Goal: Contribute content: Contribute content

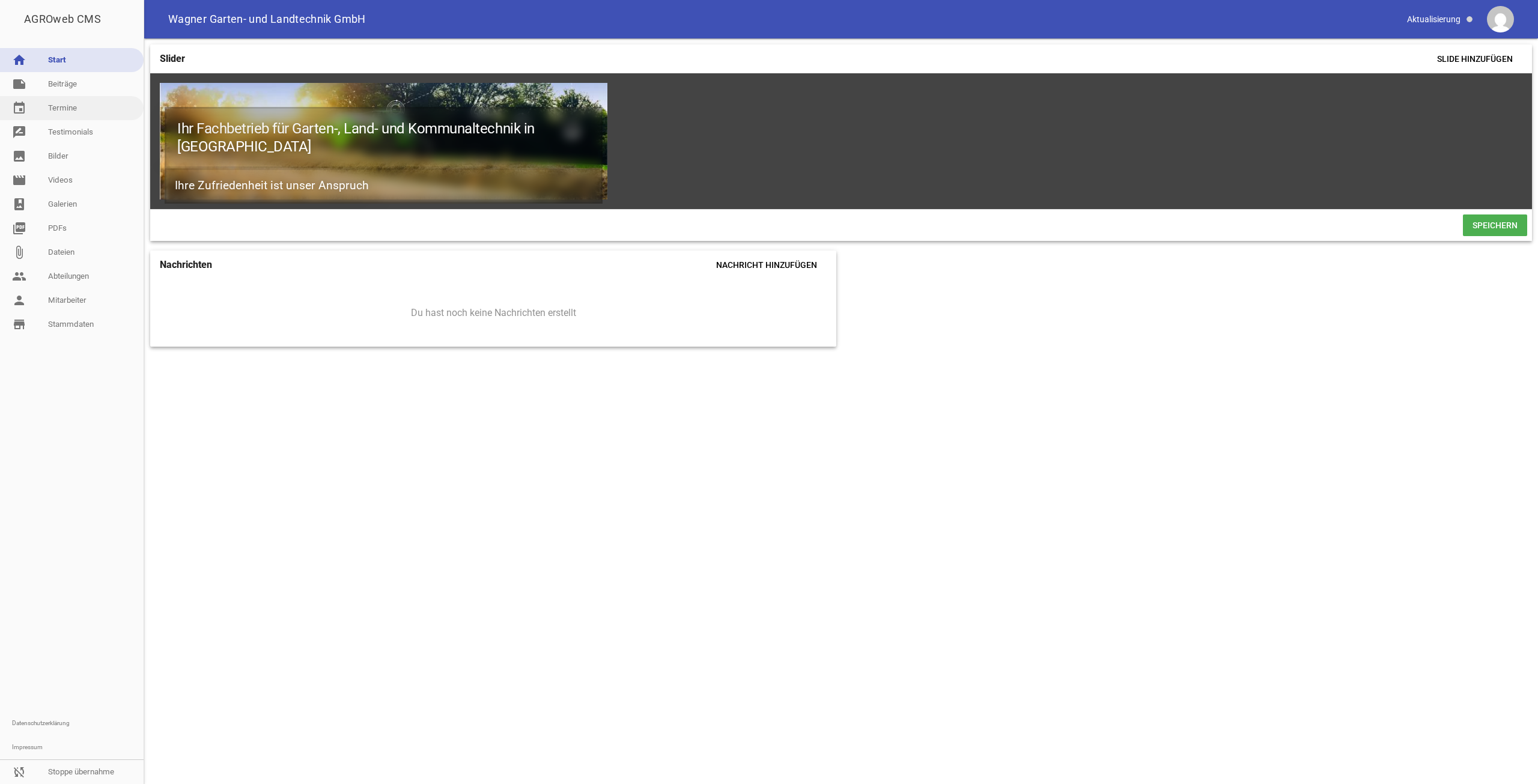
click at [90, 96] on link "event Termine" at bounding box center [71, 108] width 143 height 24
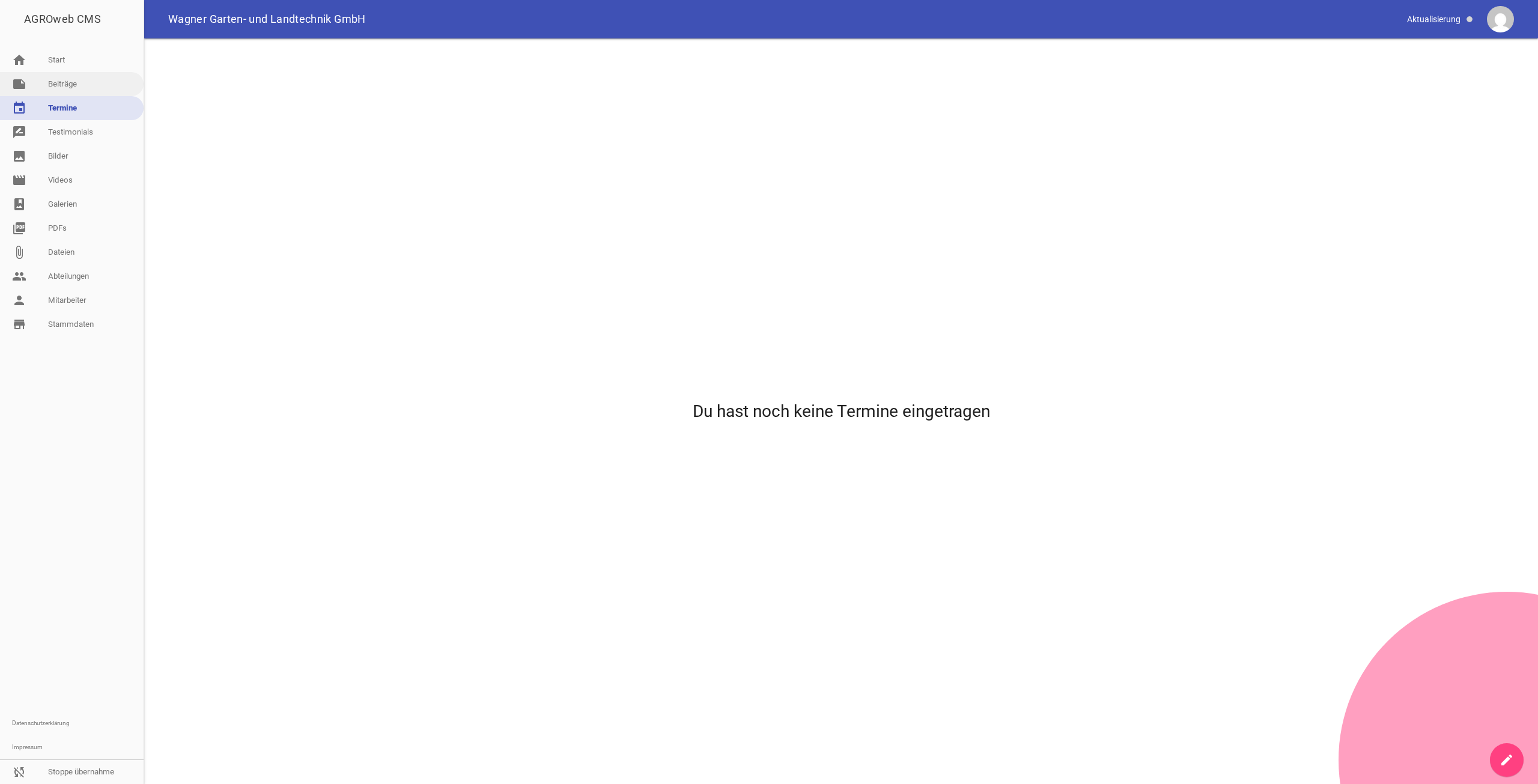
click at [86, 78] on link "note Beiträge" at bounding box center [71, 84] width 143 height 24
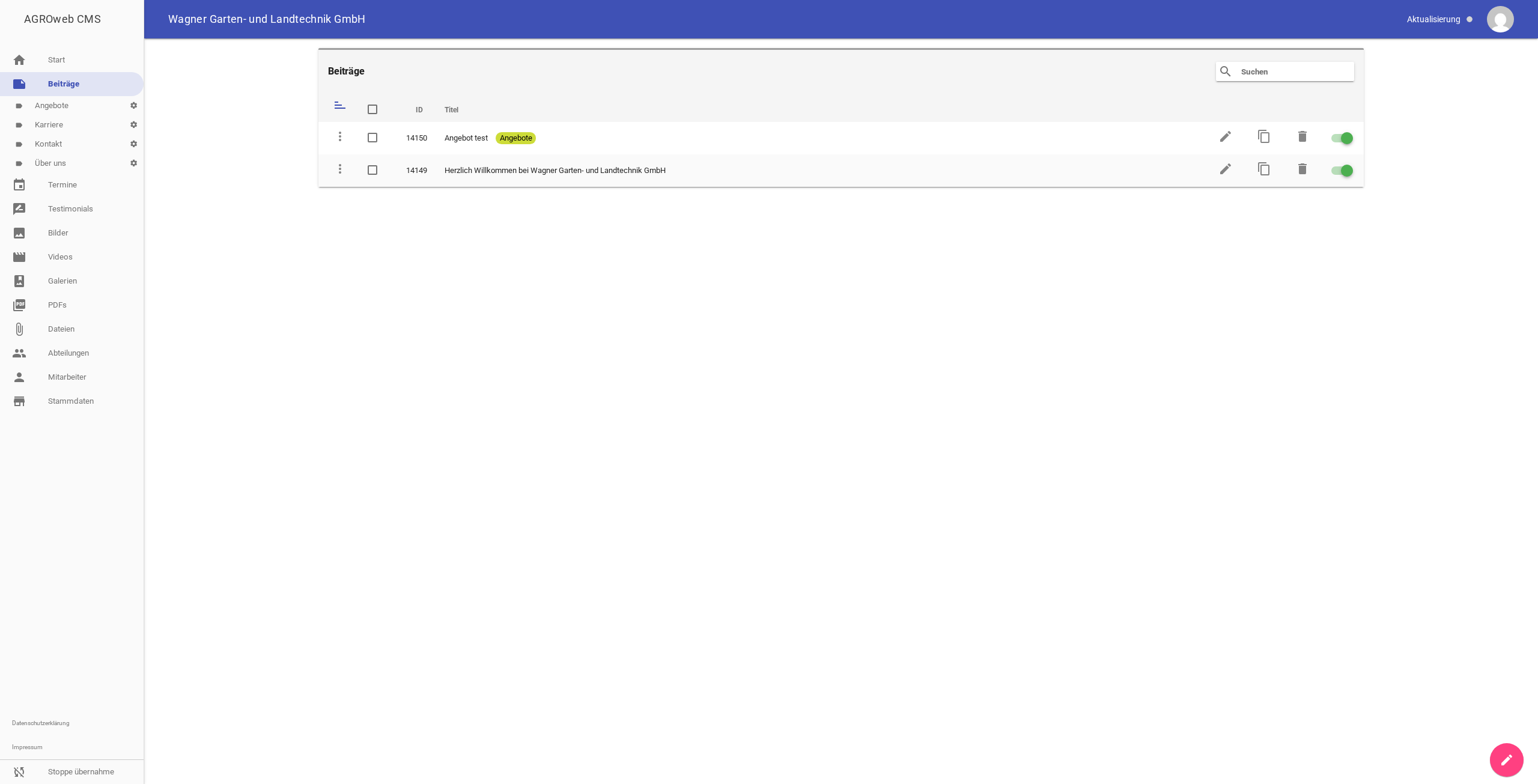
click at [114, 126] on link "label Karriere settings" at bounding box center [71, 125] width 143 height 20
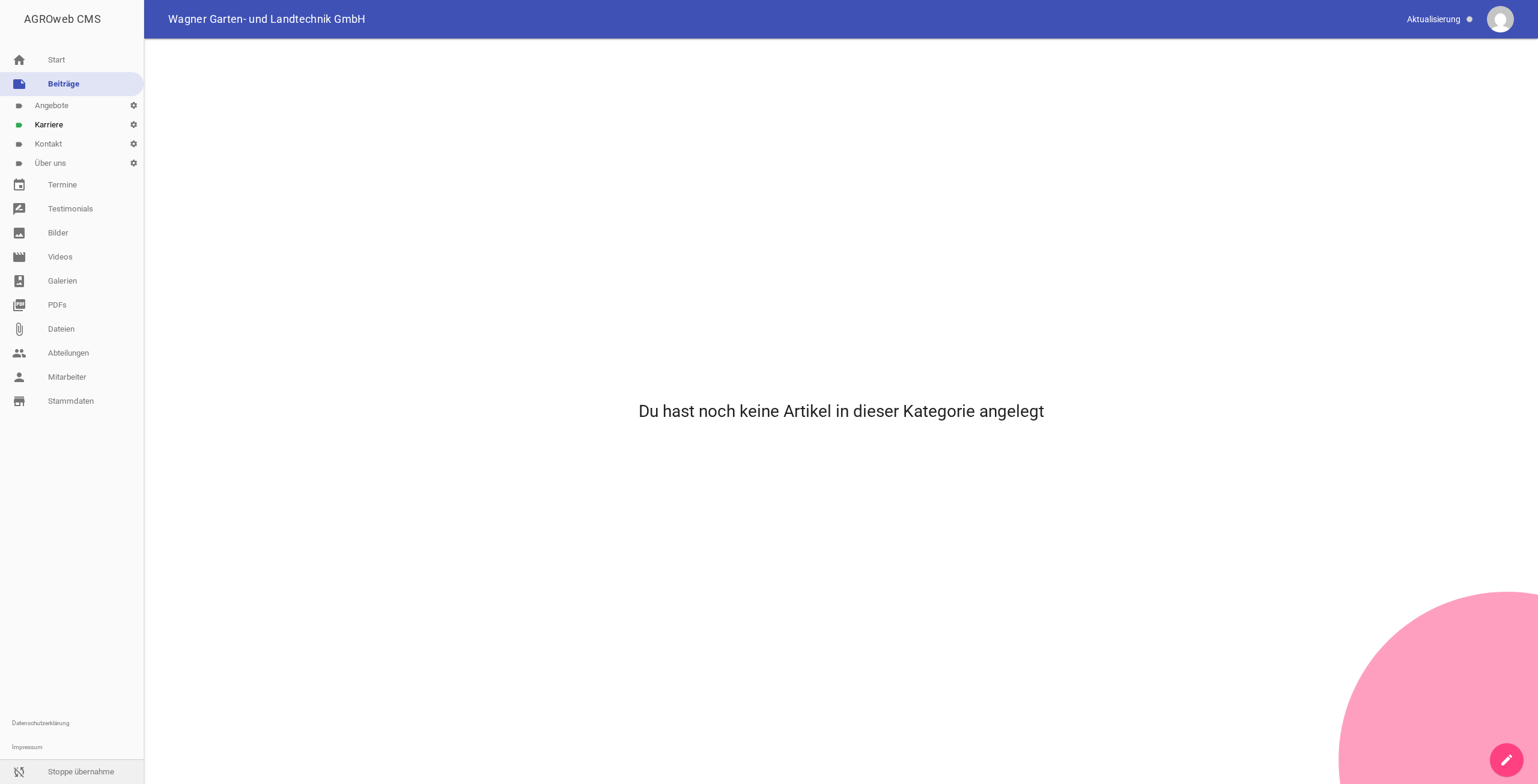
click at [94, 778] on link "sync_disabled Stoppe übernahme" at bounding box center [71, 772] width 143 height 24
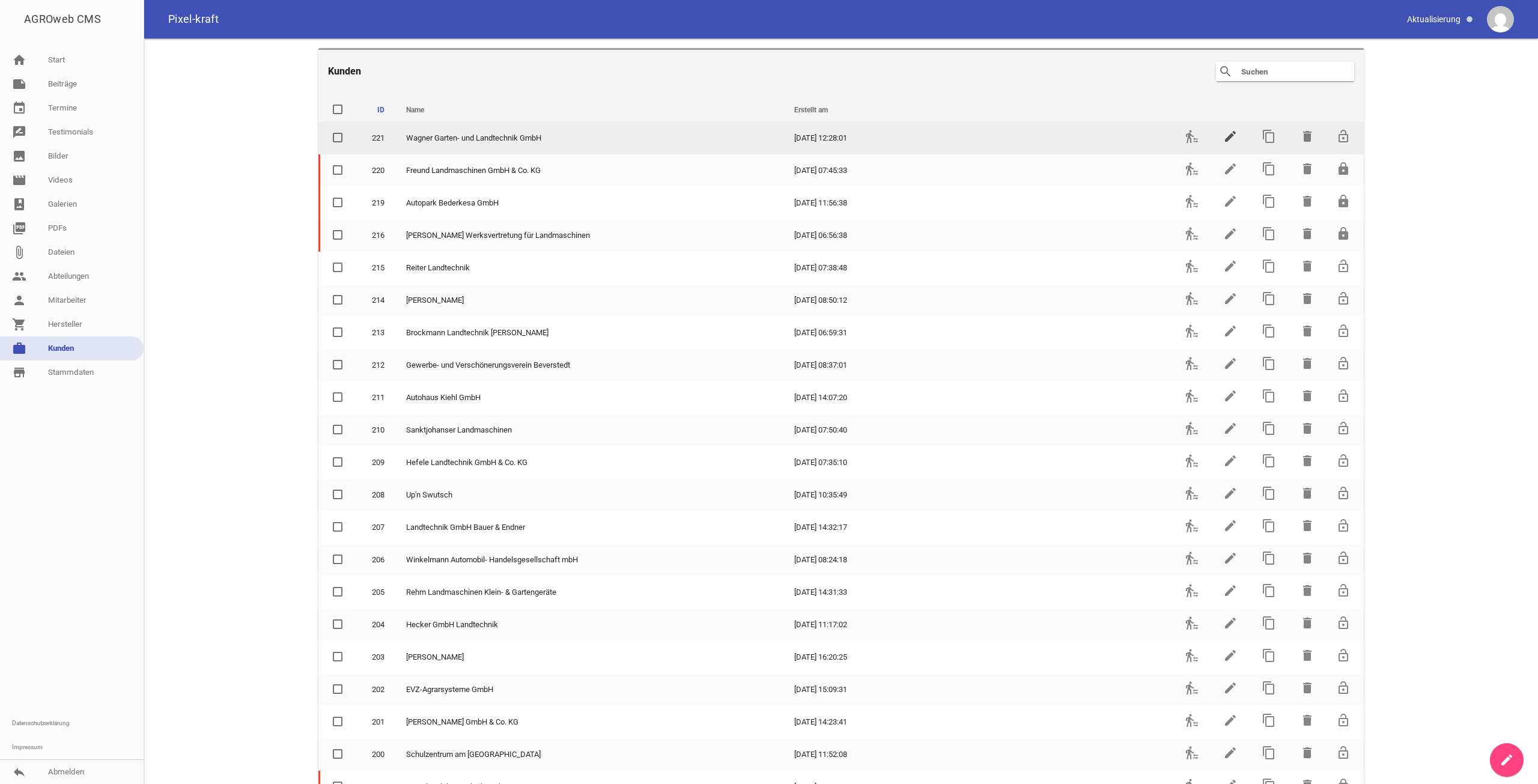
click at [1229, 143] on icon "edit" at bounding box center [1231, 136] width 15 height 15
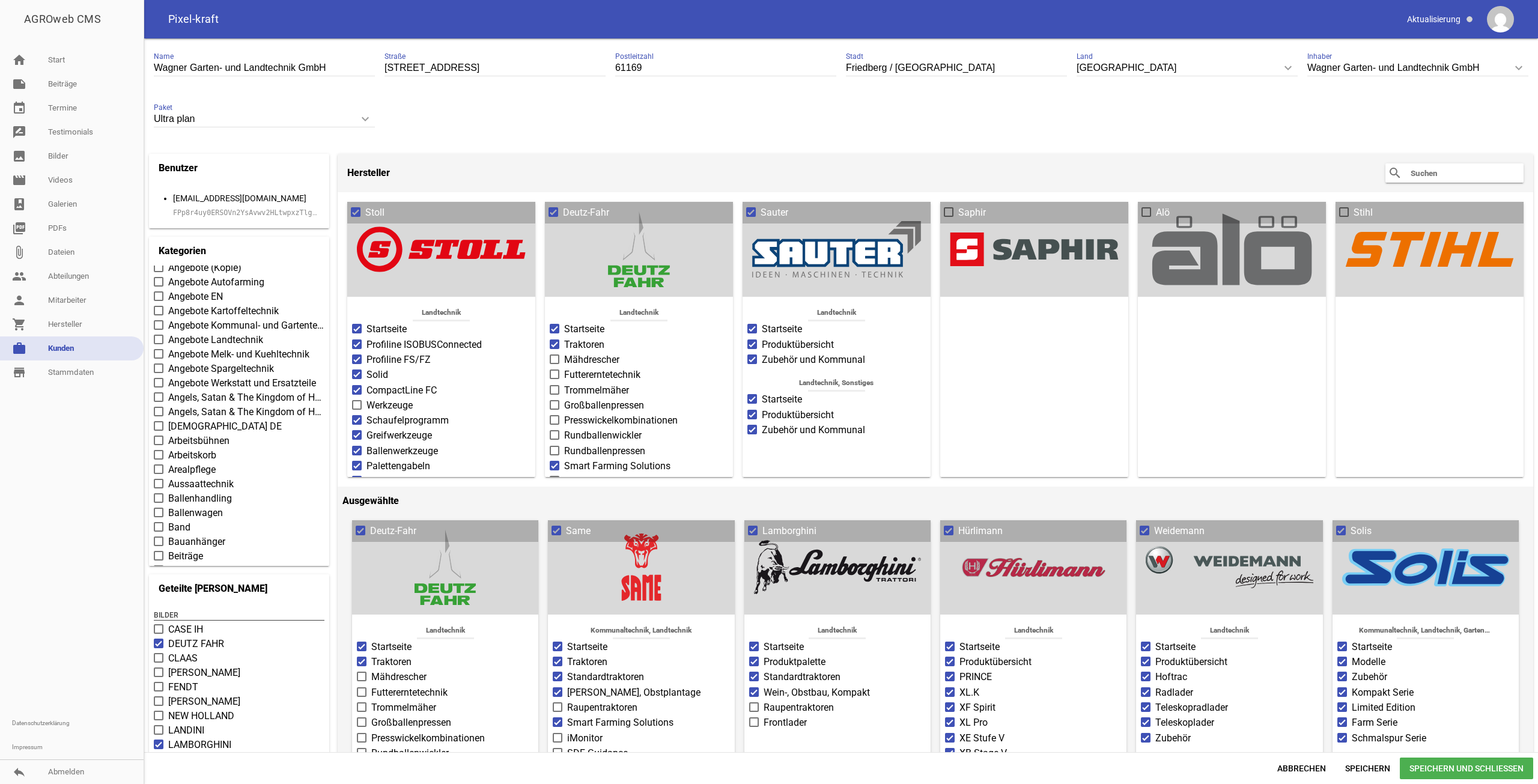
scroll to position [300, 0]
click at [1316, 776] on span "Abbrechen" at bounding box center [1301, 768] width 68 height 22
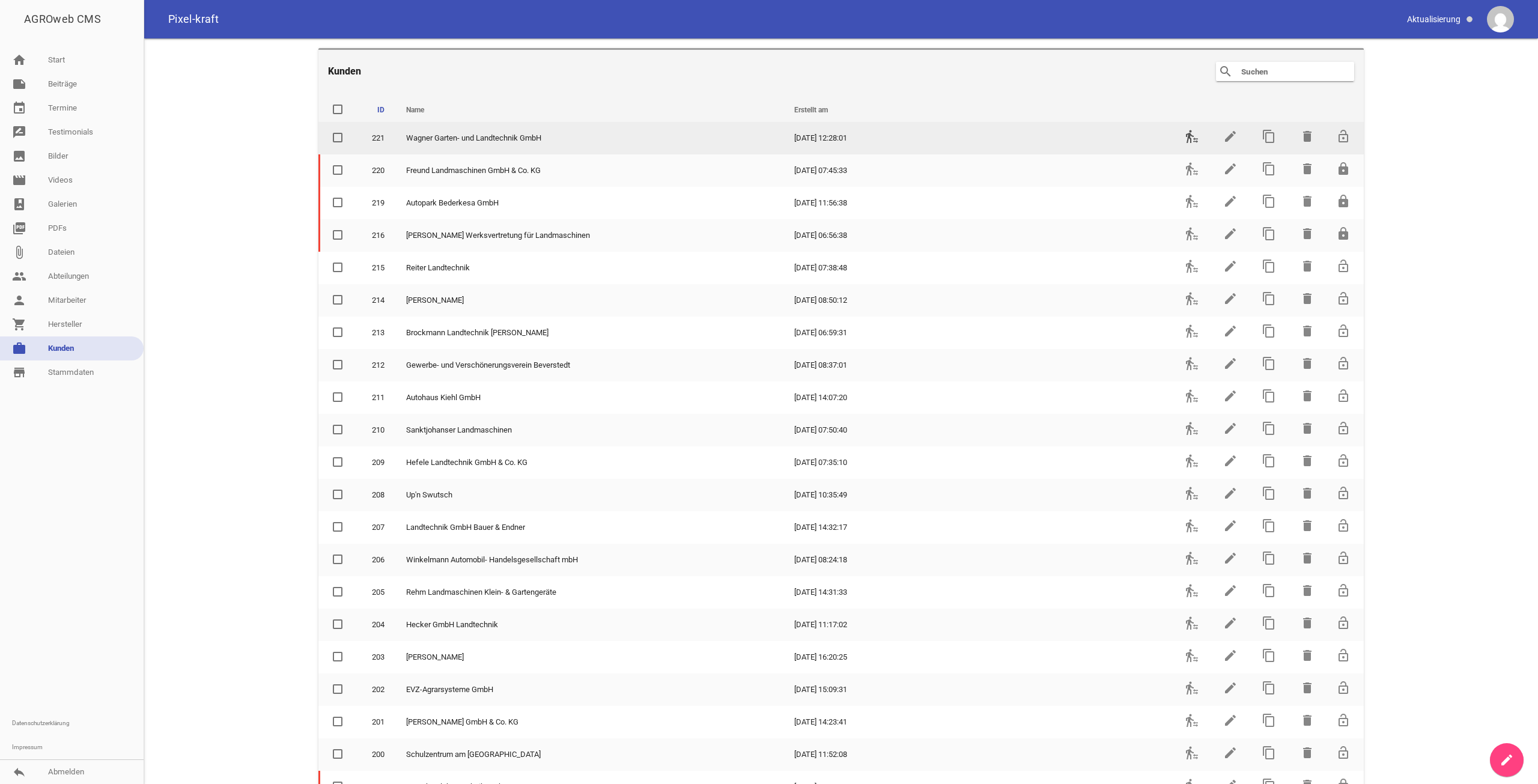
click at [1189, 136] on icon "transfer_within_a_station" at bounding box center [1191, 136] width 15 height 15
click at [1184, 138] on icon "transfer_within_a_station" at bounding box center [1191, 136] width 15 height 15
click at [1184, 135] on icon "transfer_within_a_station" at bounding box center [1191, 136] width 15 height 15
click at [1227, 136] on icon "edit" at bounding box center [1231, 136] width 15 height 15
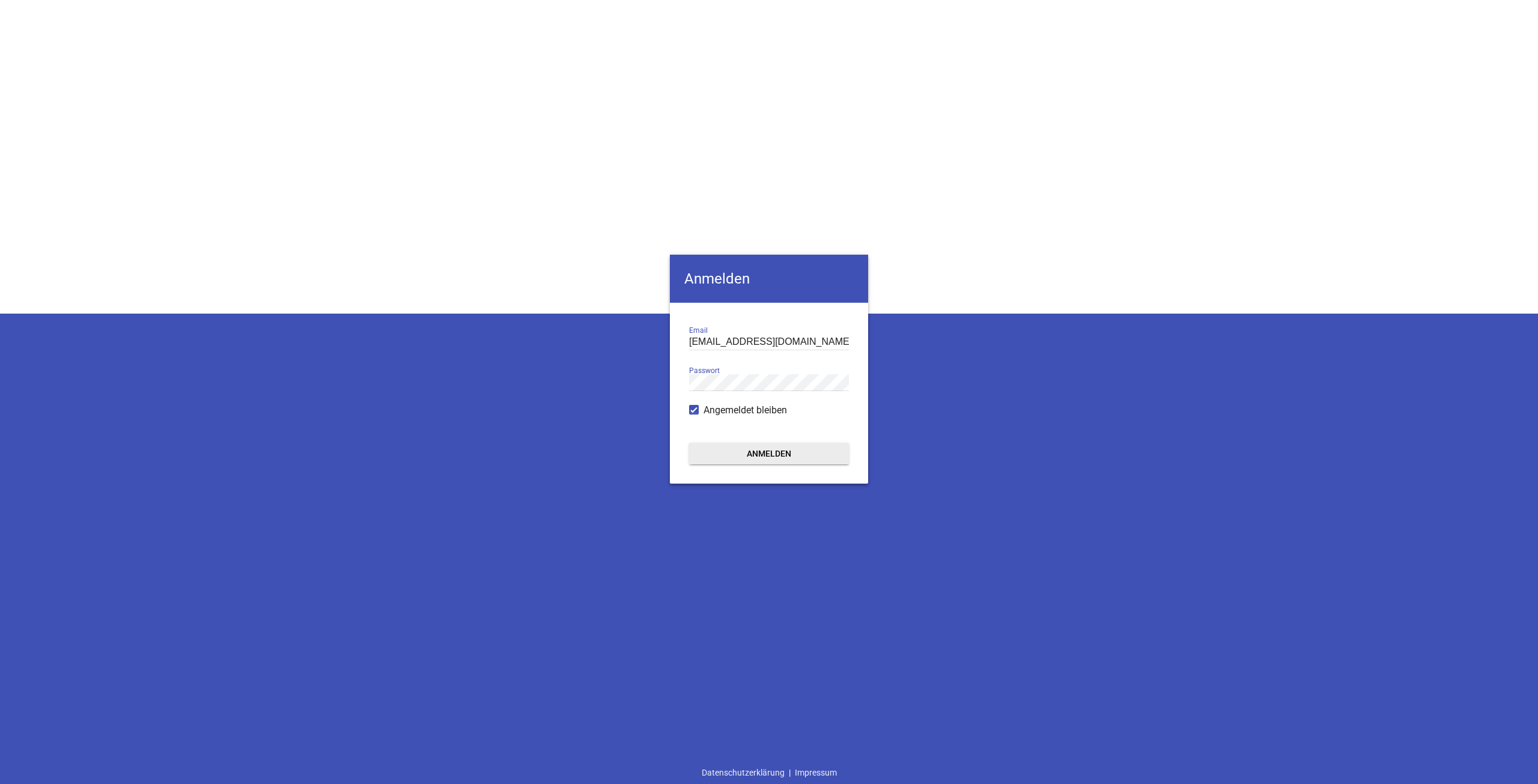
click at [749, 458] on button "Anmelden" at bounding box center [769, 453] width 160 height 22
click at [744, 471] on form "[EMAIL_ADDRESS][DOMAIN_NAME] Email Passwort Angemeldet bleiben Anmelden" at bounding box center [769, 393] width 198 height 181
click at [746, 455] on button "Anmelden" at bounding box center [769, 453] width 160 height 22
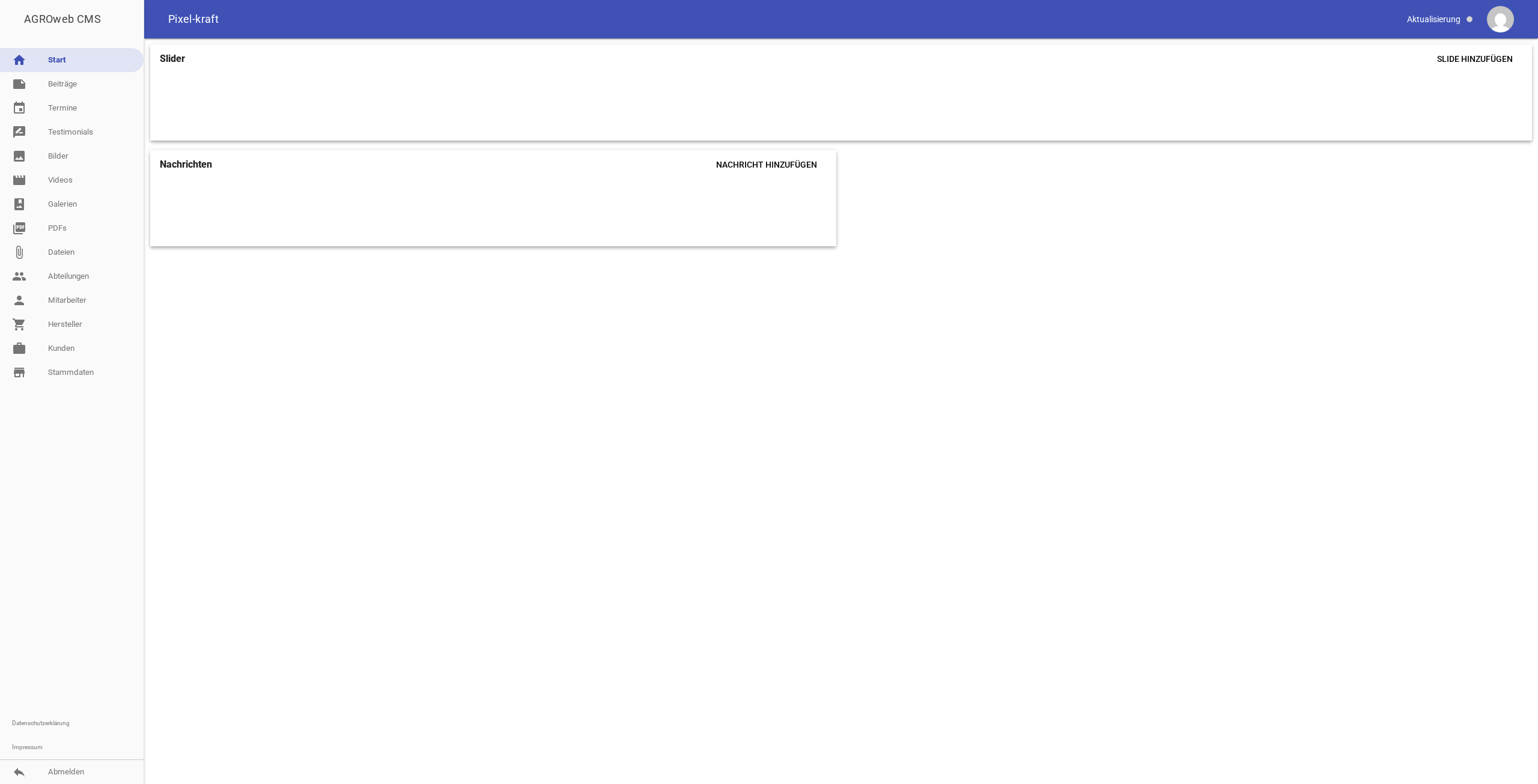
click at [535, 488] on div "Slider Slide hinzufügen Nachrichten Nachricht hinzufügen Du hast noch keine Nac…" at bounding box center [841, 411] width 1394 height 746
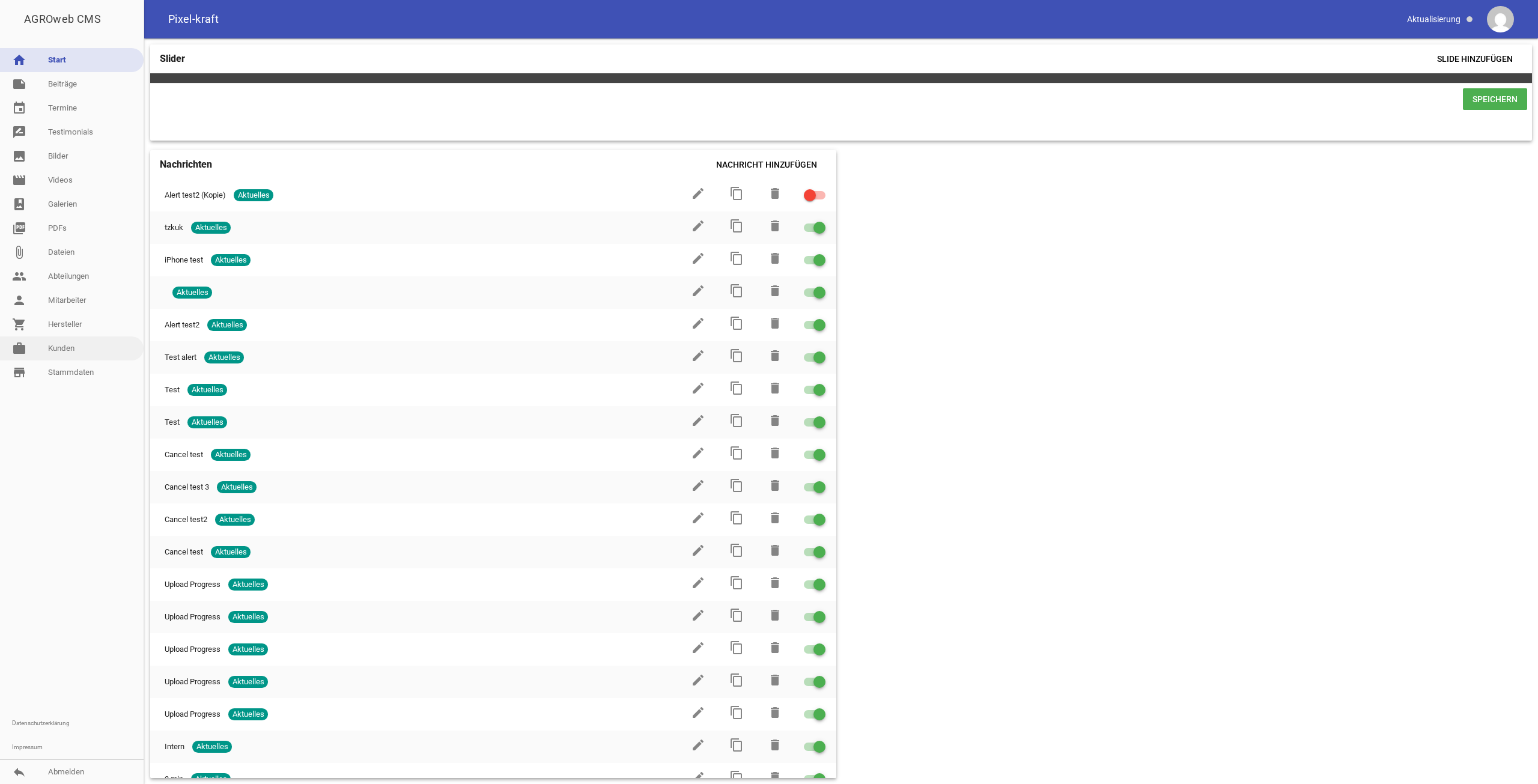
click at [36, 342] on link "work [PERSON_NAME]" at bounding box center [71, 348] width 143 height 24
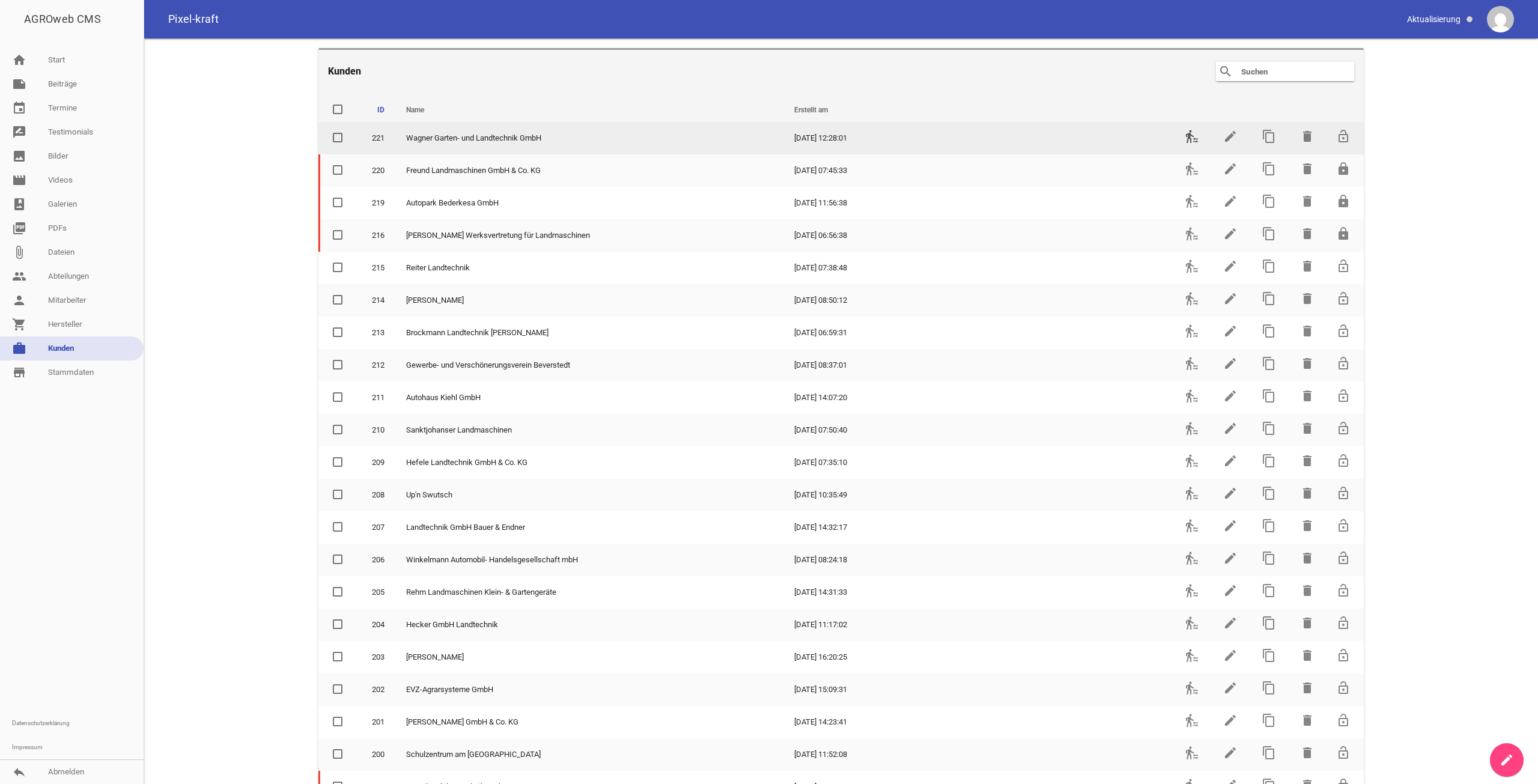
click at [1190, 136] on icon "transfer_within_a_station" at bounding box center [1191, 136] width 15 height 15
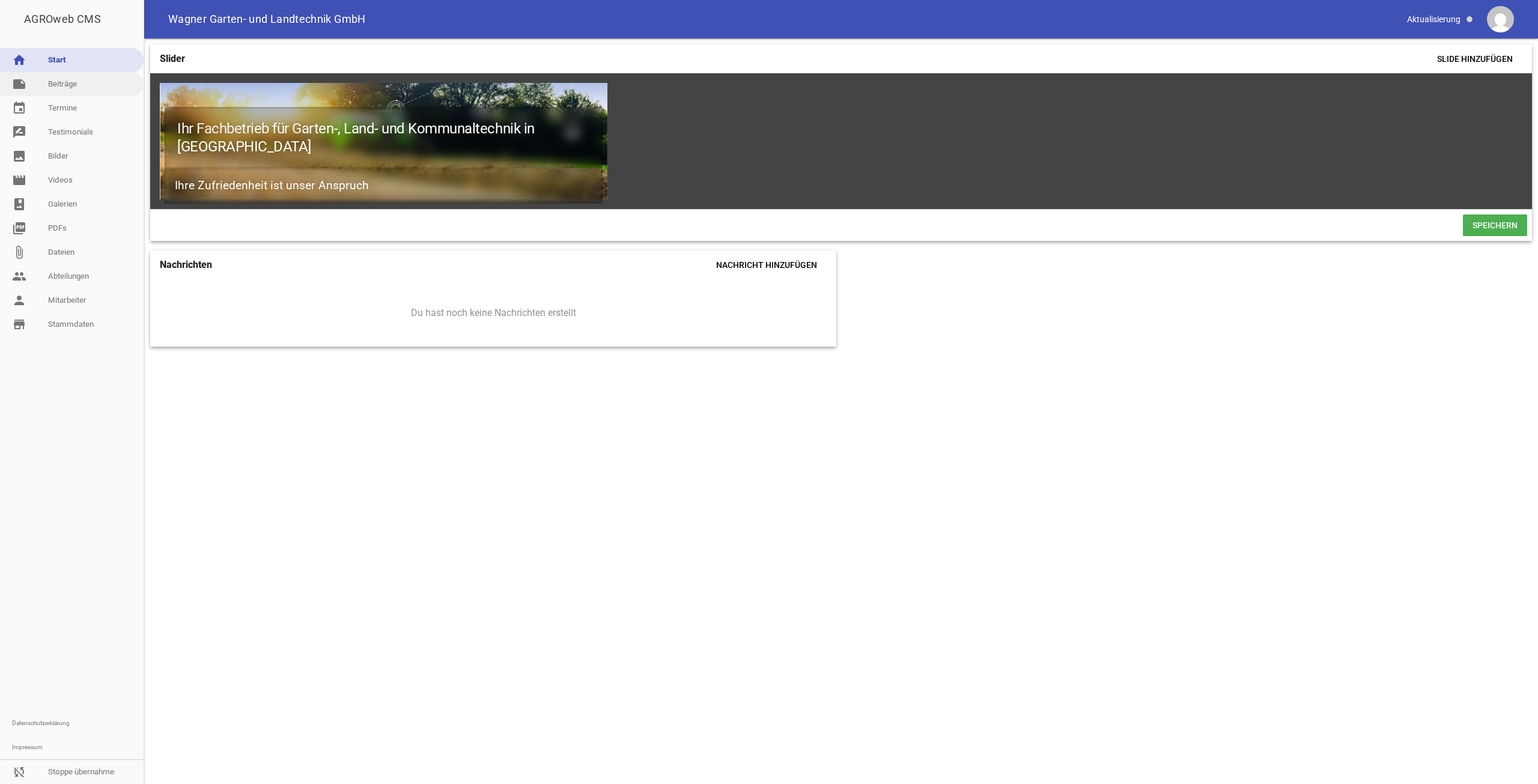
click at [24, 78] on icon "note" at bounding box center [19, 84] width 15 height 15
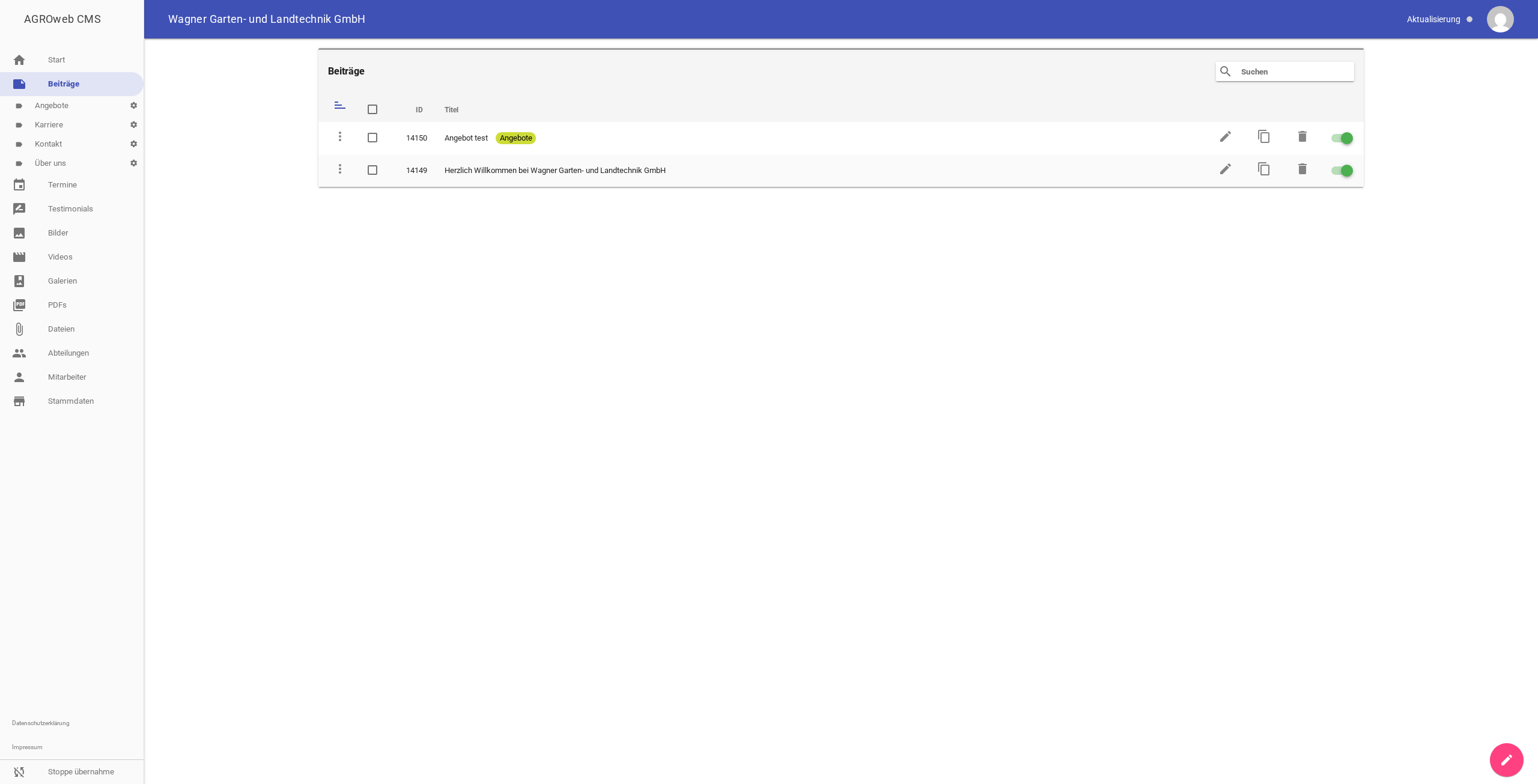
click at [63, 129] on link "label Karriere settings" at bounding box center [71, 125] width 143 height 20
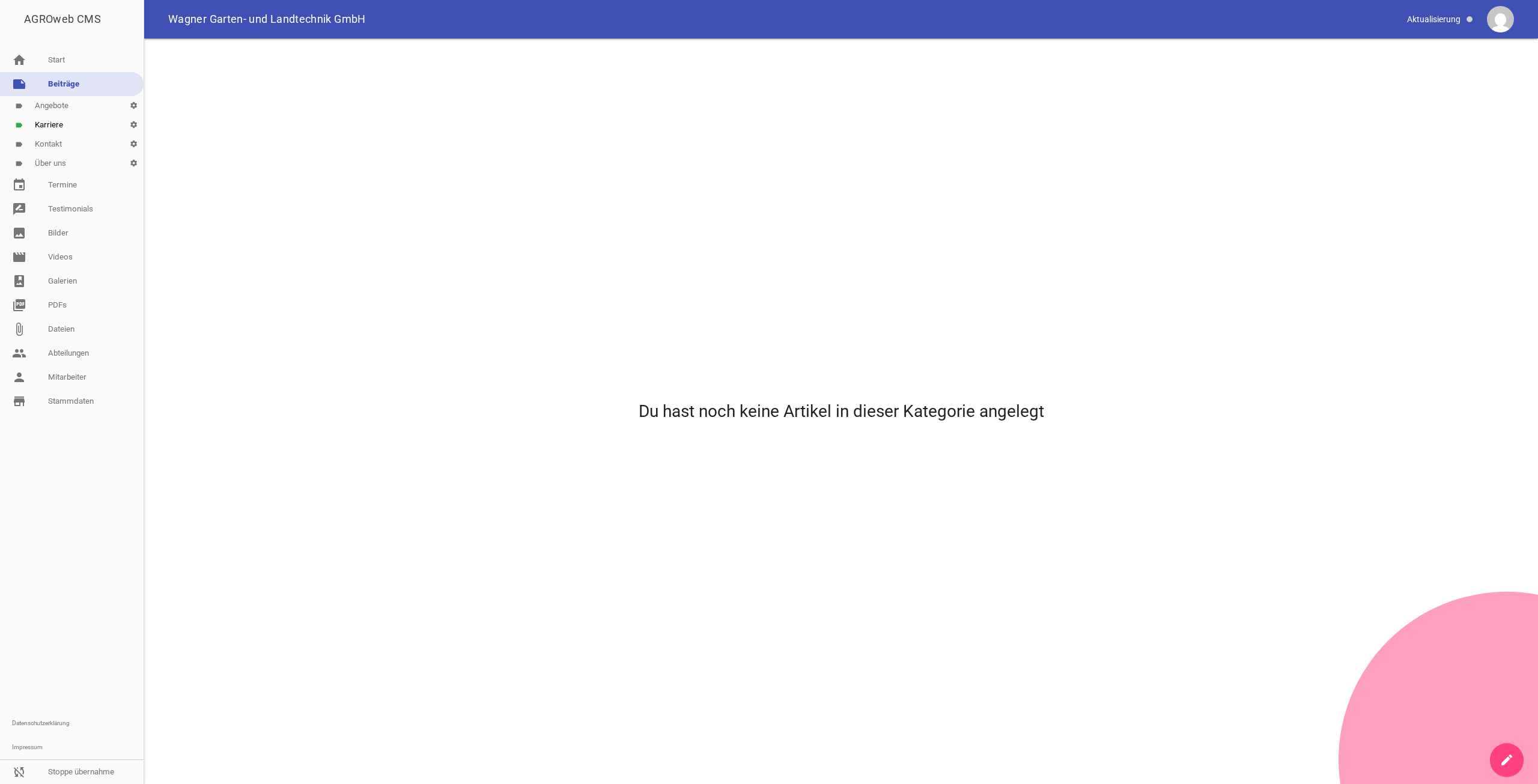
click at [87, 110] on link "label Angebote settings" at bounding box center [71, 106] width 143 height 20
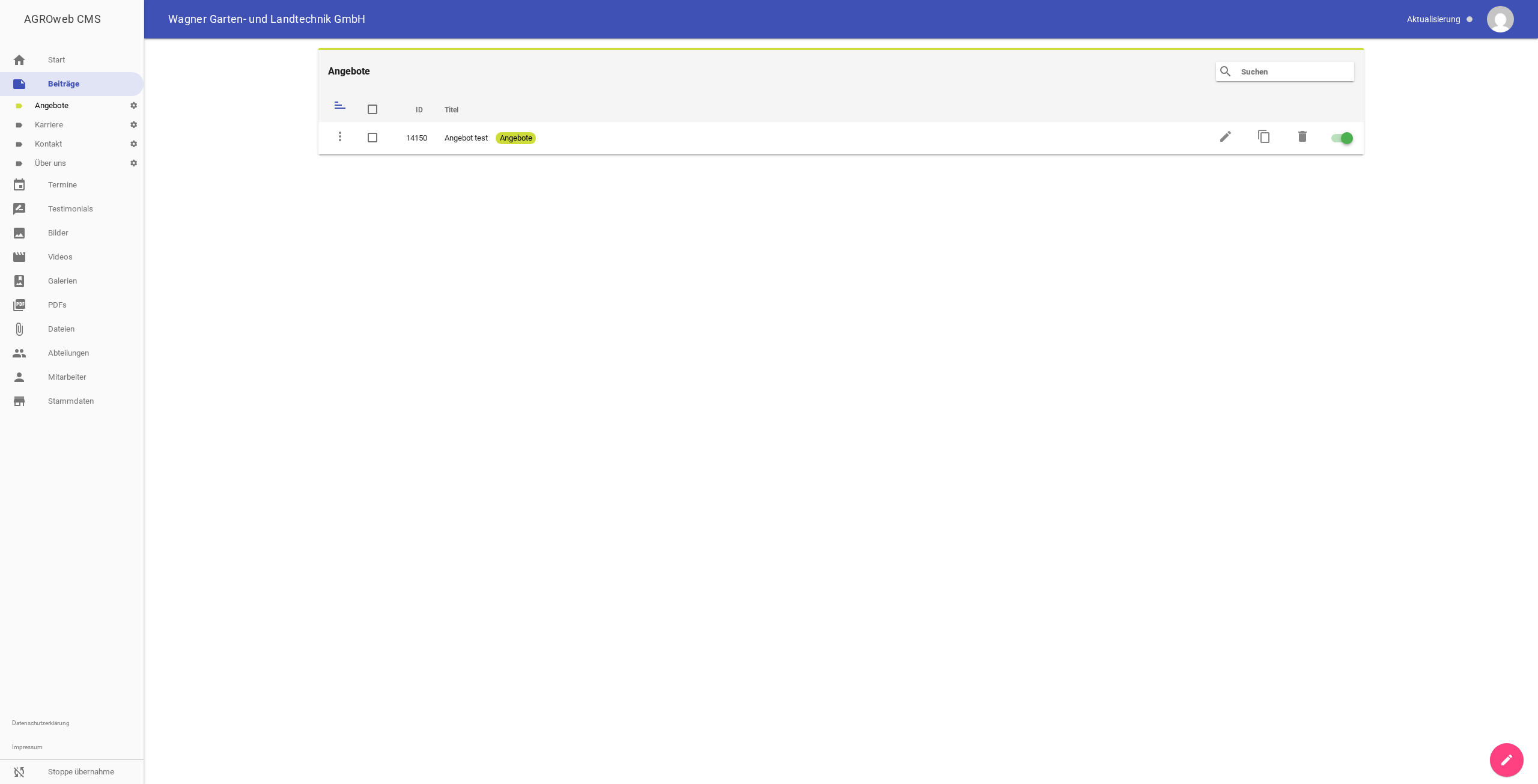
click at [79, 126] on link "label Karriere settings" at bounding box center [71, 125] width 143 height 20
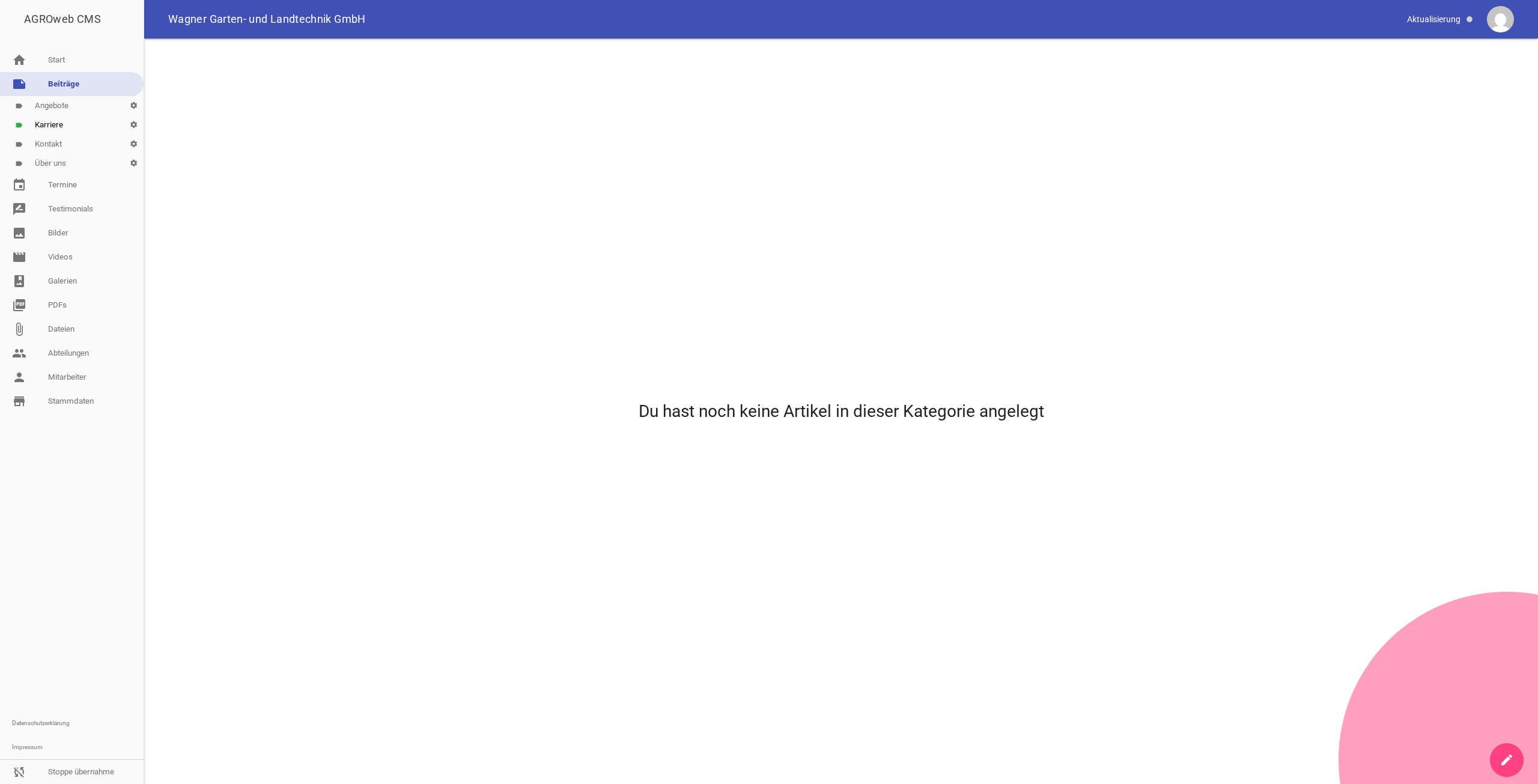
click at [1500, 762] on icon "create" at bounding box center [1507, 760] width 15 height 15
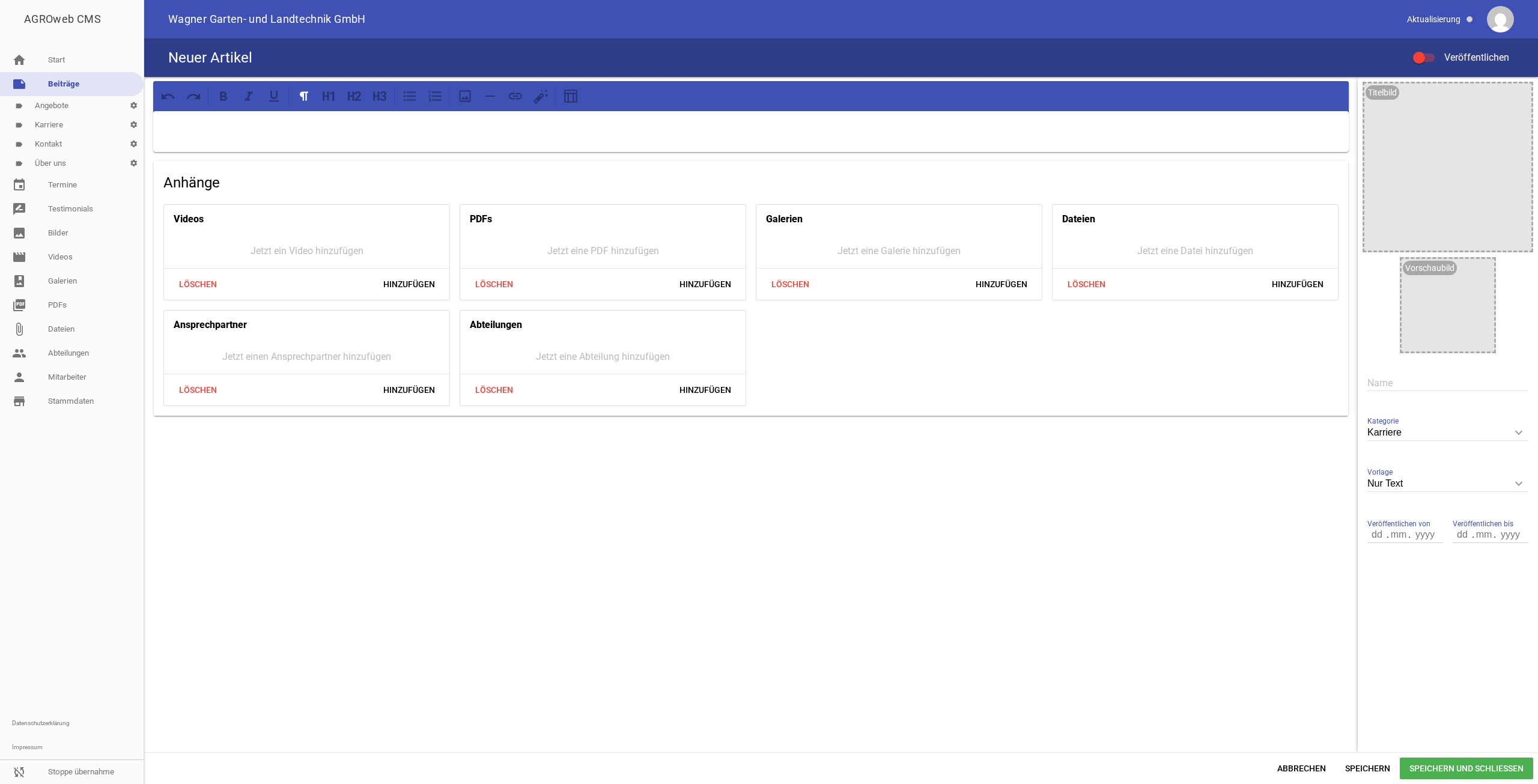
click at [440, 140] on div at bounding box center [750, 131] width 1196 height 41
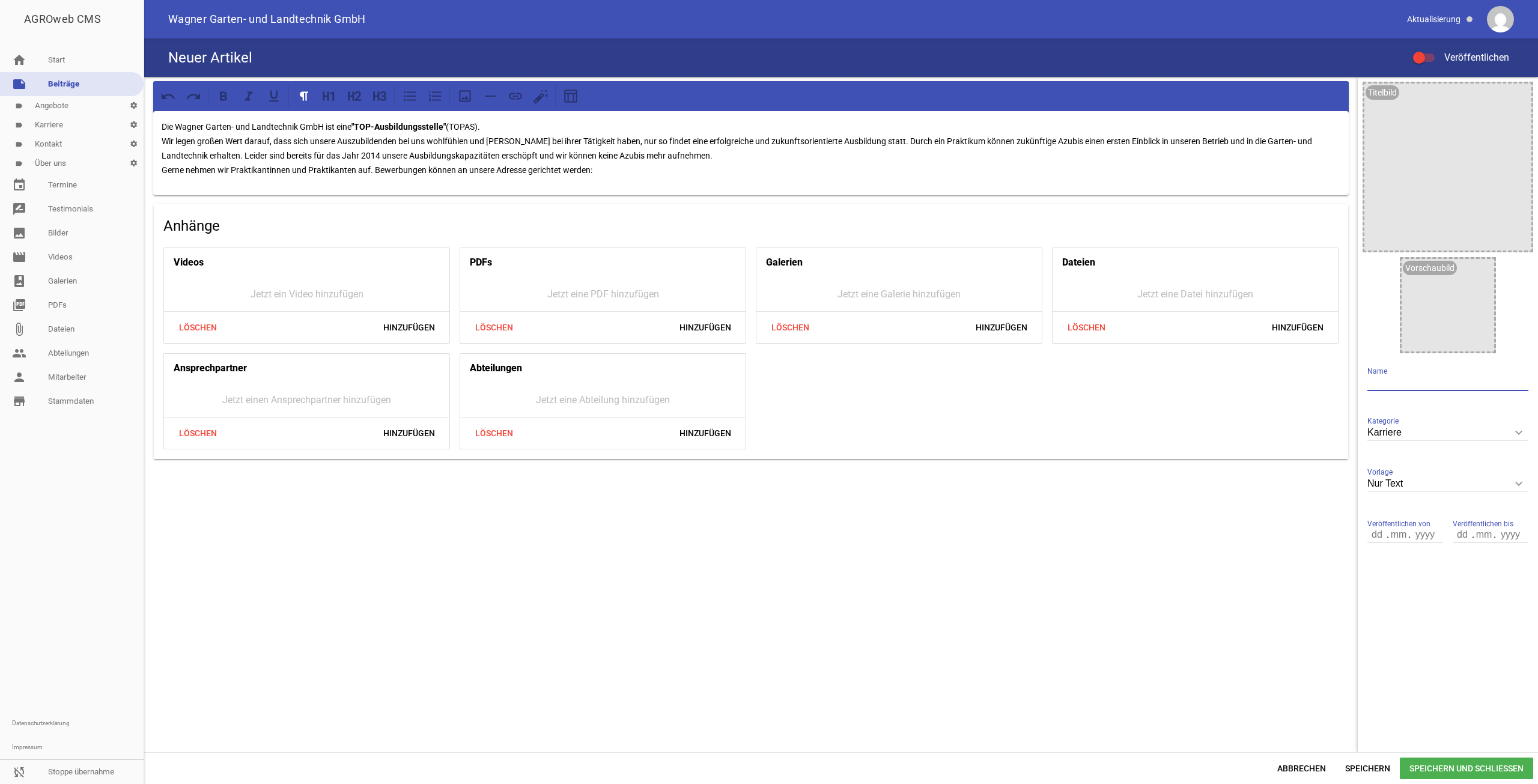
click at [1458, 378] on input "text" at bounding box center [1448, 383] width 161 height 16
type input "Ausbildung"
click at [1422, 52] on label "Veröffentlichen" at bounding box center [1461, 57] width 96 height 15
click at [1430, 50] on input "Veröffentlichen" at bounding box center [1430, 50] width 0 height 0
click at [1483, 266] on icon "image" at bounding box center [1481, 272] width 20 height 20
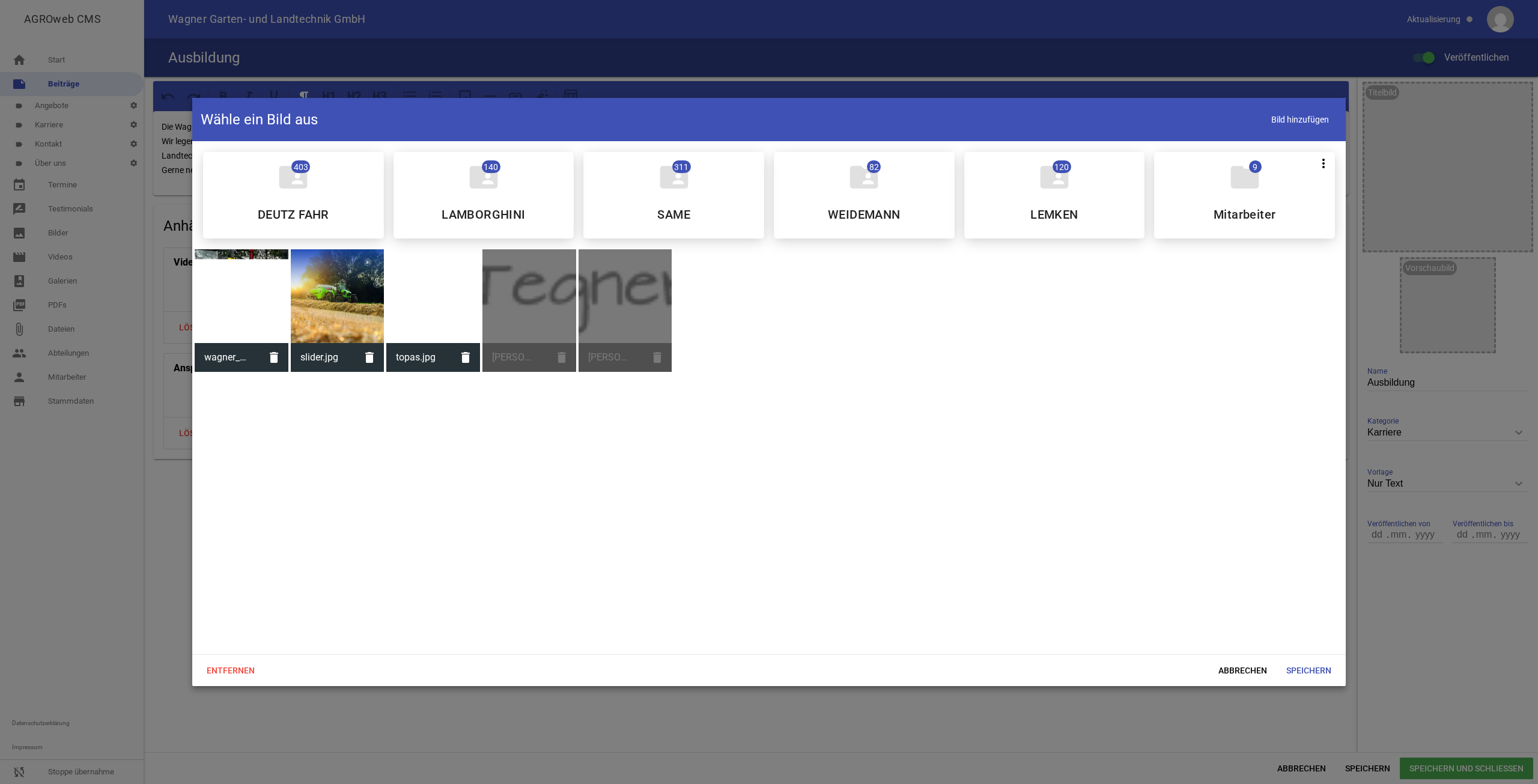
click at [430, 315] on div at bounding box center [433, 296] width 94 height 94
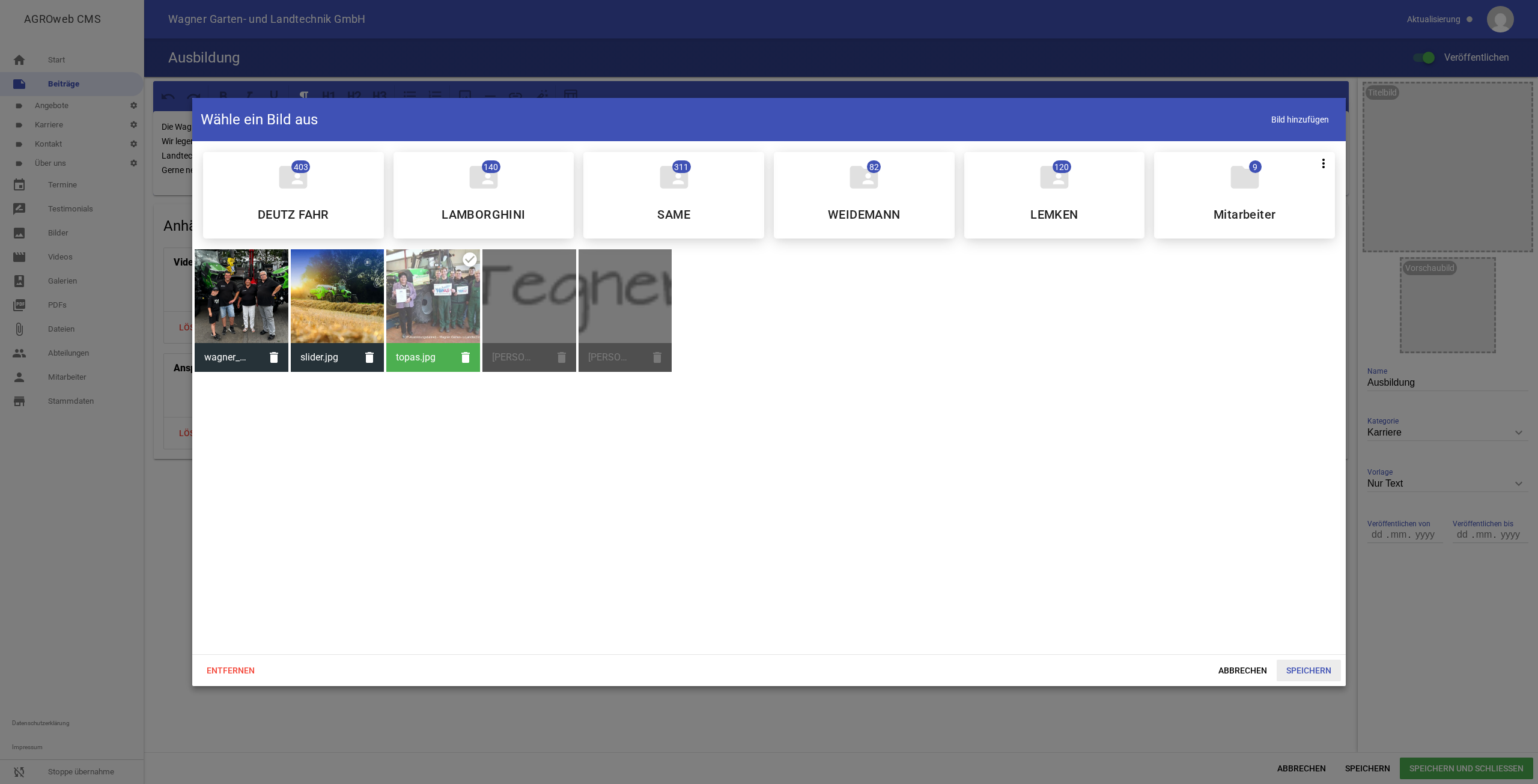
click at [1291, 667] on span "Speichern" at bounding box center [1309, 670] width 64 height 22
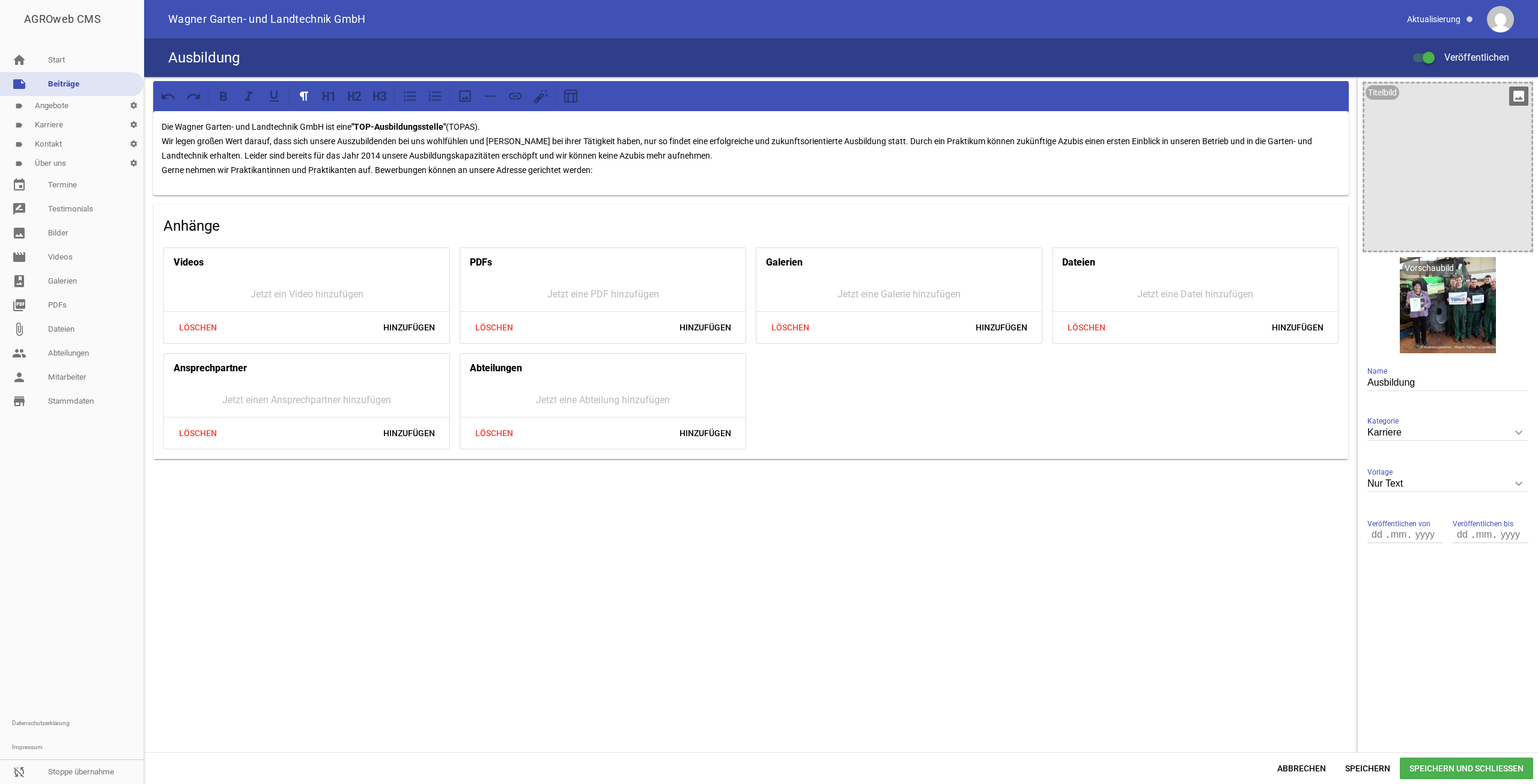
click at [1507, 103] on div at bounding box center [1448, 167] width 167 height 167
click at [1511, 101] on icon "image" at bounding box center [1519, 96] width 20 height 20
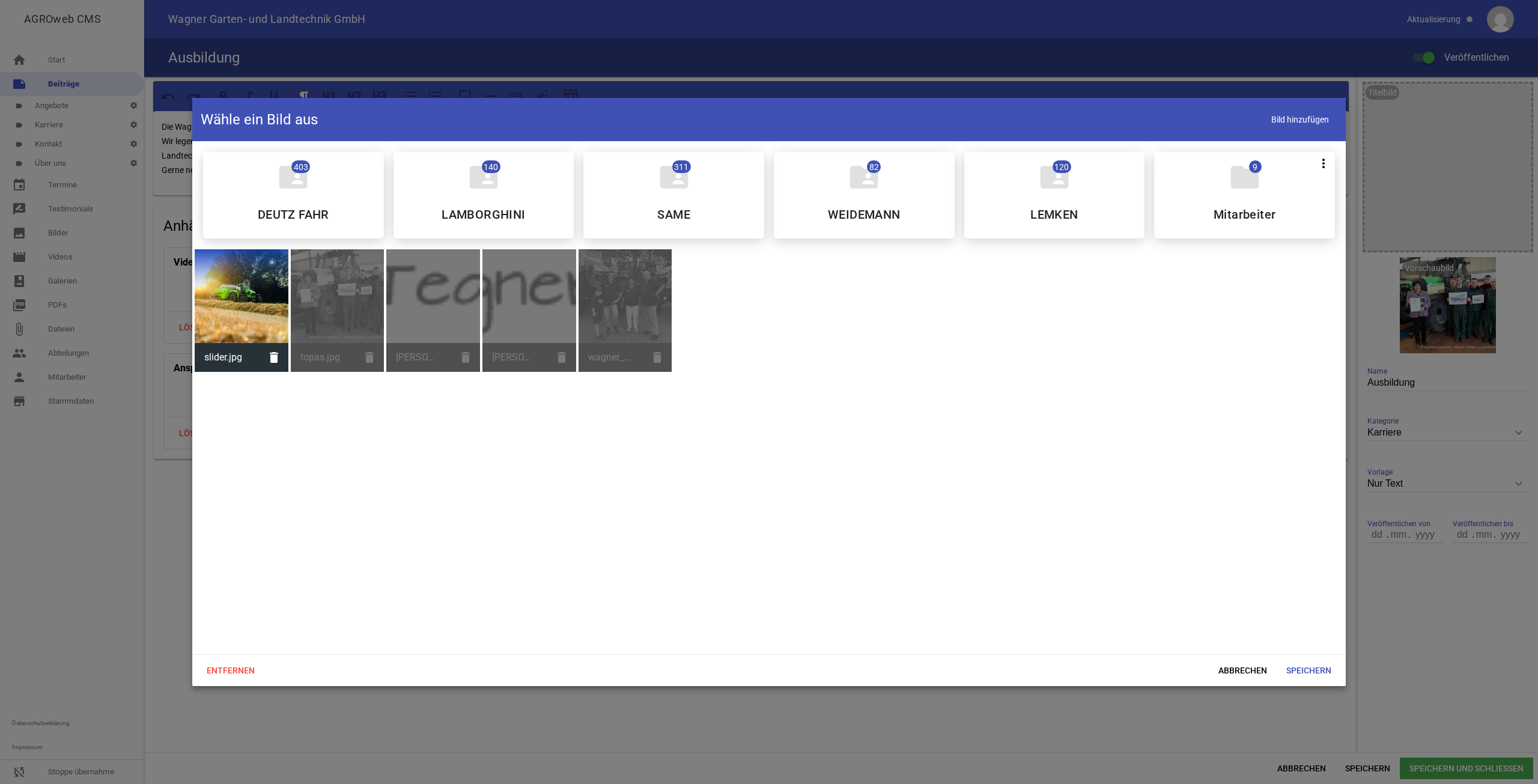
click at [1261, 657] on div "Entfernen Abbrechen Speichern" at bounding box center [769, 670] width 1154 height 32
click at [1258, 662] on span "Abbrechen" at bounding box center [1242, 670] width 68 height 22
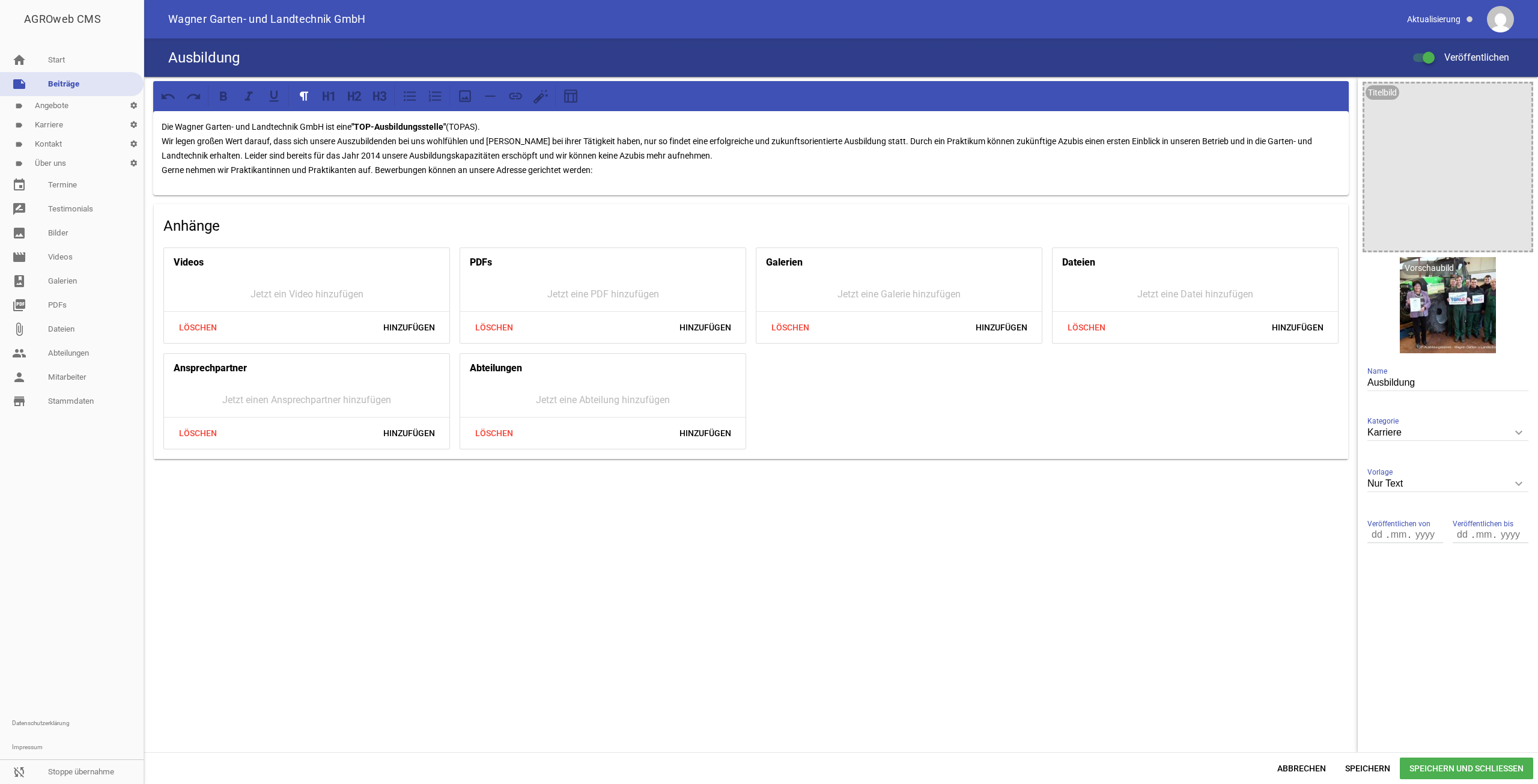
click at [166, 603] on div "Die Wagner Garten- und Landtechnik GmbH ist eine "TOP-Ausbildungsstelle" (TOPAS…" at bounding box center [750, 414] width 1214 height 675
click at [193, 152] on p "Die Wagner Garten- und Landtechnik GmbH ist eine "TOP-Ausbildungsstelle" (TOPAS…" at bounding box center [750, 148] width 1179 height 58
click at [198, 154] on p "Die Wagner Garten- und Landtechnik GmbH ist eine "TOP-Ausbildungsstelle" (TOPAS…" at bounding box center [750, 148] width 1179 height 58
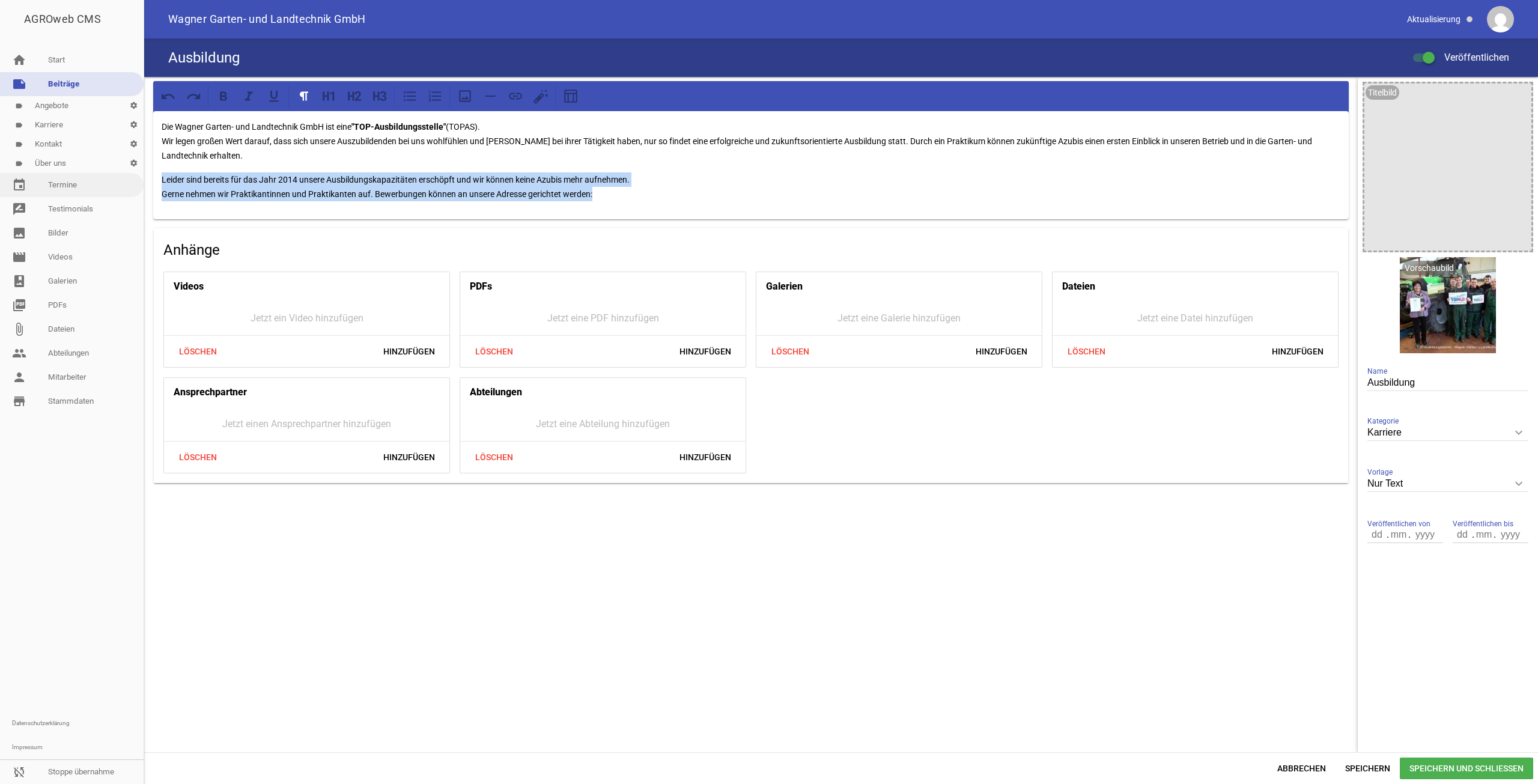
drag, startPoint x: 621, startPoint y: 197, endPoint x: 116, endPoint y: 184, distance: 505.2
click at [116, 184] on div "AGROweb CMS home Start note Beiträge label Angebote settings label Karriere set…" at bounding box center [769, 392] width 1538 height 784
click at [346, 183] on p "Leider sind bereits für das Jahr 2014 unsere Ausbildungskapazitäten erschöpft u…" at bounding box center [750, 187] width 1179 height 29
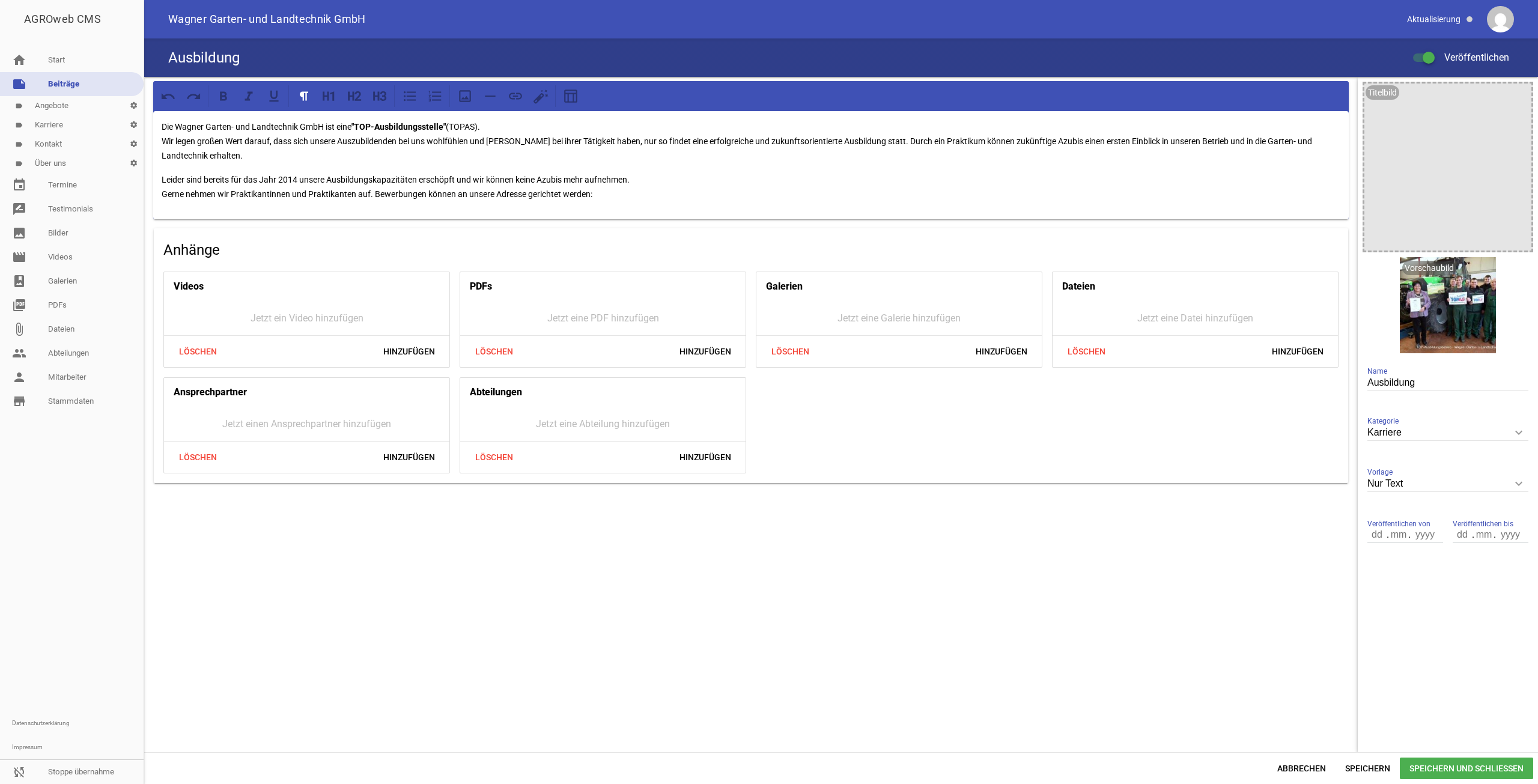
click at [373, 192] on p "Leider sind bereits für das Jahr 2014 unsere Ausbildungskapazitäten erschöpft u…" at bounding box center [750, 187] width 1179 height 29
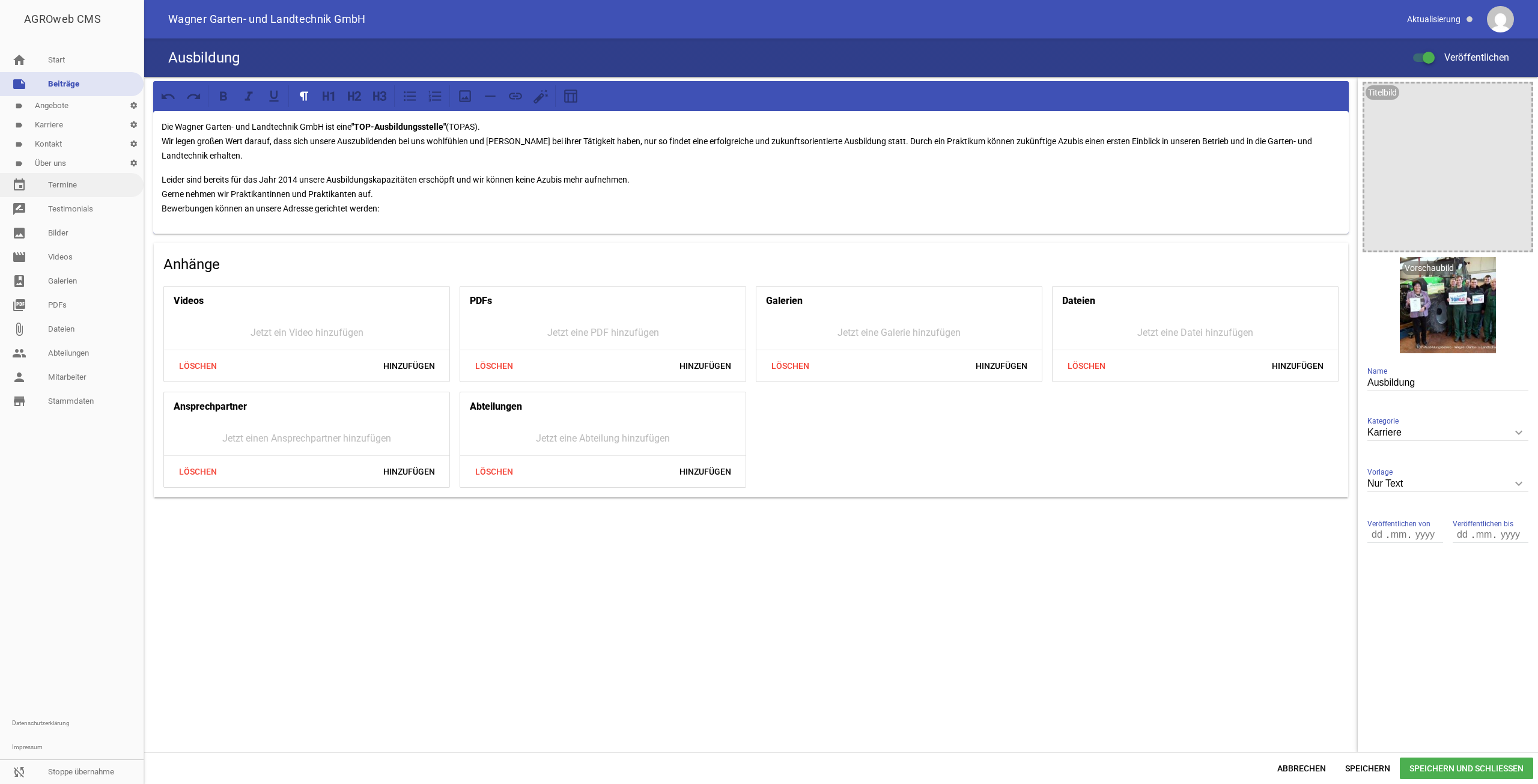
drag, startPoint x: 384, startPoint y: 191, endPoint x: 136, endPoint y: 178, distance: 248.3
click at [138, 179] on div "AGROweb CMS home Start note Beiträge label Angebote settings label Karriere set…" at bounding box center [769, 392] width 1538 height 784
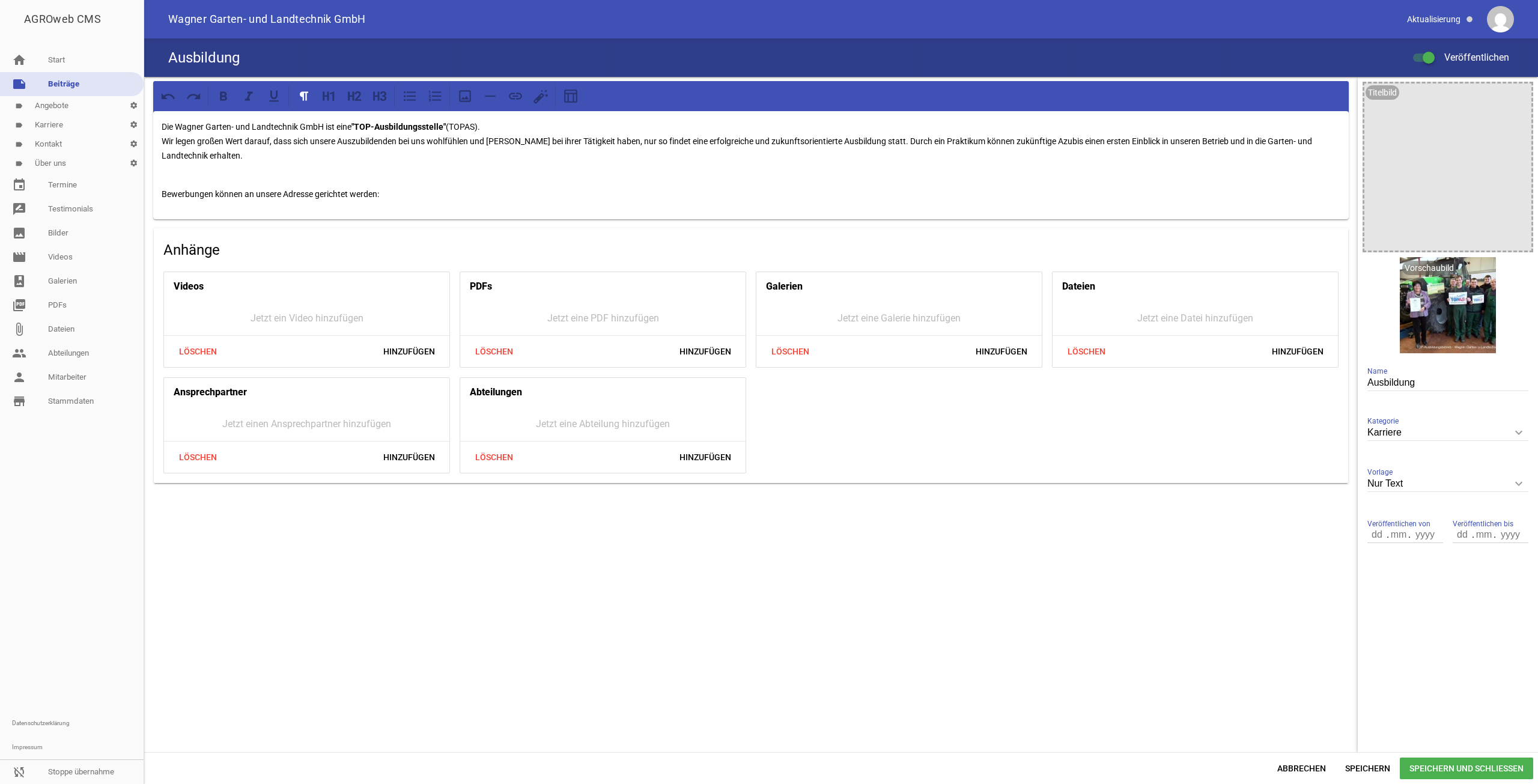
click at [419, 199] on p "Bewerbungen können an unsere Adresse gerichtet werden:" at bounding box center [750, 187] width 1179 height 29
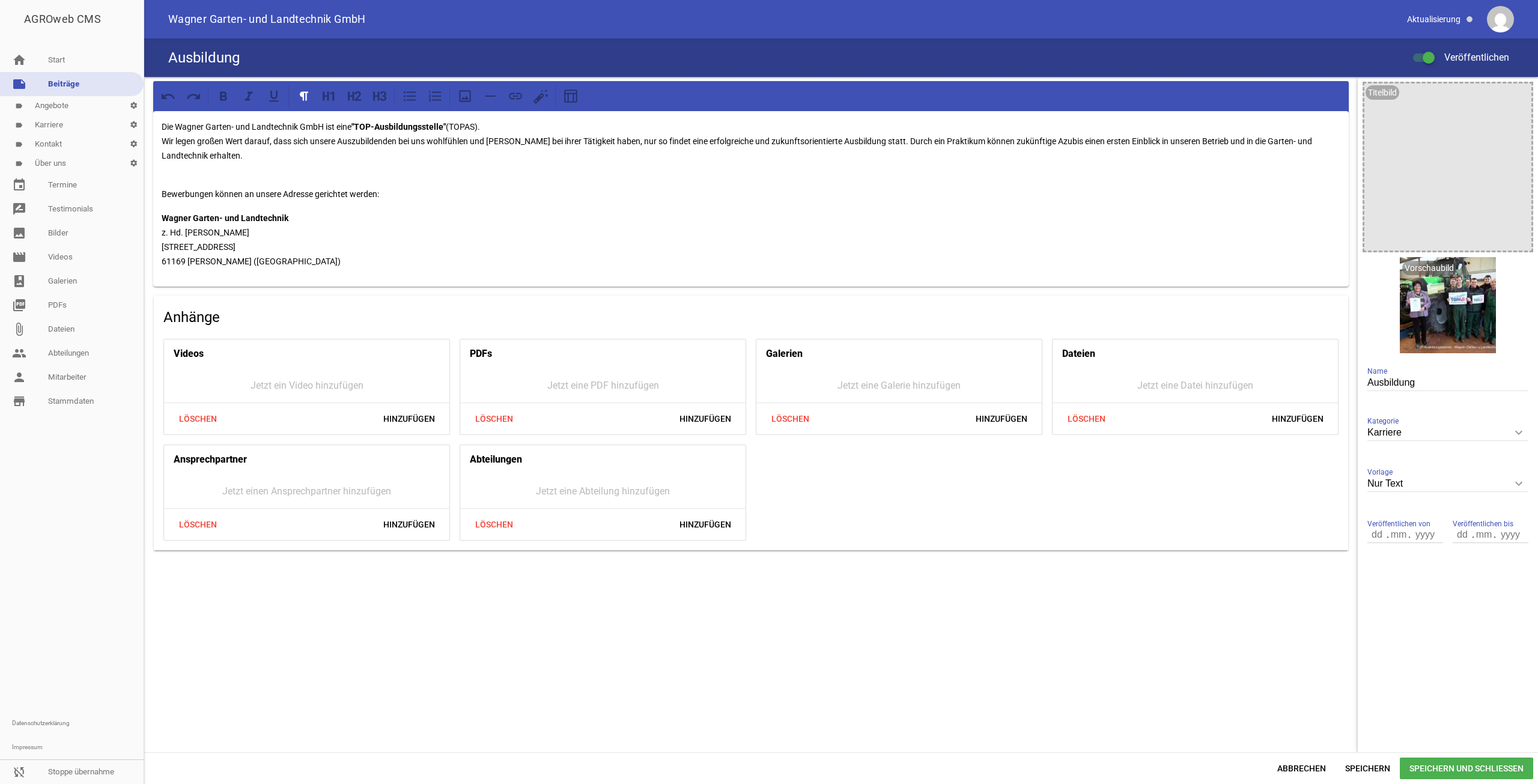
click at [381, 191] on p "Bewerbungen können an unsere Adresse gerichtet werden:" at bounding box center [750, 187] width 1179 height 29
click at [1367, 767] on span "Speichern" at bounding box center [1367, 768] width 64 height 22
click at [1412, 764] on span "Speichern und Schließen" at bounding box center [1466, 768] width 133 height 22
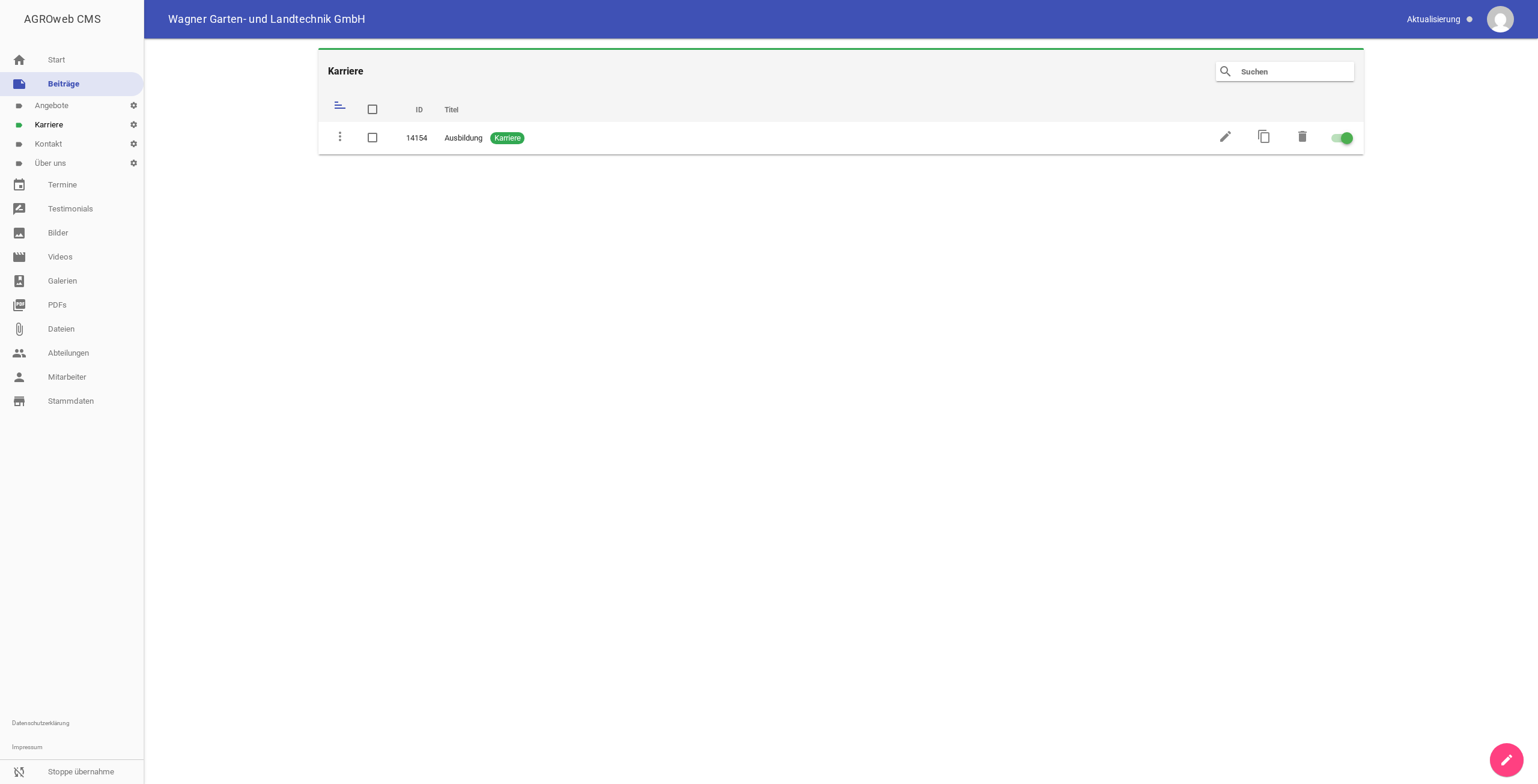
click at [1504, 755] on icon "create" at bounding box center [1507, 760] width 15 height 15
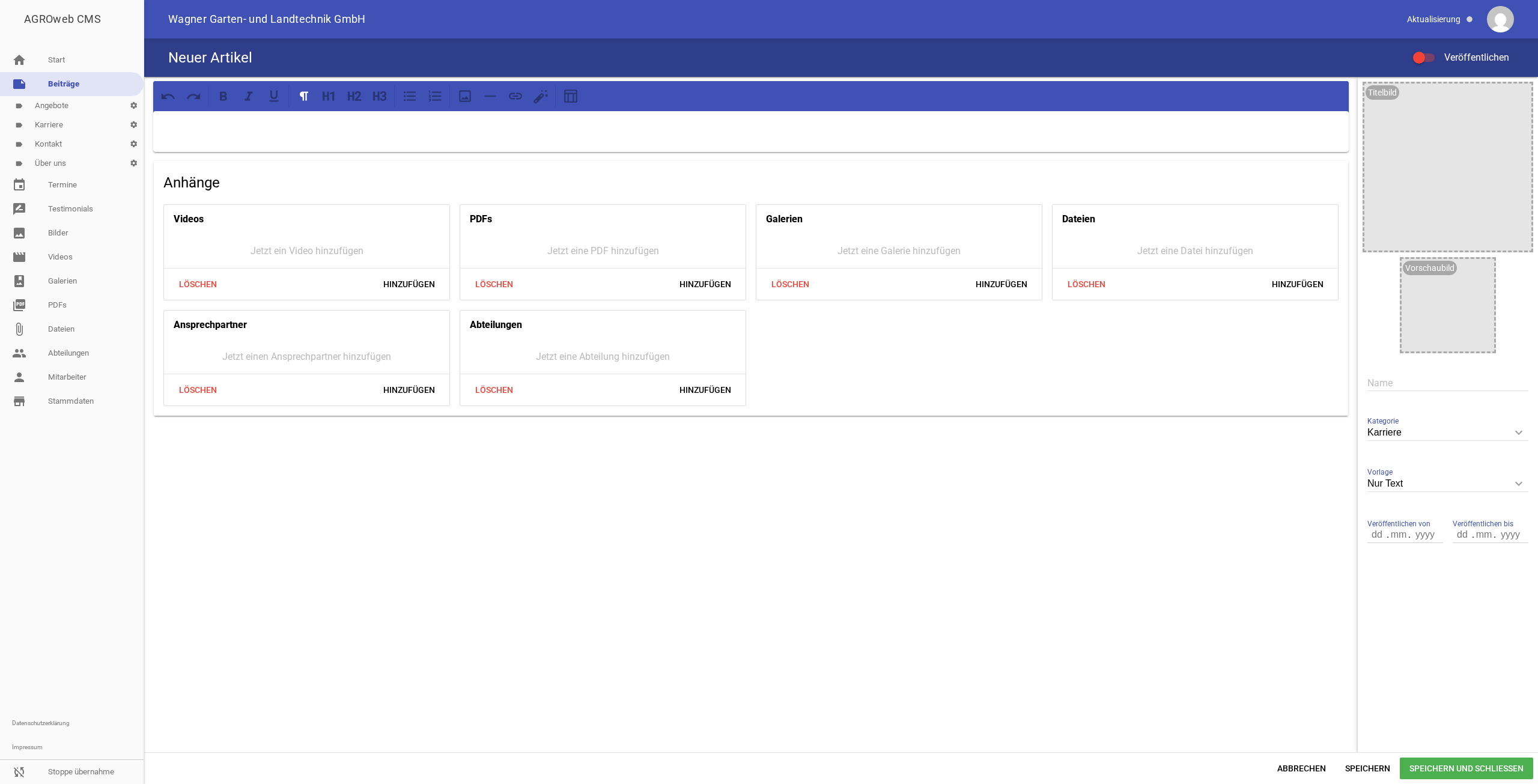
click at [681, 135] on div at bounding box center [750, 131] width 1196 height 41
click at [1419, 369] on div "Name" at bounding box center [1448, 383] width 161 height 41
click at [1418, 375] on input "text" at bounding box center [1448, 383] width 161 height 16
type input "Praktikum"
click at [1437, 59] on span "Veröffentlichen" at bounding box center [1469, 57] width 79 height 11
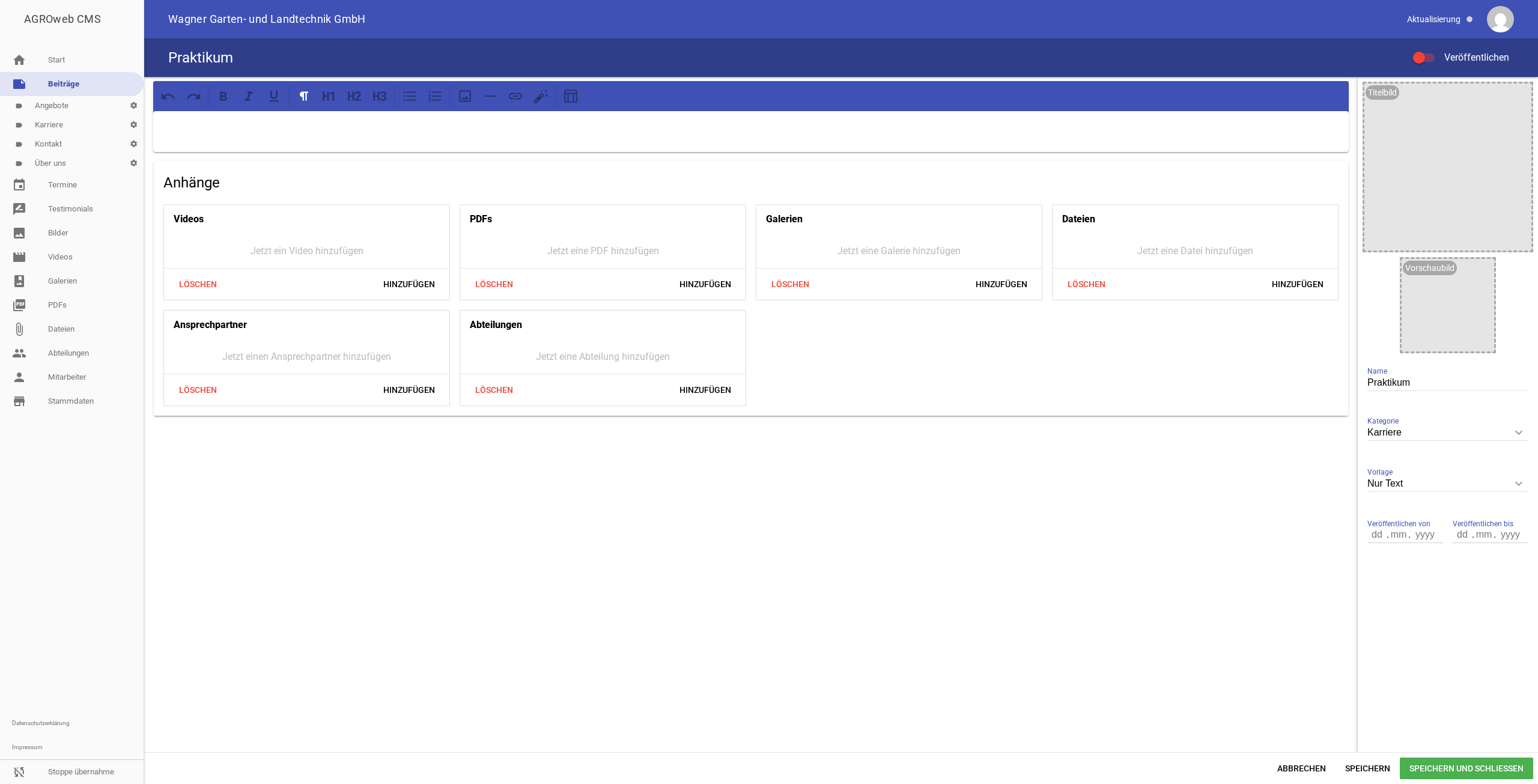
click at [1430, 50] on input "Veröffentlichen" at bounding box center [1430, 50] width 0 height 0
click at [292, 125] on p at bounding box center [750, 126] width 1179 height 15
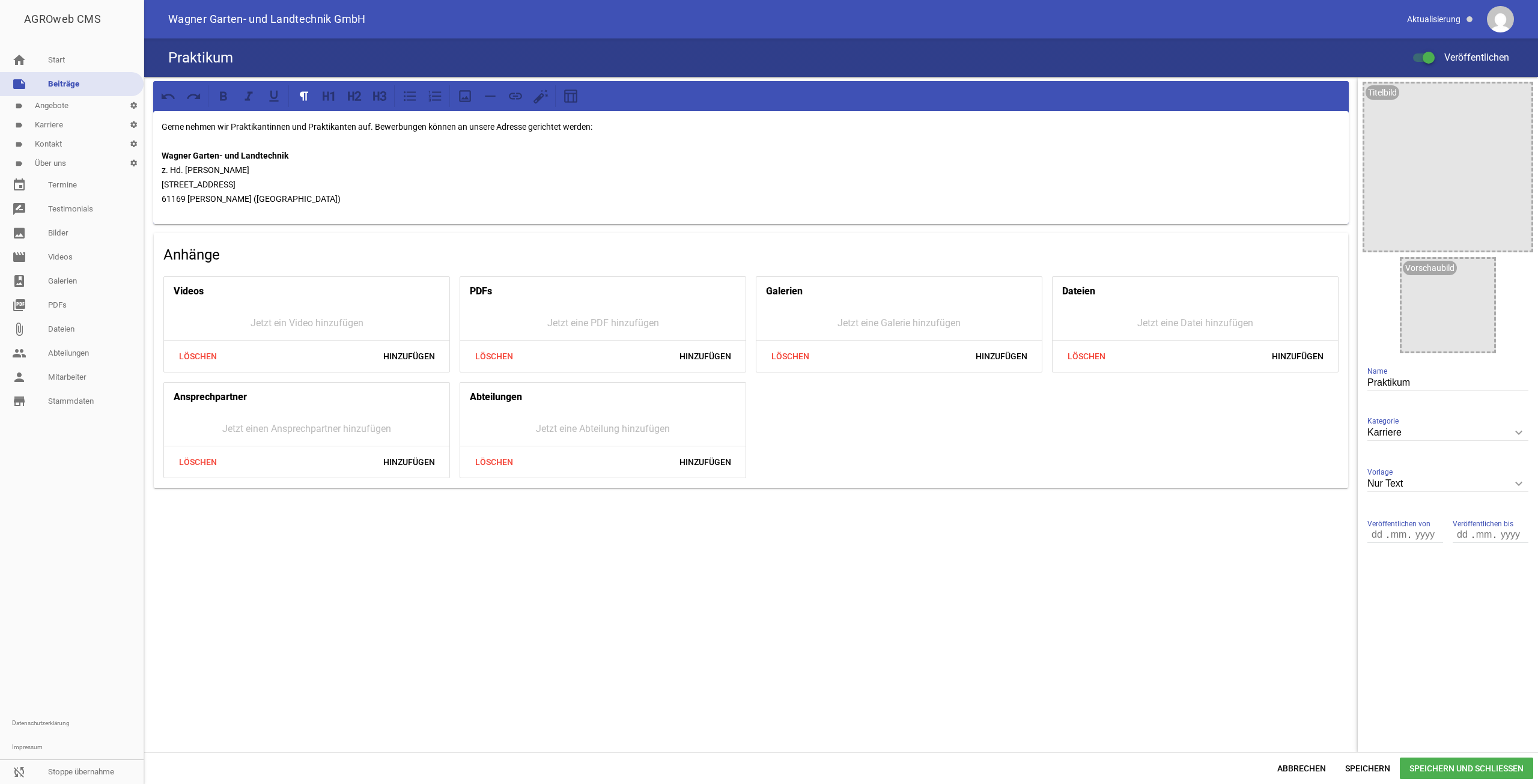
click at [618, 126] on p "Gerne nehmen wir Praktikantinnen und Praktikanten auf. Bewerbungen können an un…" at bounding box center [750, 163] width 1179 height 87
click at [680, 124] on p "Gerne nehmen wir Praktikantinnen und Praktikanten auf. Bewerbungen können an un…" at bounding box center [750, 163] width 1179 height 87
click at [730, 136] on p "Gerne nehmen wir Praktikantinnen und Praktikanten auf. Bewerbungen können an un…" at bounding box center [750, 163] width 1179 height 87
click at [701, 126] on p "Gerne nehmen wir Praktikantinnen und Praktikanten auf. Bewerbungen können an un…" at bounding box center [750, 163] width 1179 height 87
click at [752, 119] on div "Gerne nehmen wir Praktikantinnen und Praktikanten auf. Bewerbungen können an un…" at bounding box center [750, 168] width 1196 height 113
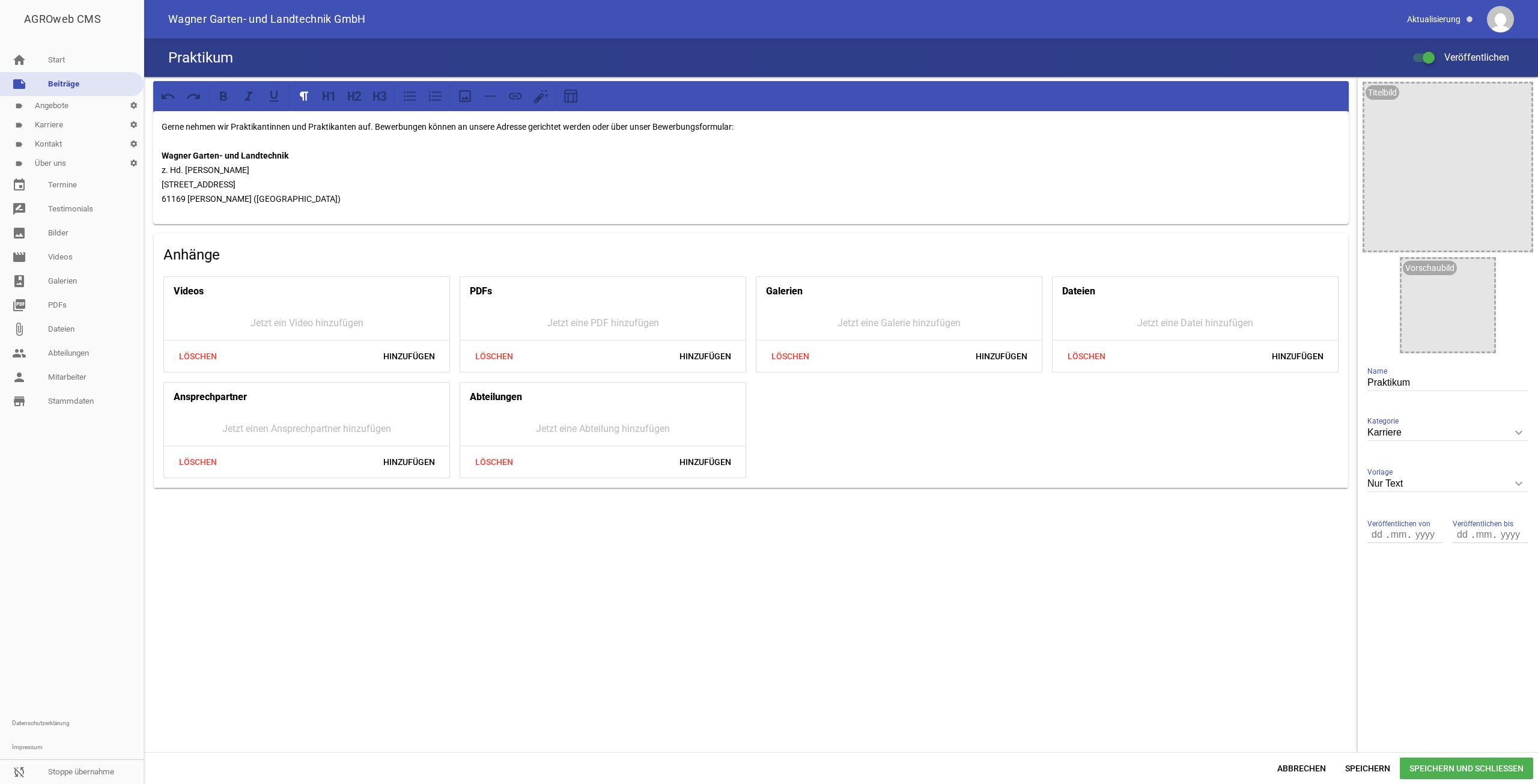
click at [372, 122] on p "Gerne nehmen wir Praktikantinnen und Praktikanten auf. Bewerbungen können an un…" at bounding box center [750, 163] width 1179 height 87
click at [376, 122] on p "Gerne nehmen wir Praktikantinnen und Praktikanten auf. Bewerbungen können an un…" at bounding box center [750, 163] width 1179 height 87
click at [375, 122] on p "Gerne nehmen wir Praktikantinnen und Praktikanten auf. Bewerbungen können an un…" at bounding box center [750, 163] width 1179 height 87
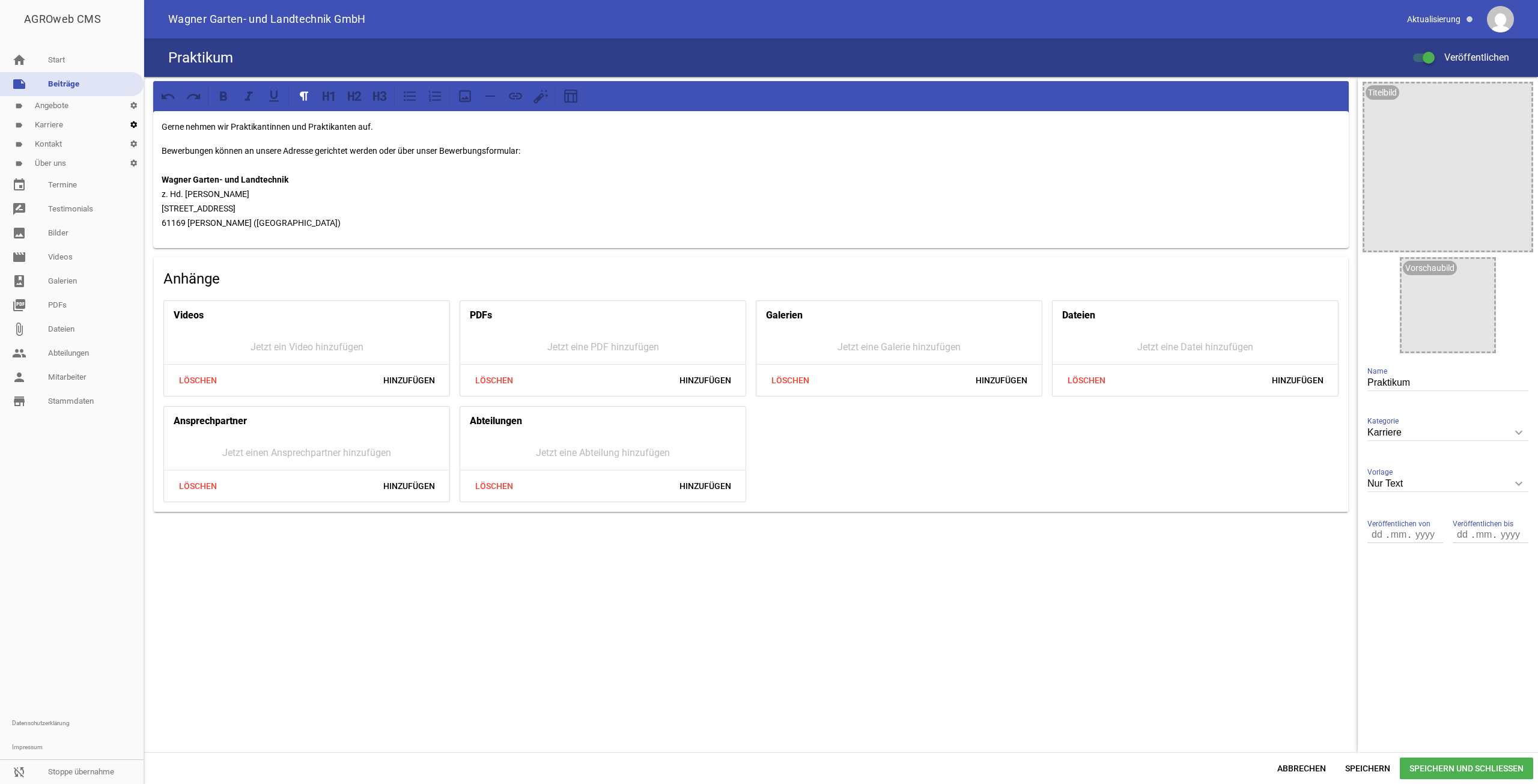
drag, startPoint x: 390, startPoint y: 121, endPoint x: 143, endPoint y: 117, distance: 247.0
click at [143, 117] on div "AGROweb CMS home Start note Beiträge label Angebote settings label Karriere set…" at bounding box center [769, 392] width 1538 height 784
copy p "Gerne nehmen wir Praktikantinnen und Praktikanten auf."
click at [1370, 762] on span "Speichern" at bounding box center [1367, 768] width 64 height 22
click at [1167, 735] on div "Gerne nehmen wir Praktikantinnen und Praktikanten auf. Bewerbungen können an un…" at bounding box center [750, 414] width 1214 height 675
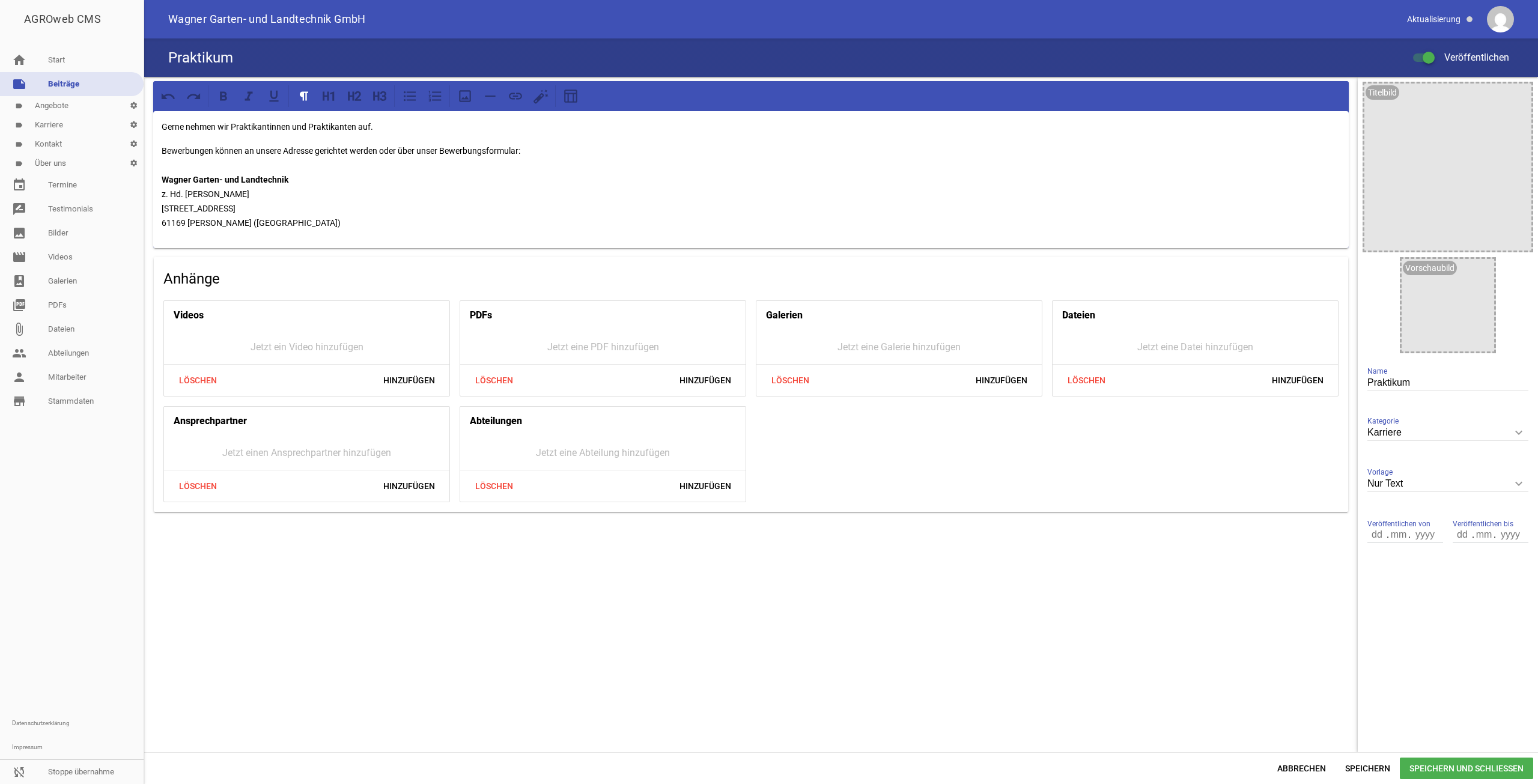
click at [399, 126] on p "Gerne nehmen wir Praktikantinnen und Praktikanten auf." at bounding box center [750, 126] width 1179 height 15
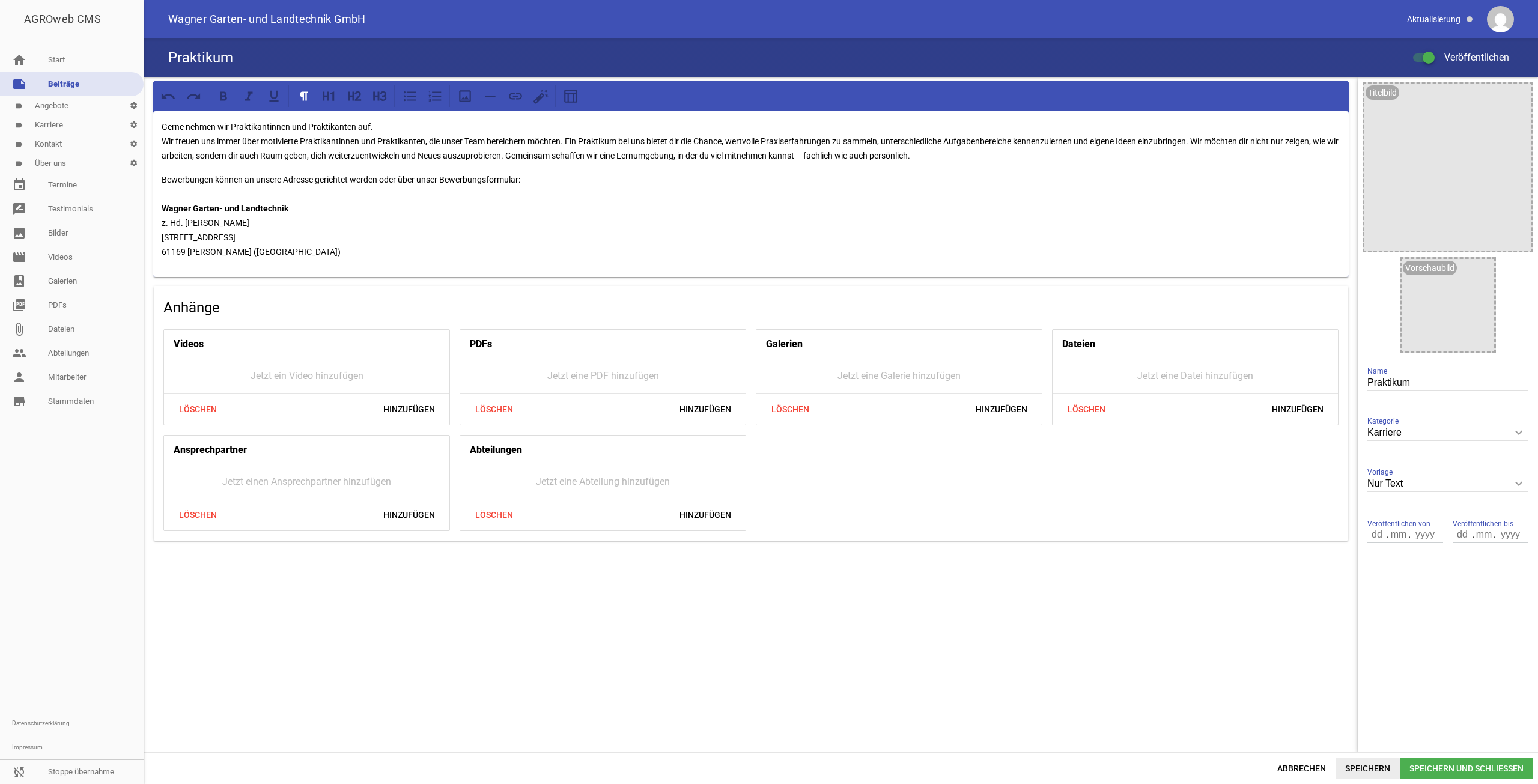
click at [1366, 765] on span "Speichern" at bounding box center [1367, 768] width 64 height 22
click at [87, 778] on link "sync_disabled Stoppe übernahme" at bounding box center [71, 772] width 143 height 24
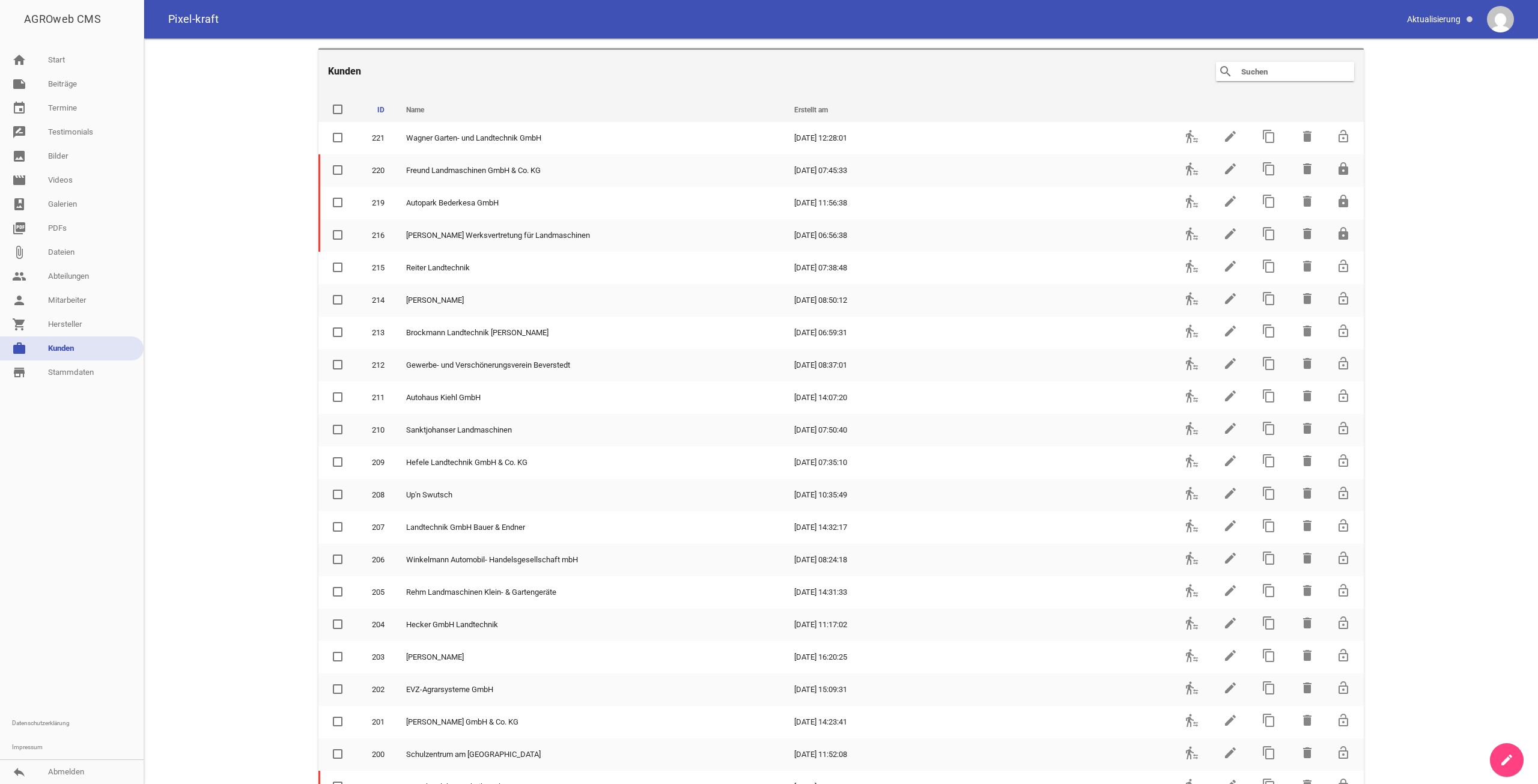
click at [87, 771] on link "reply Abmelden" at bounding box center [71, 772] width 143 height 24
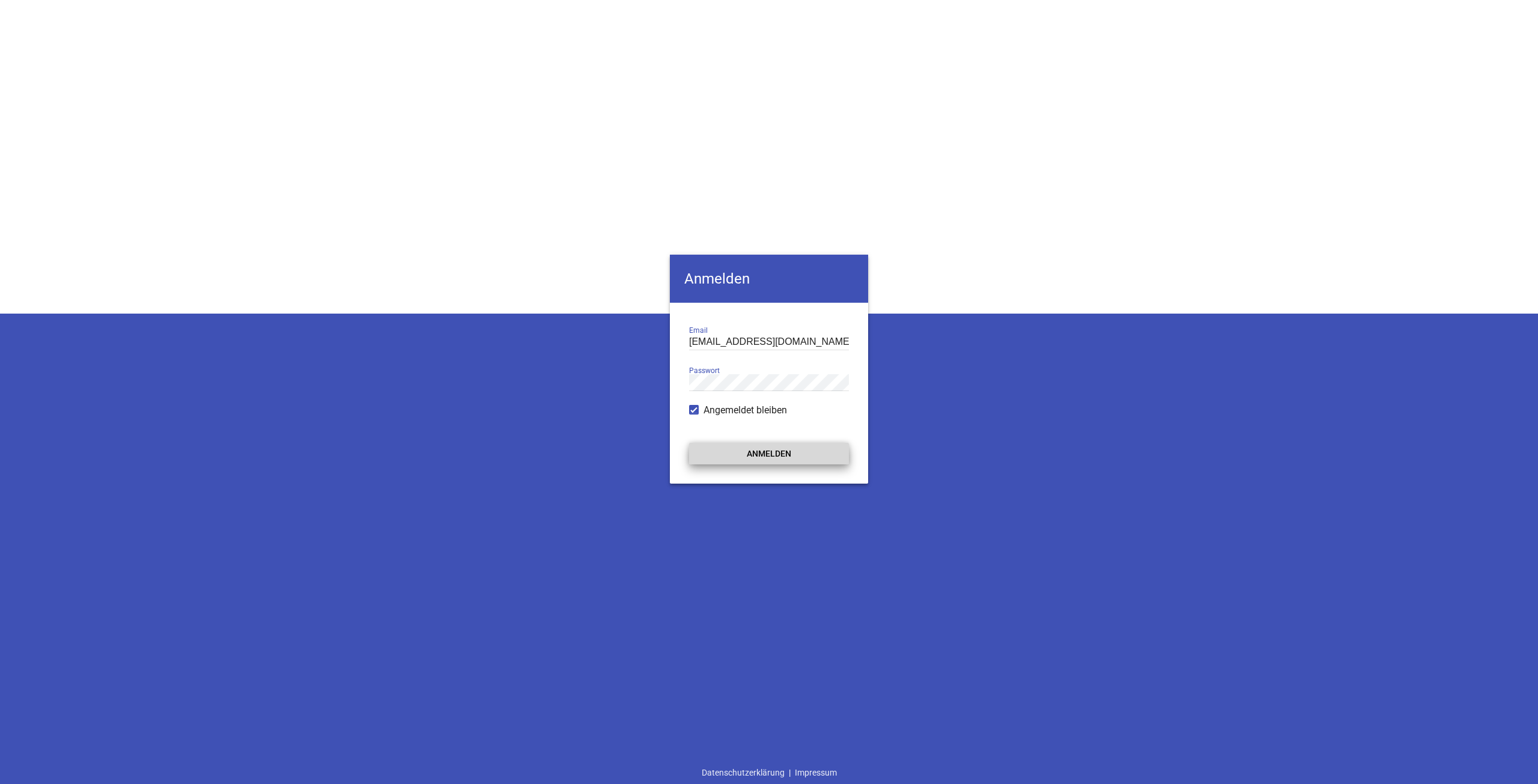
click at [781, 447] on button "Anmelden" at bounding box center [769, 453] width 160 height 22
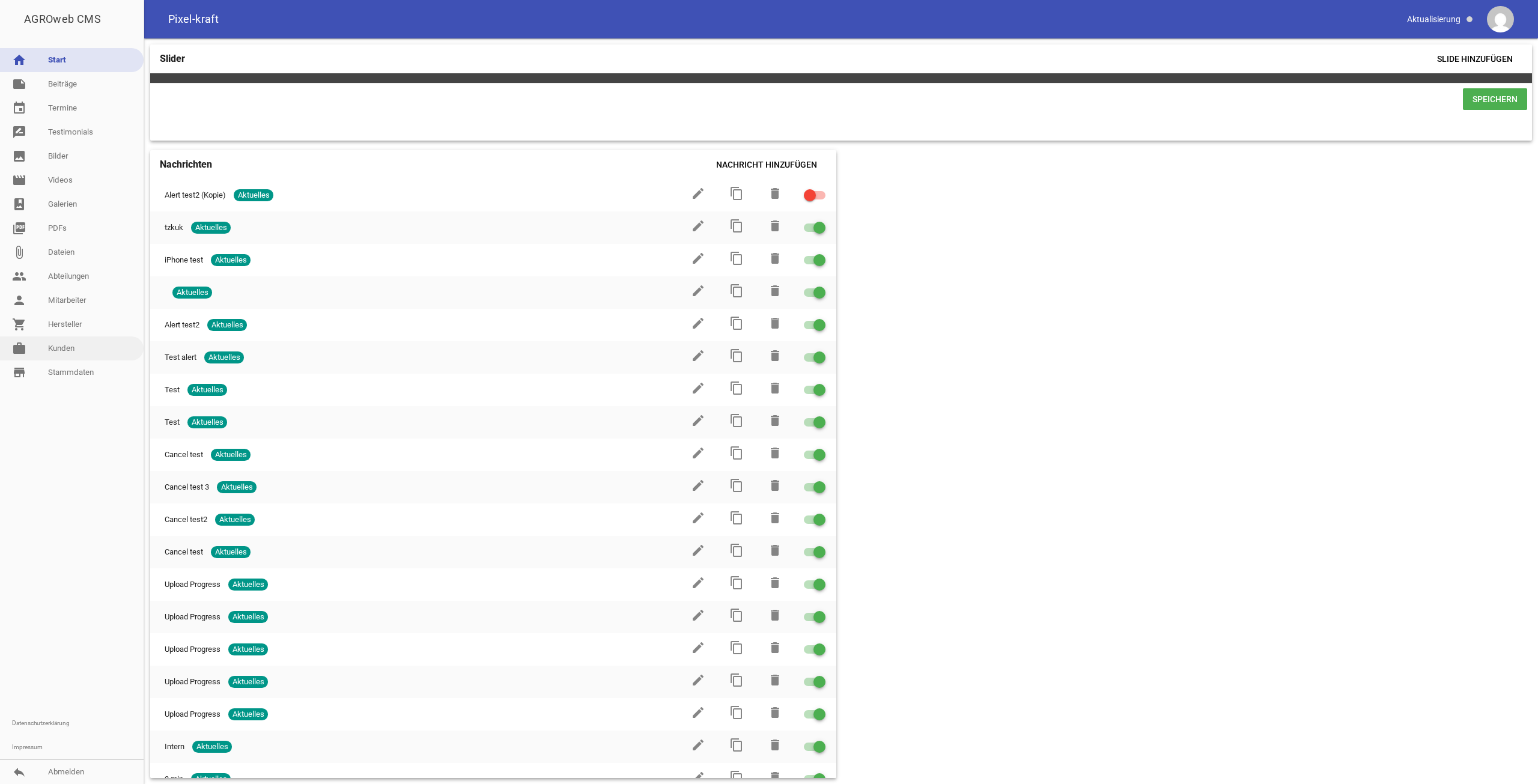
click at [63, 345] on link "work [PERSON_NAME]" at bounding box center [71, 348] width 143 height 24
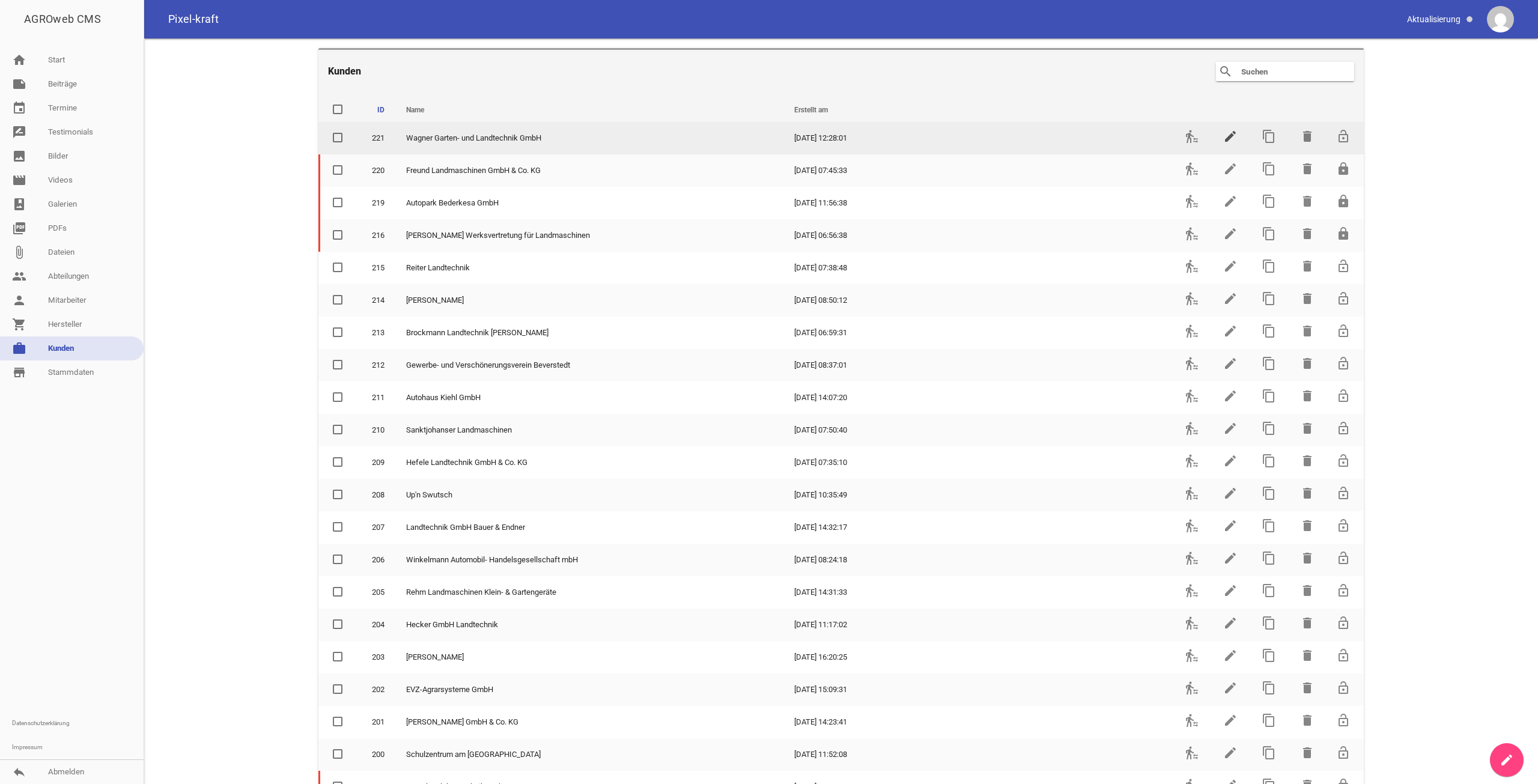
click at [1224, 138] on icon "edit" at bounding box center [1231, 136] width 15 height 15
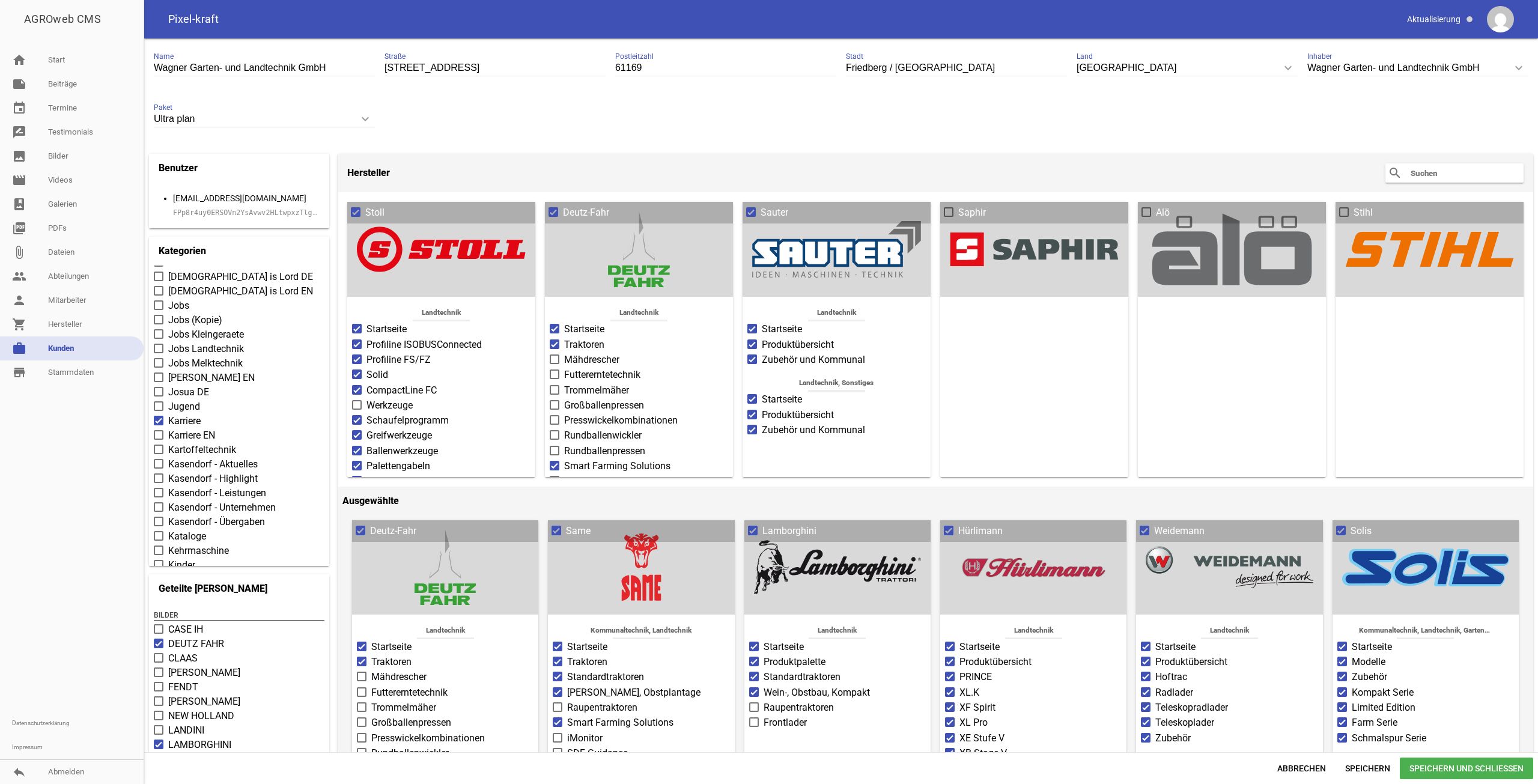
scroll to position [2696, 0]
click at [187, 307] on span "Jobs" at bounding box center [179, 306] width 21 height 15
click at [168, 299] on input "Jobs" at bounding box center [168, 299] width 0 height 0
click at [1370, 764] on span "Speichern" at bounding box center [1367, 768] width 64 height 22
click at [1293, 767] on span "Abbrechen" at bounding box center [1301, 768] width 68 height 22
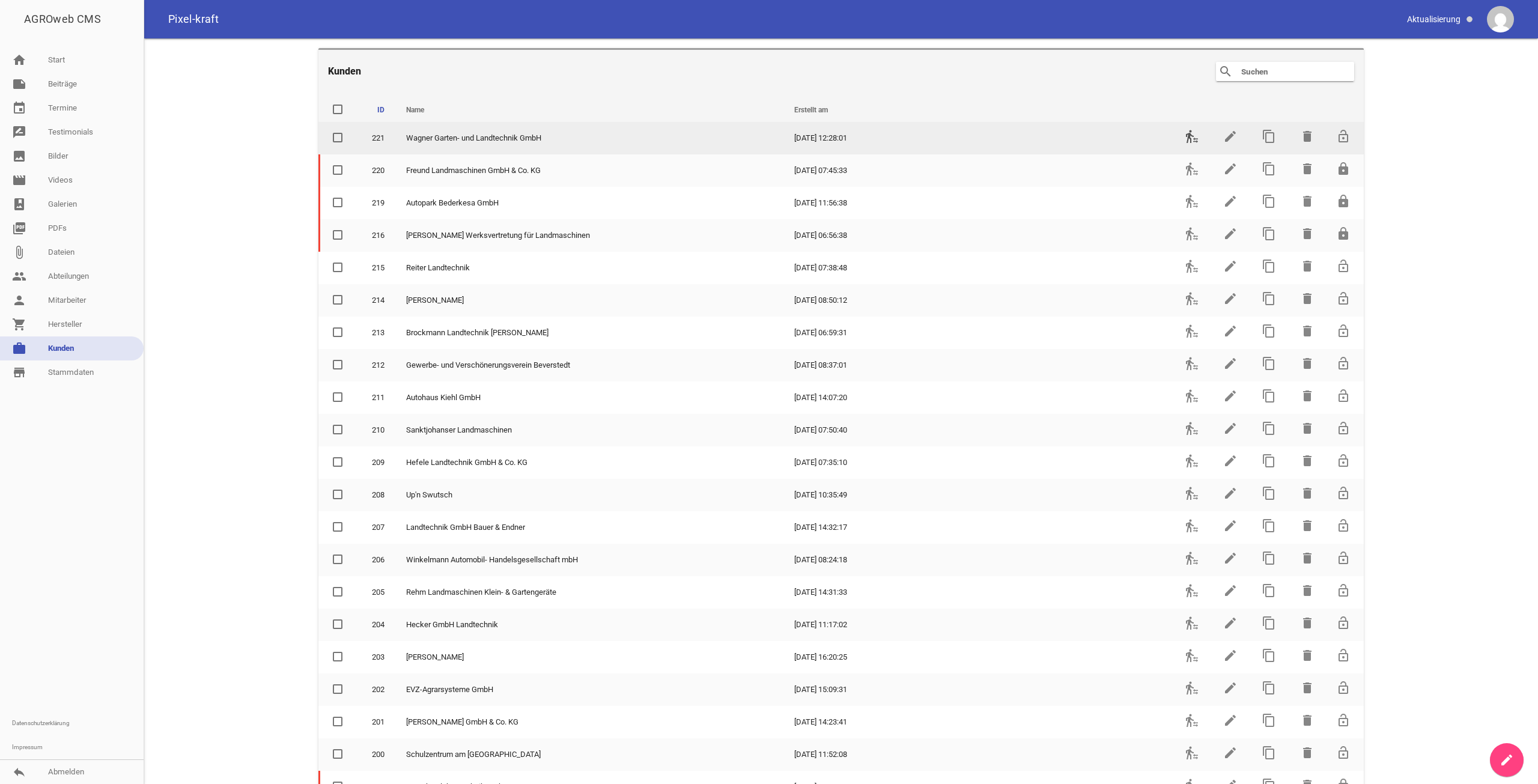
click at [1184, 139] on icon "transfer_within_a_station" at bounding box center [1191, 136] width 15 height 15
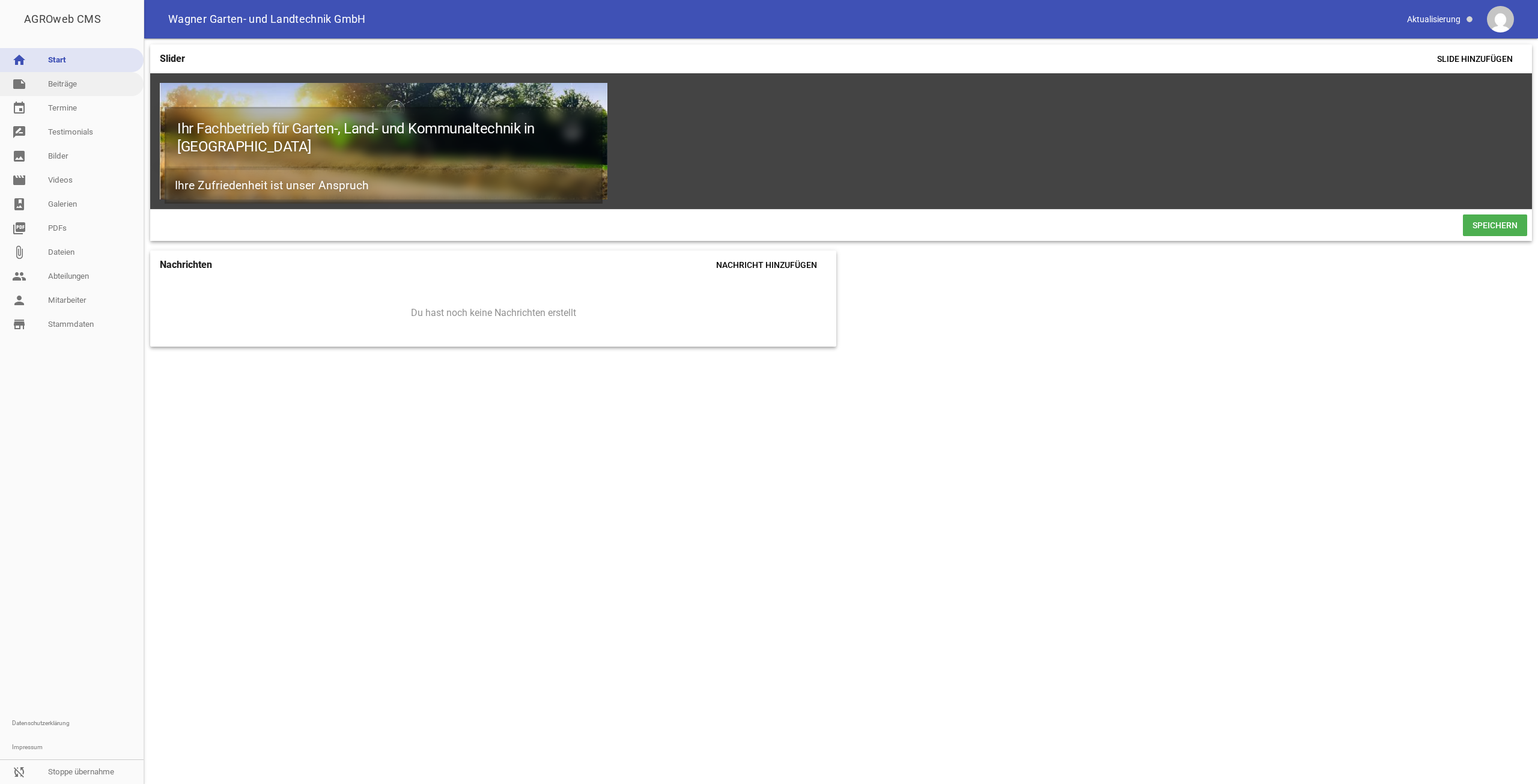
click at [84, 84] on link "note Beiträge" at bounding box center [71, 84] width 143 height 24
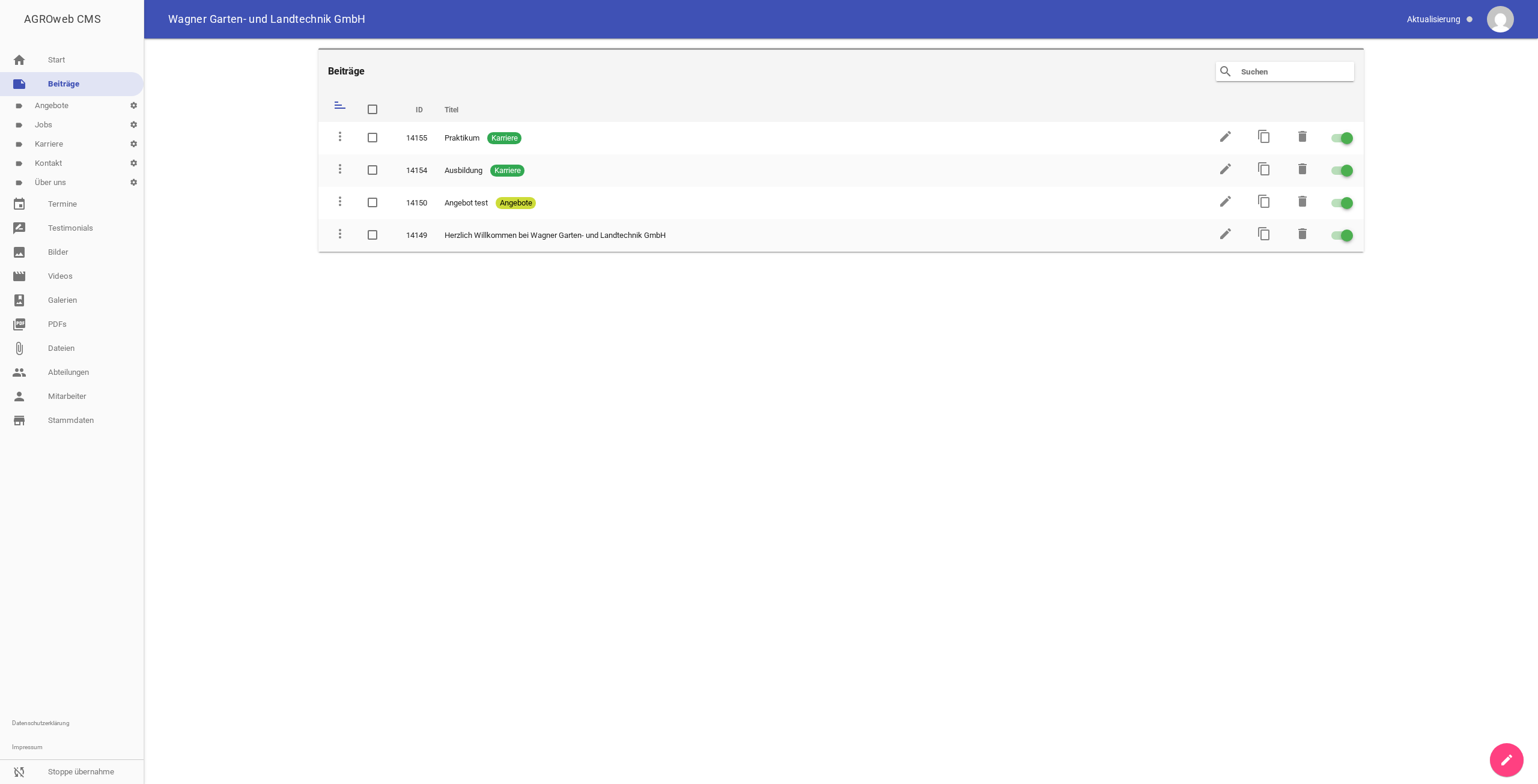
click at [80, 128] on link "label Jobs settings" at bounding box center [71, 125] width 143 height 20
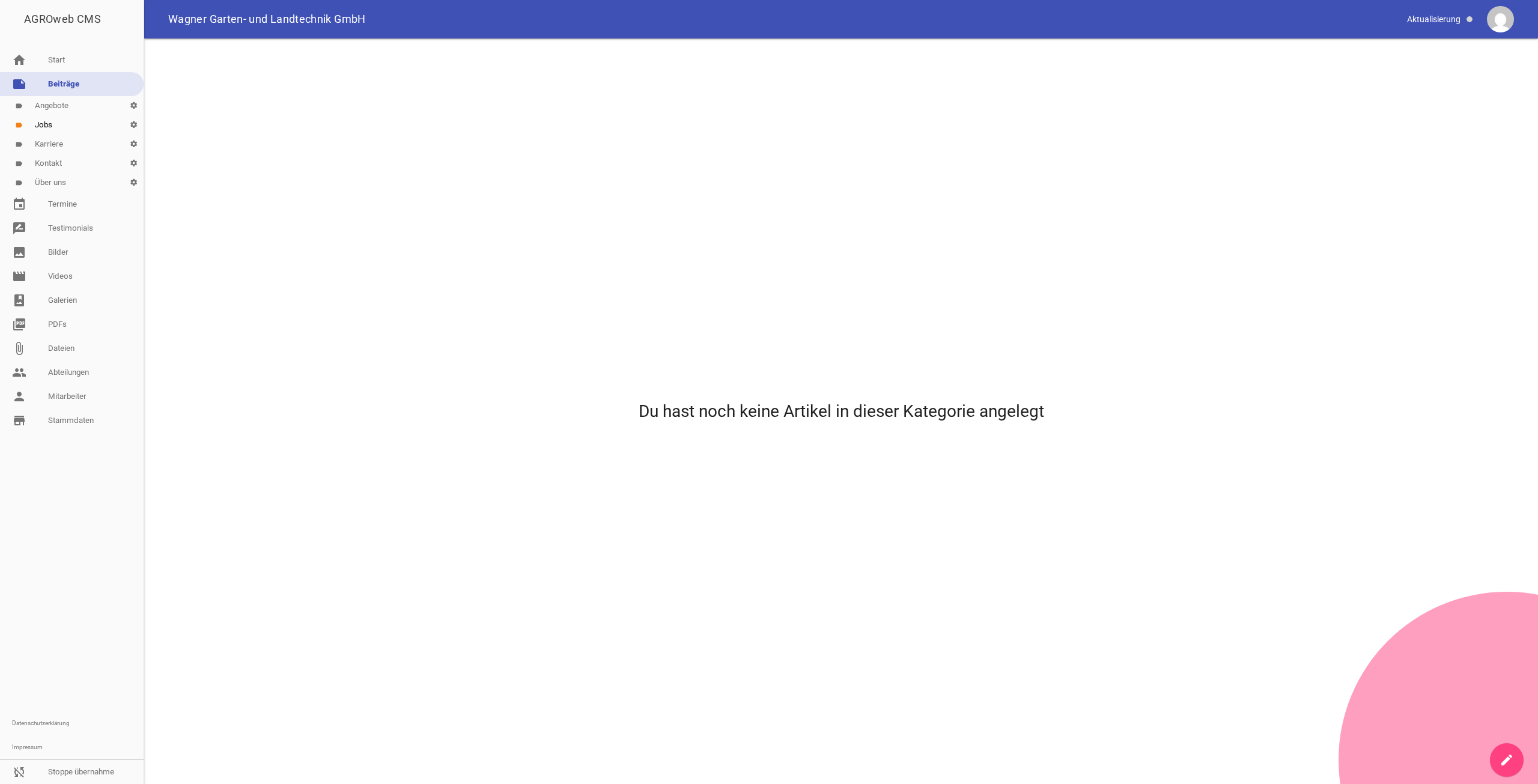
click at [1502, 757] on icon "create" at bounding box center [1507, 760] width 15 height 15
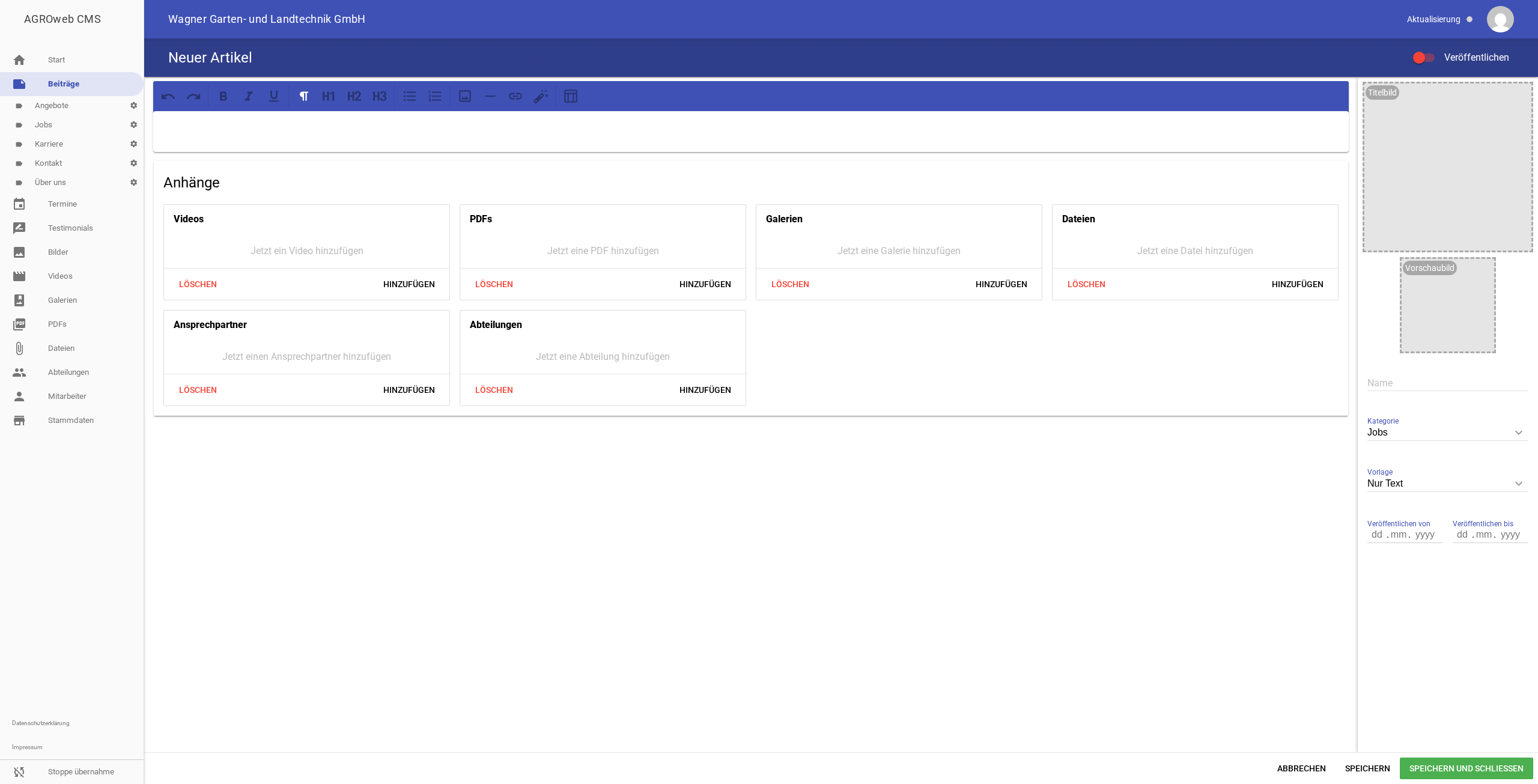
click at [1448, 366] on div "Name" at bounding box center [1448, 383] width 161 height 41
click at [1448, 379] on input "text" at bounding box center [1448, 383] width 161 height 16
click at [1408, 382] on input "Job Beistpiel" at bounding box center [1448, 383] width 161 height 16
click at [1458, 377] on input "Job Beistpiel" at bounding box center [1448, 383] width 161 height 16
click at [1408, 385] on input "Job Beistpiel" at bounding box center [1448, 383] width 161 height 16
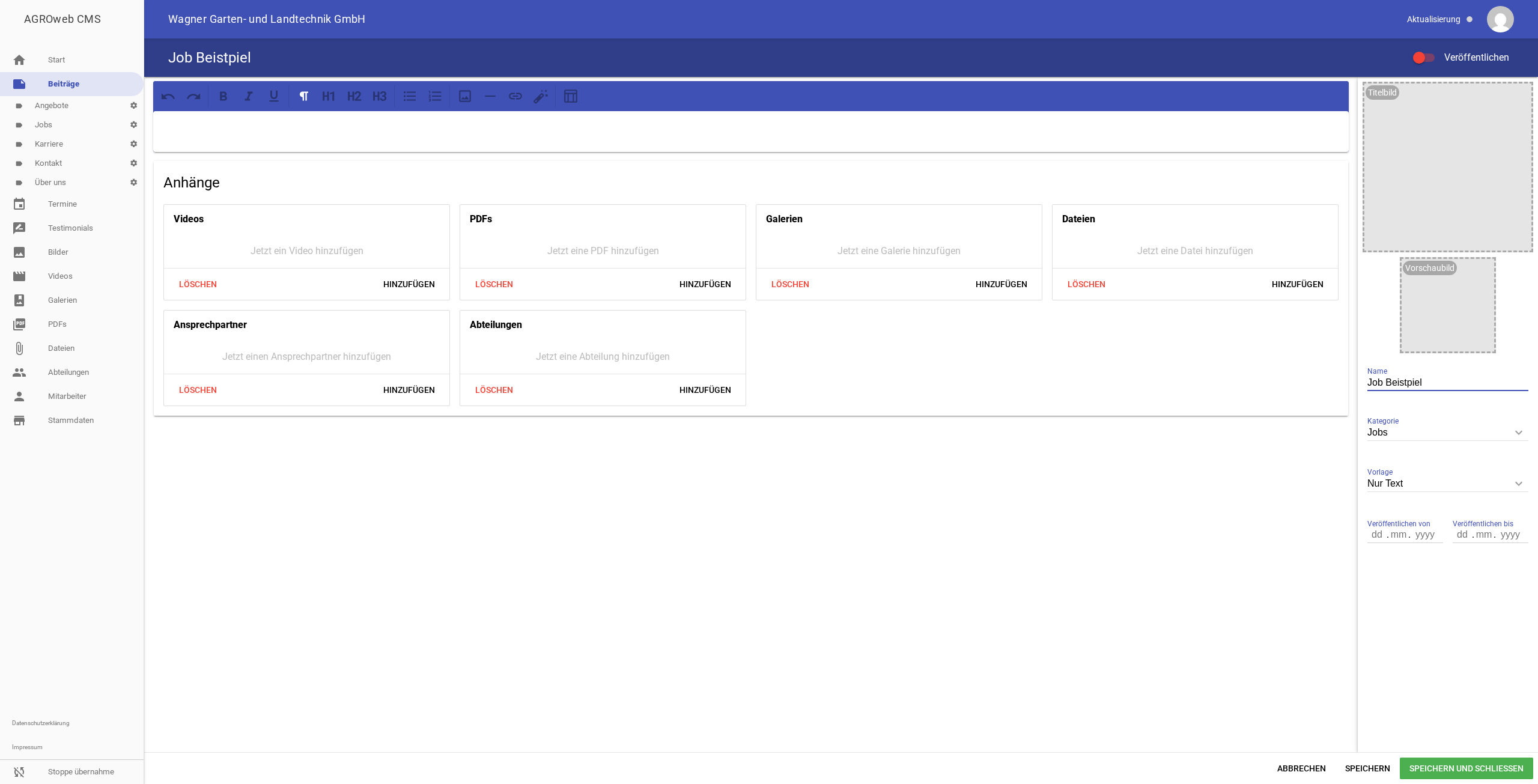
click at [1408, 385] on input "Job Beistpiel" at bounding box center [1448, 383] width 161 height 16
type input "Job Beispiel"
click at [422, 123] on p at bounding box center [750, 126] width 1179 height 15
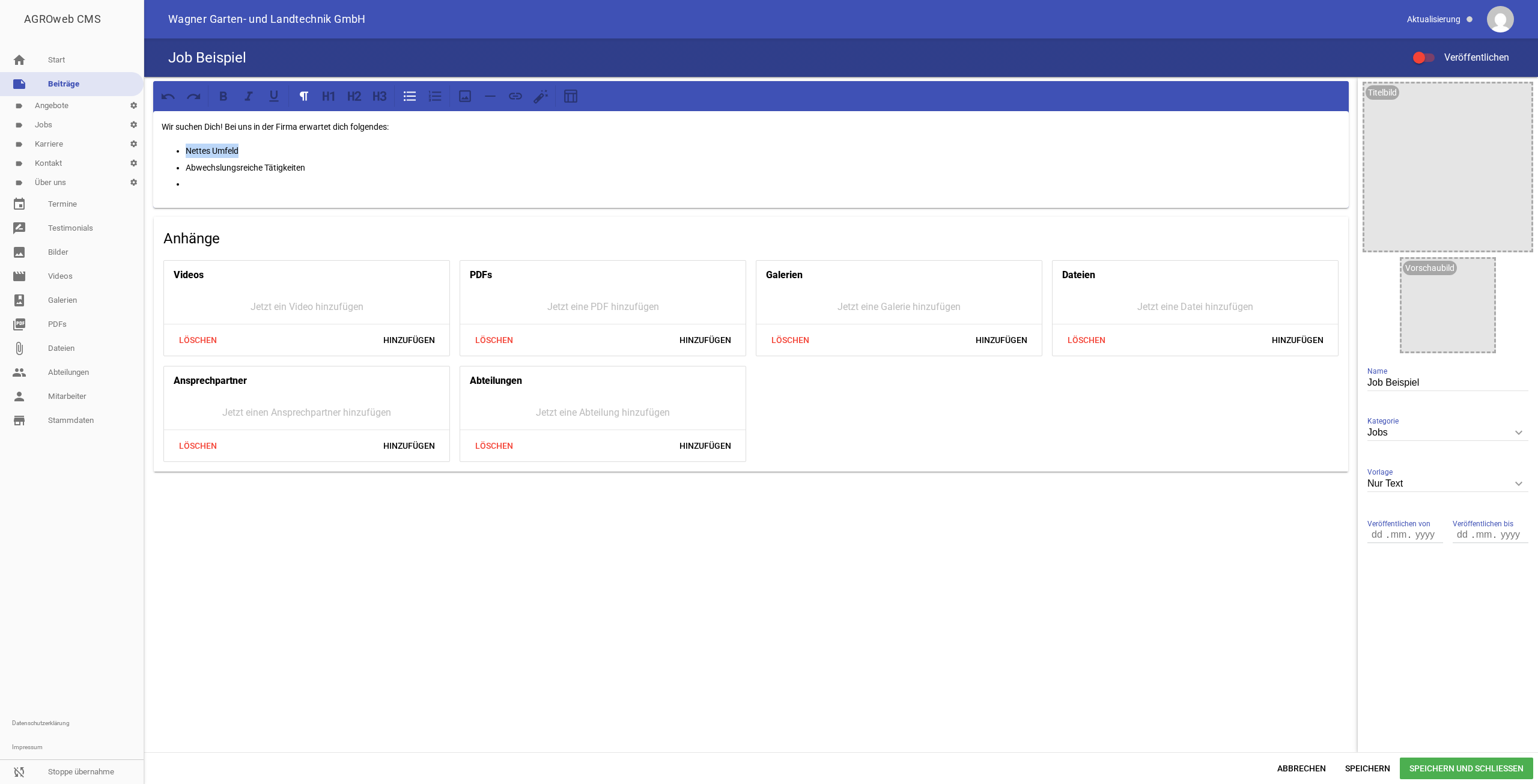
drag, startPoint x: 268, startPoint y: 152, endPoint x: 186, endPoint y: 148, distance: 82.1
click at [186, 148] on p "Nettes Umfeld" at bounding box center [763, 150] width 1154 height 15
click at [274, 177] on p at bounding box center [763, 184] width 1154 height 15
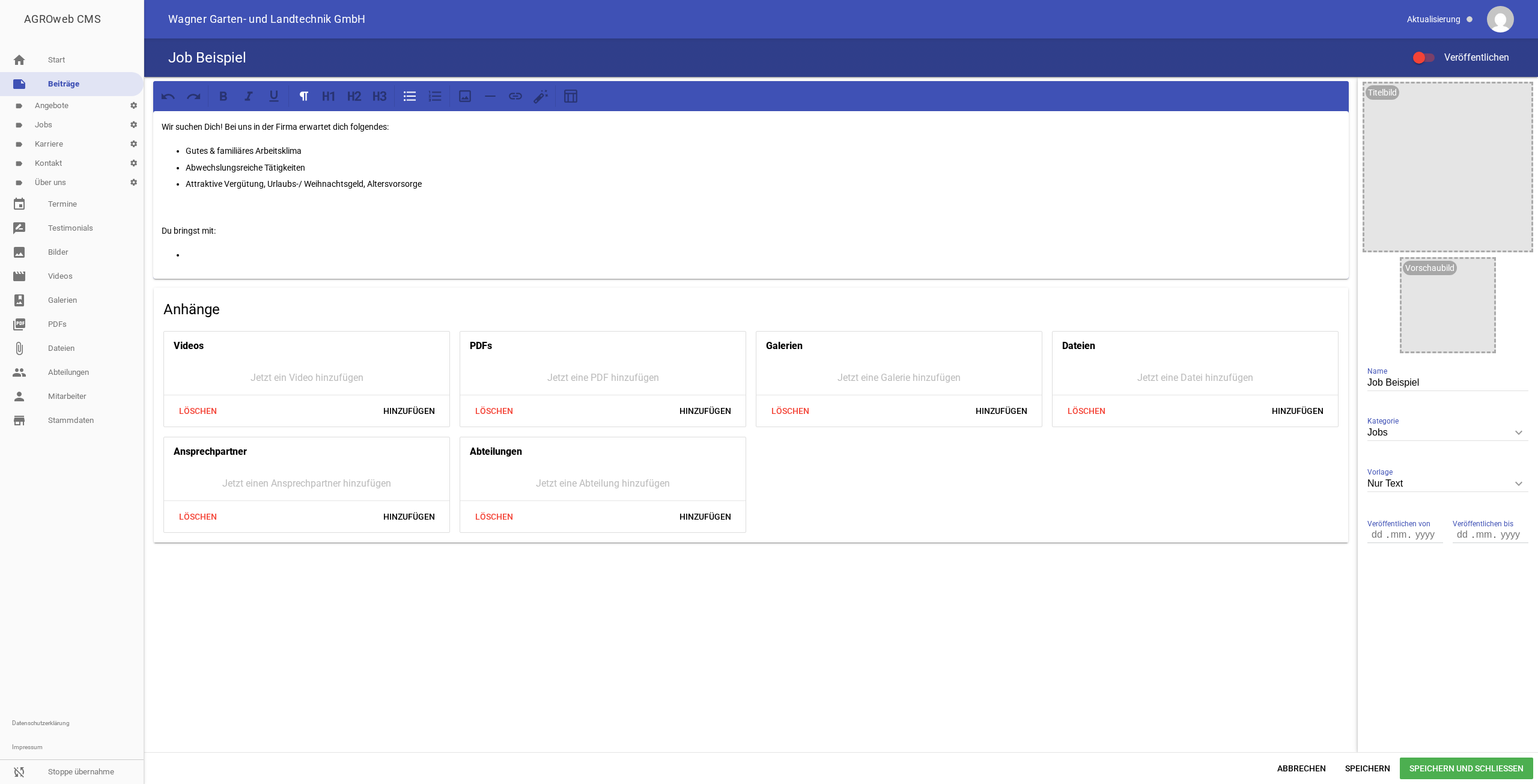
click at [339, 251] on p at bounding box center [763, 254] width 1154 height 15
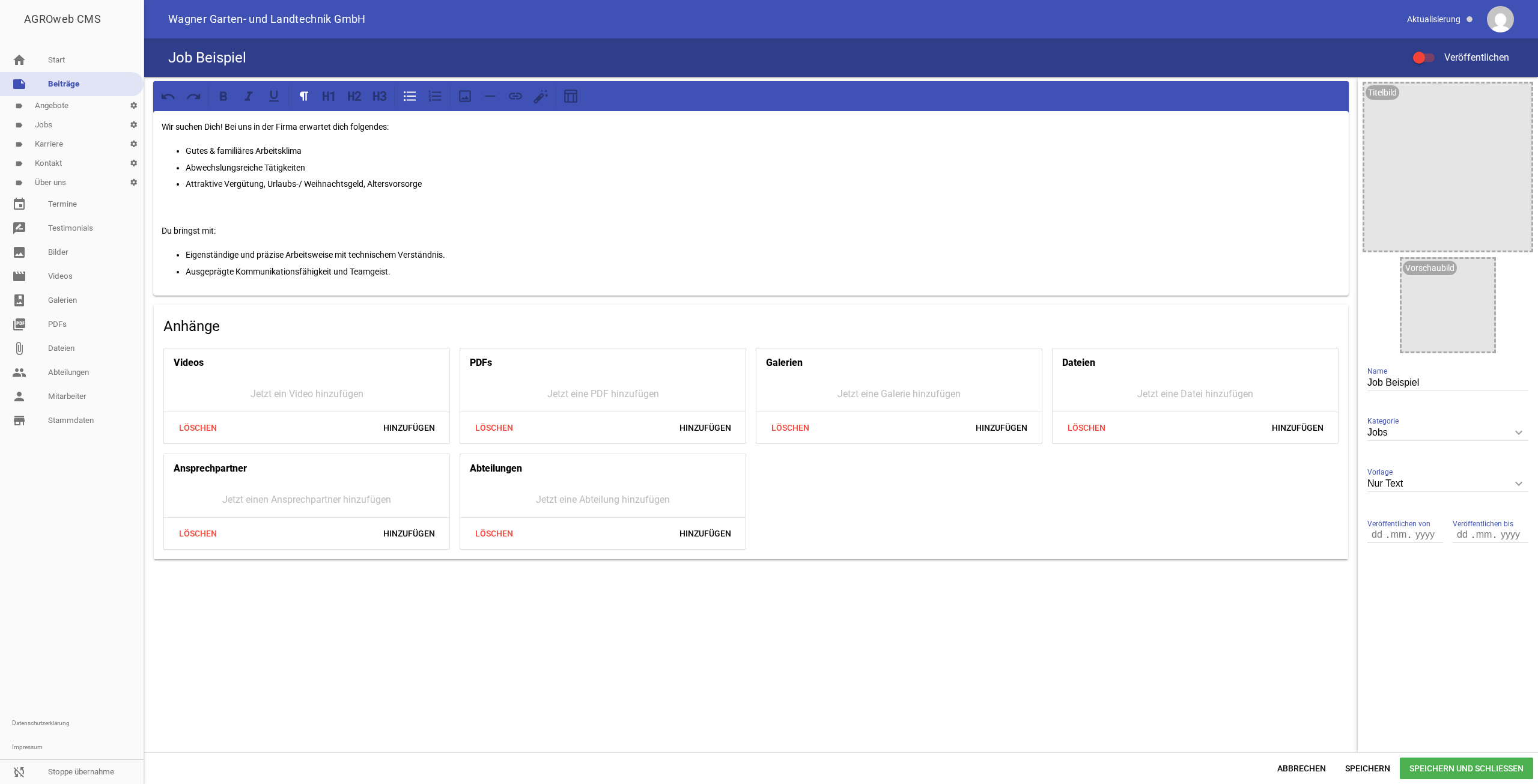
click at [1416, 55] on span at bounding box center [1419, 57] width 5 height 5
click at [1430, 50] on input "Veröffentlichen" at bounding box center [1430, 50] width 0 height 0
click at [1477, 270] on icon "image" at bounding box center [1481, 272] width 20 height 20
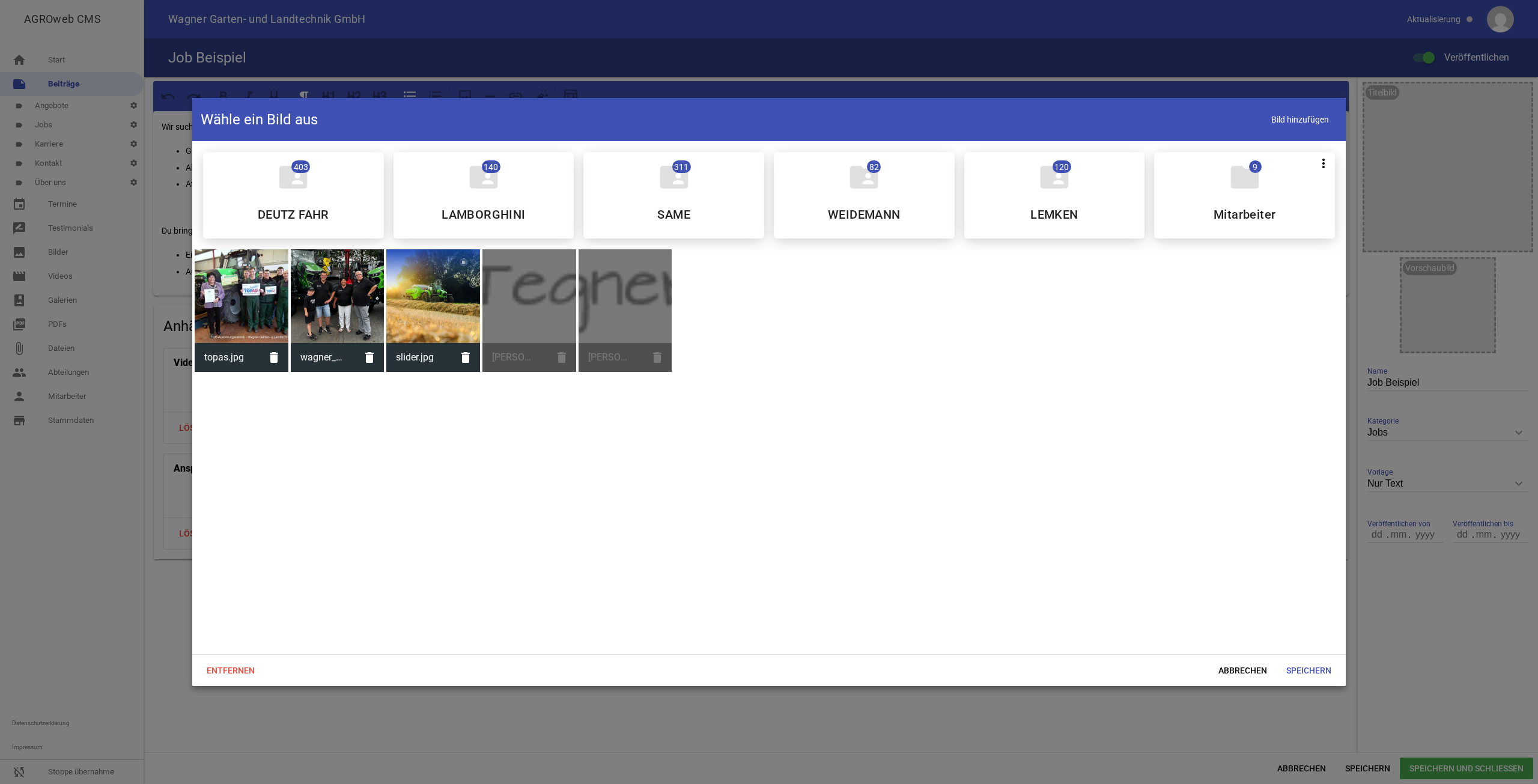
click at [435, 325] on div at bounding box center [433, 296] width 94 height 94
click at [1312, 667] on span "Speichern" at bounding box center [1309, 670] width 64 height 22
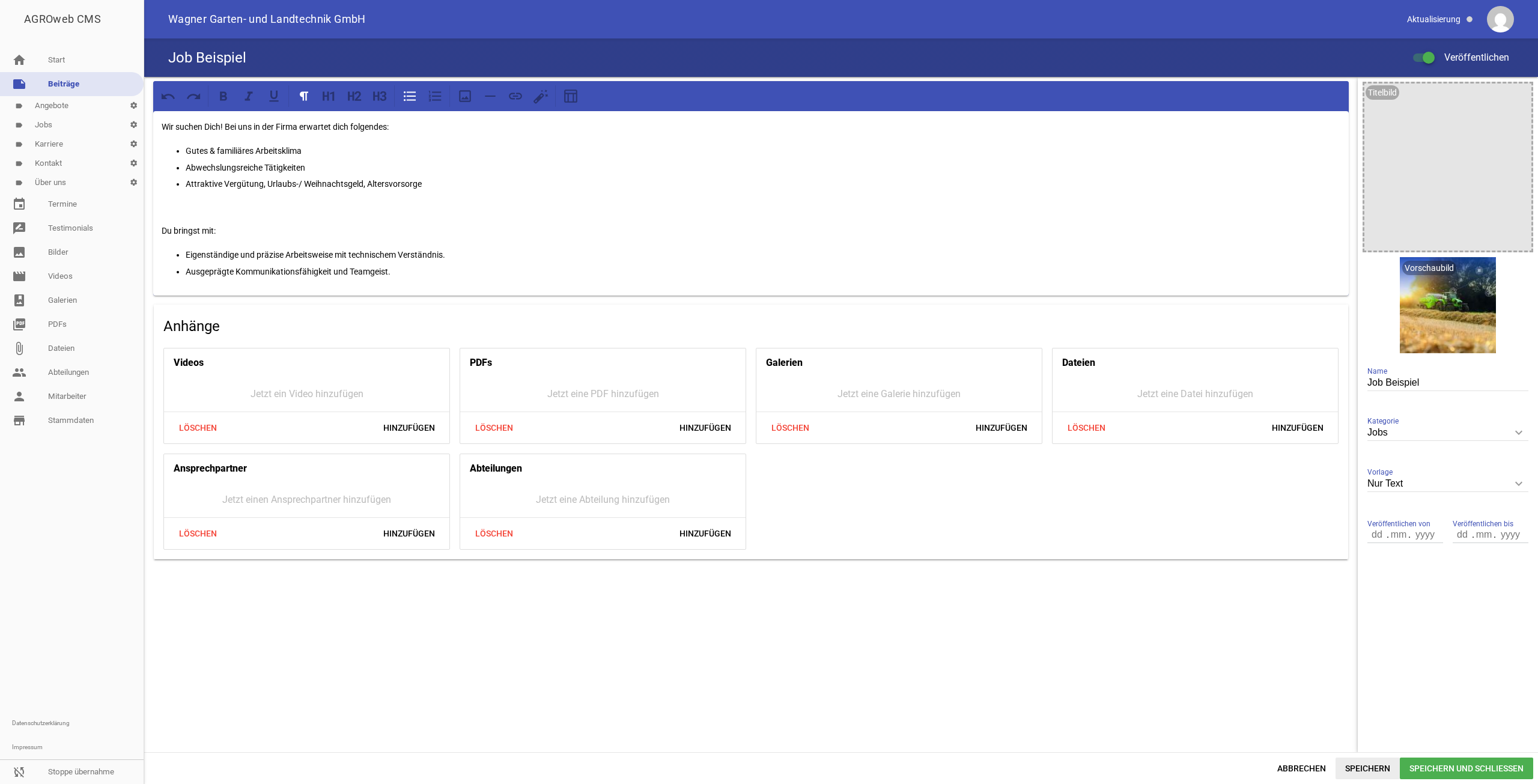
click at [1370, 762] on span "Speichern" at bounding box center [1367, 768] width 64 height 22
click at [1322, 775] on span "Abbrechen" at bounding box center [1301, 768] width 68 height 22
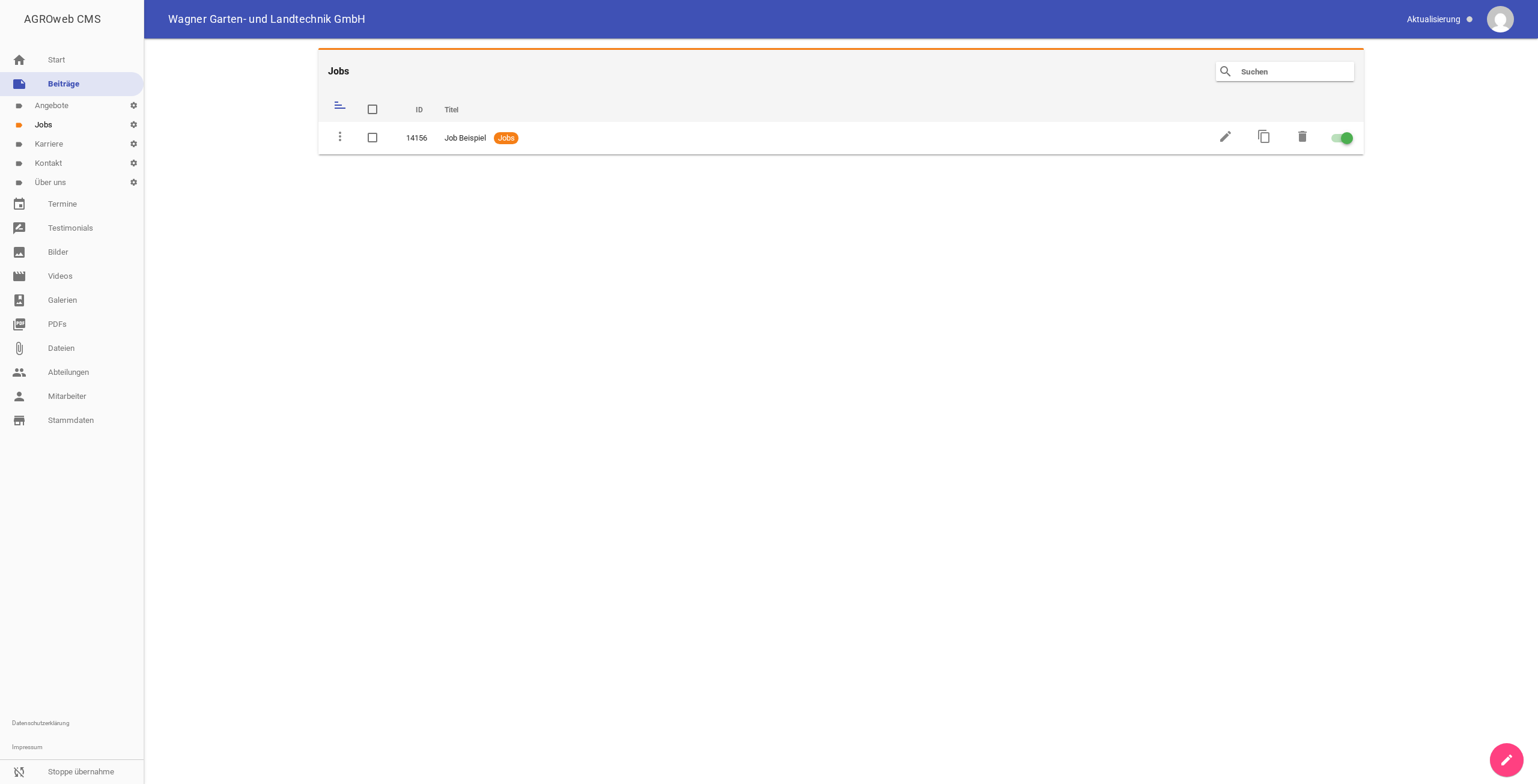
click at [70, 177] on link "label Über uns settings" at bounding box center [71, 183] width 143 height 20
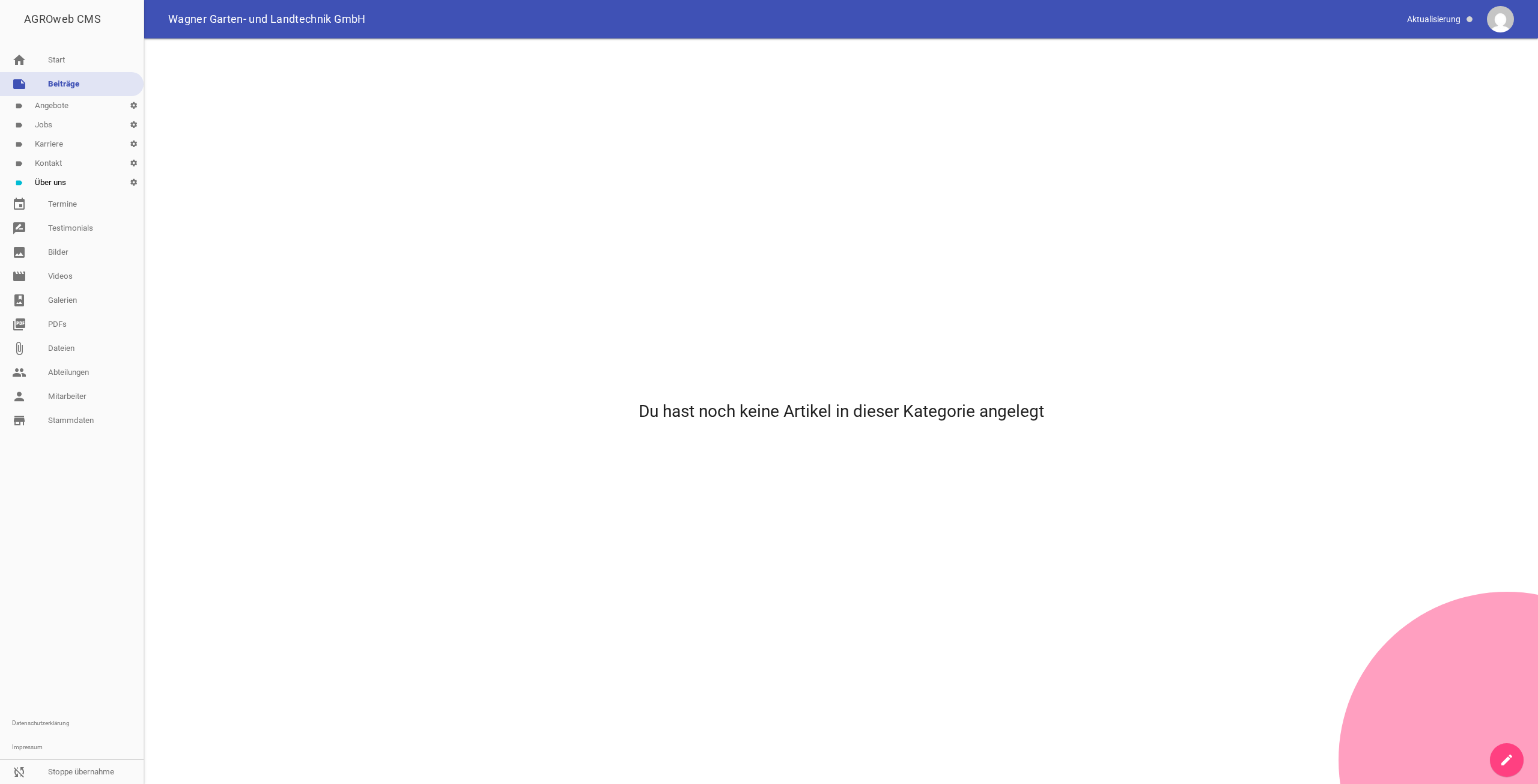
click at [1507, 759] on icon "create" at bounding box center [1507, 760] width 15 height 15
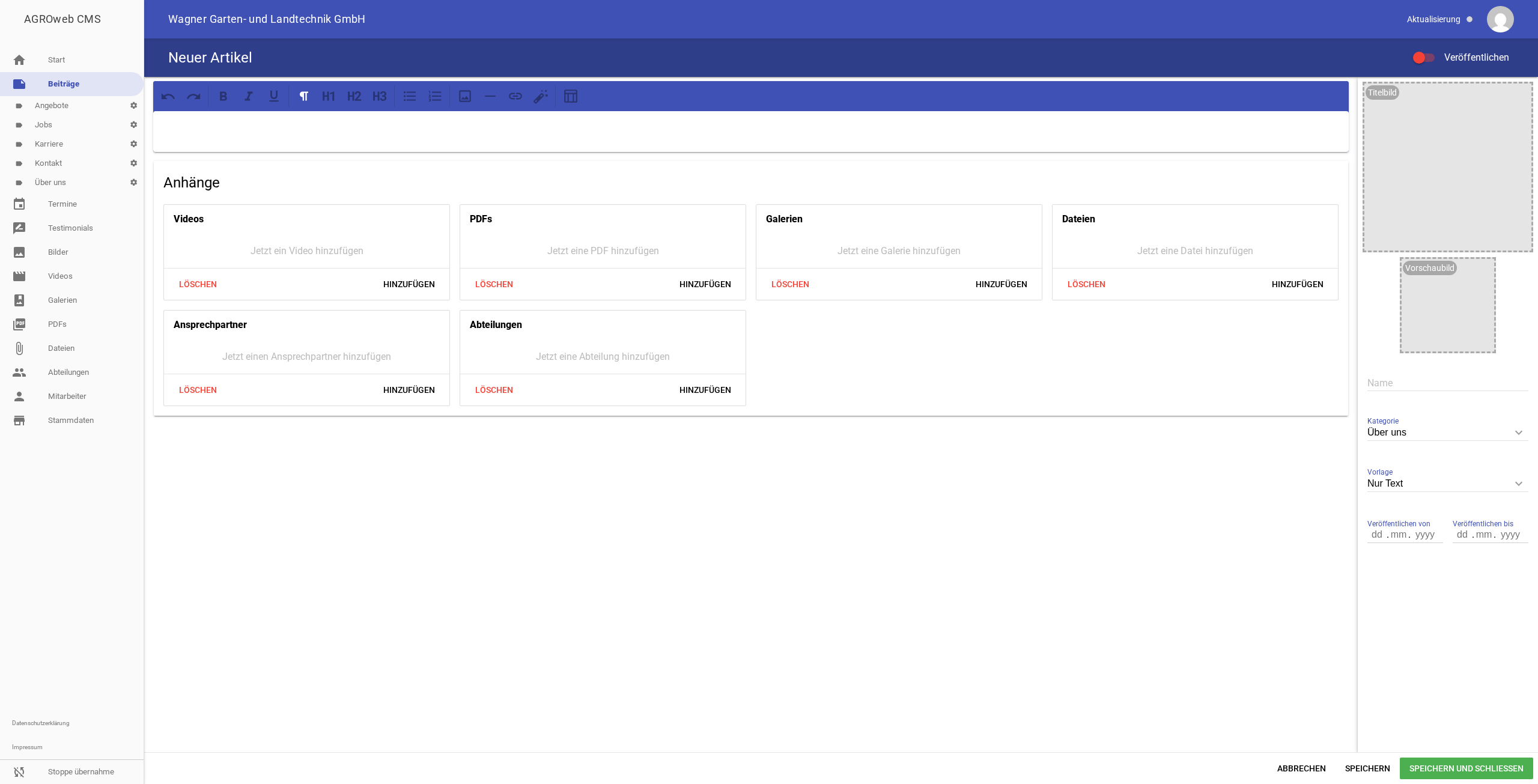
click at [1377, 393] on div "Name" at bounding box center [1448, 383] width 161 height 41
click at [1381, 384] on input "text" at bounding box center [1448, 383] width 161 height 16
paste input "Unser Betrieb"
type input "Unser Betrieb"
click at [1420, 57] on span at bounding box center [1419, 57] width 5 height 5
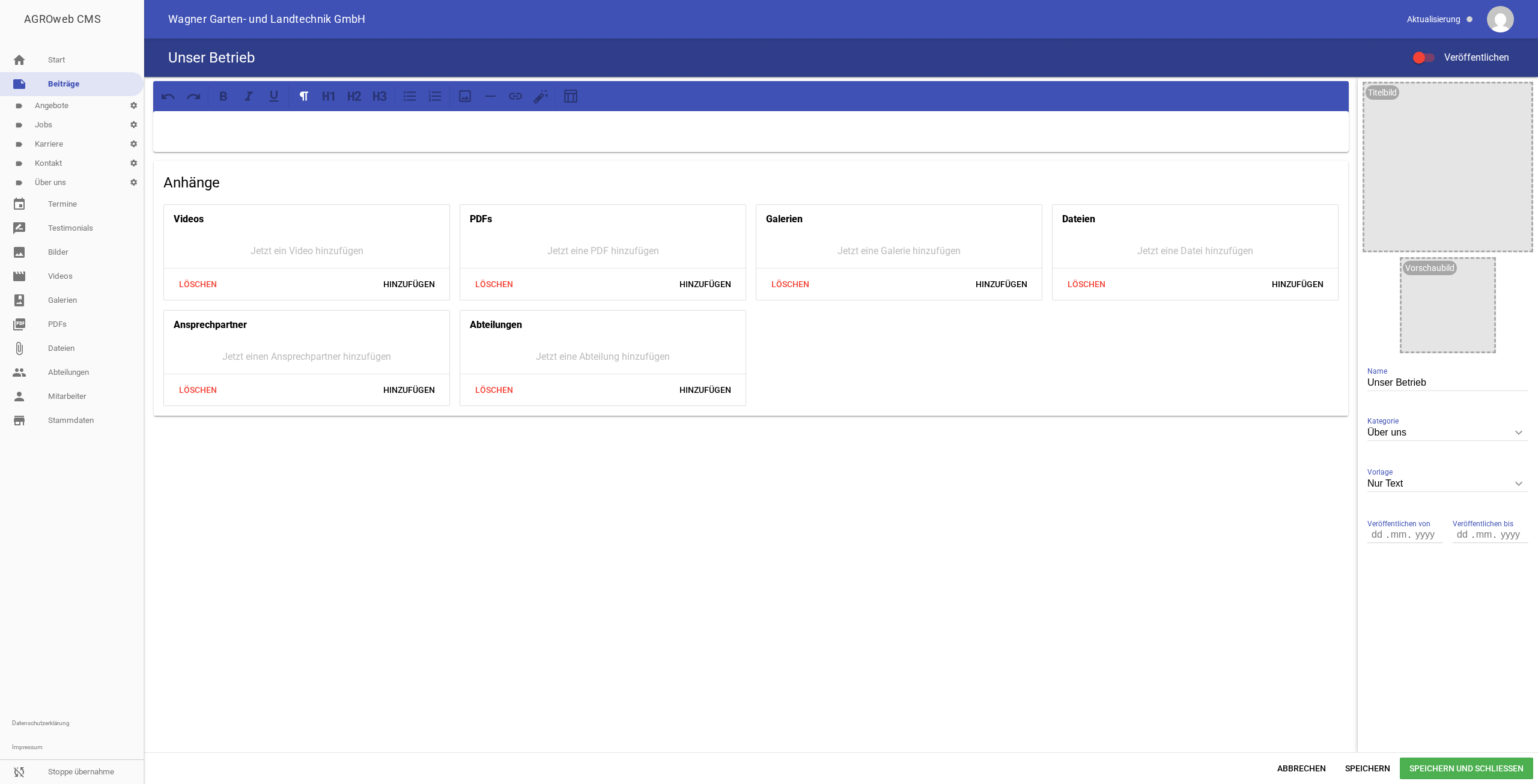
click at [1430, 50] on input "Veröffentlichen" at bounding box center [1430, 50] width 0 height 0
click at [375, 151] on div at bounding box center [750, 131] width 1196 height 41
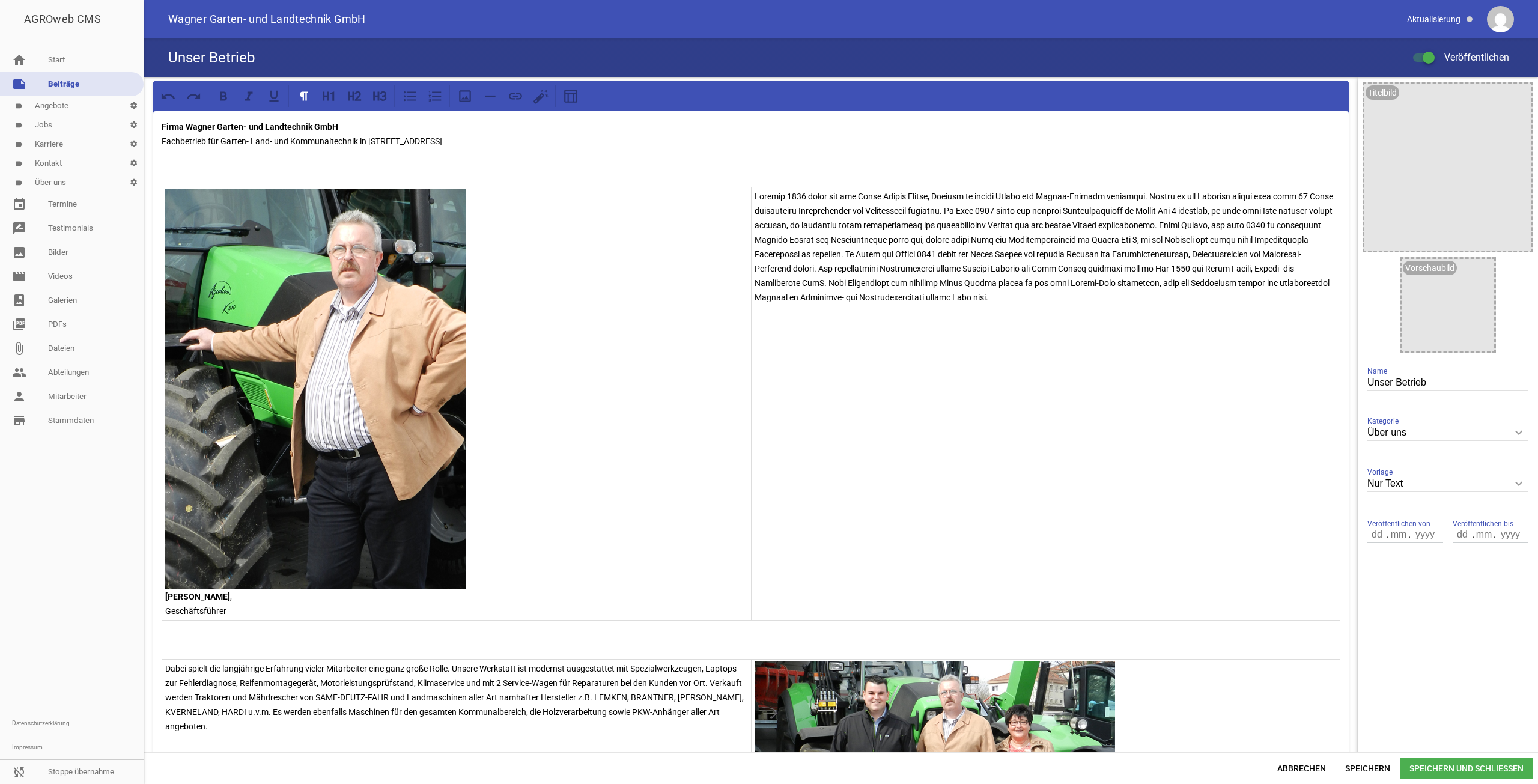
click at [354, 242] on img at bounding box center [315, 389] width 300 height 400
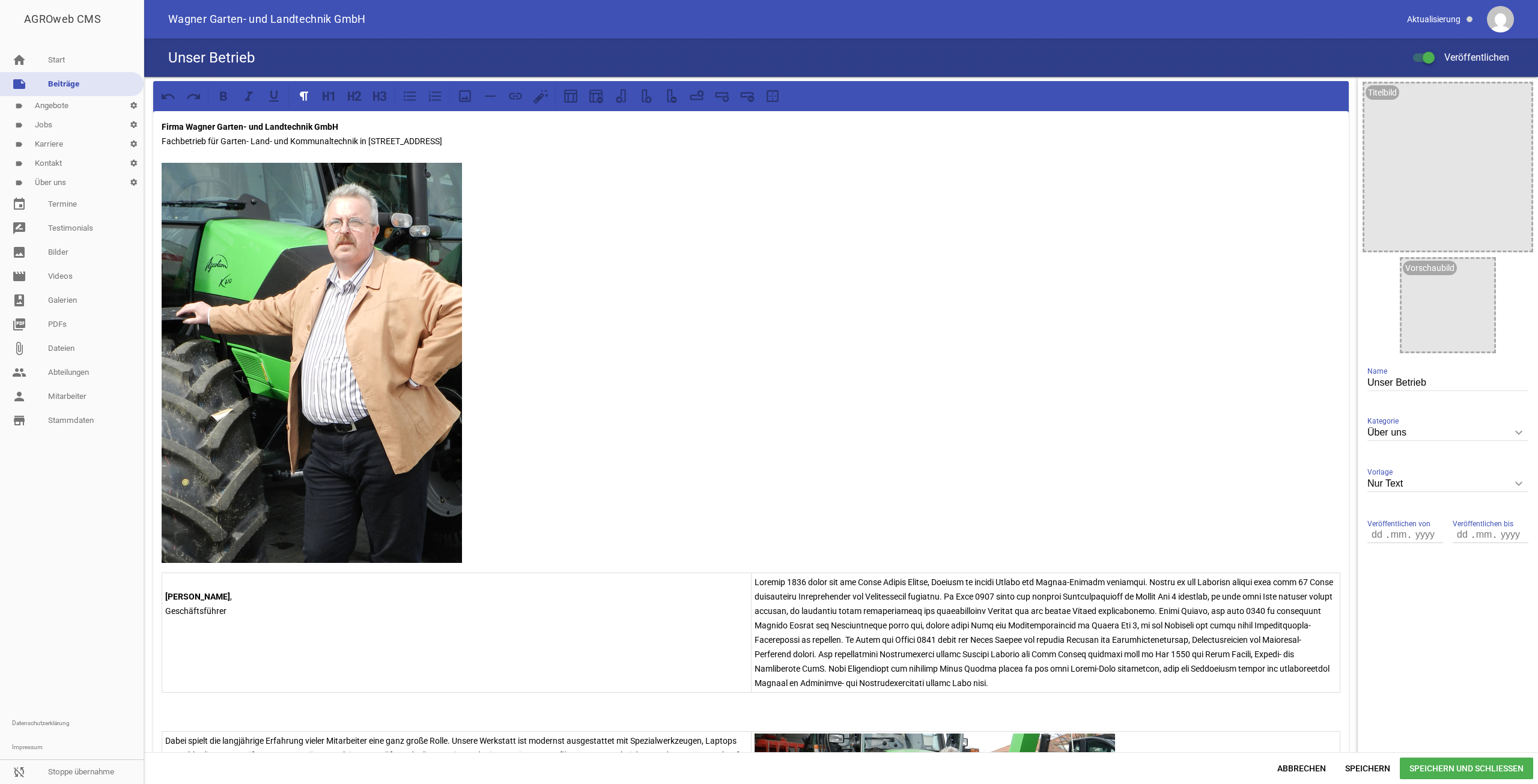
drag, startPoint x: 270, startPoint y: 602, endPoint x: 259, endPoint y: 602, distance: 11.0
click at [259, 602] on p "[PERSON_NAME] , Geschäftsführer" at bounding box center [456, 597] width 583 height 43
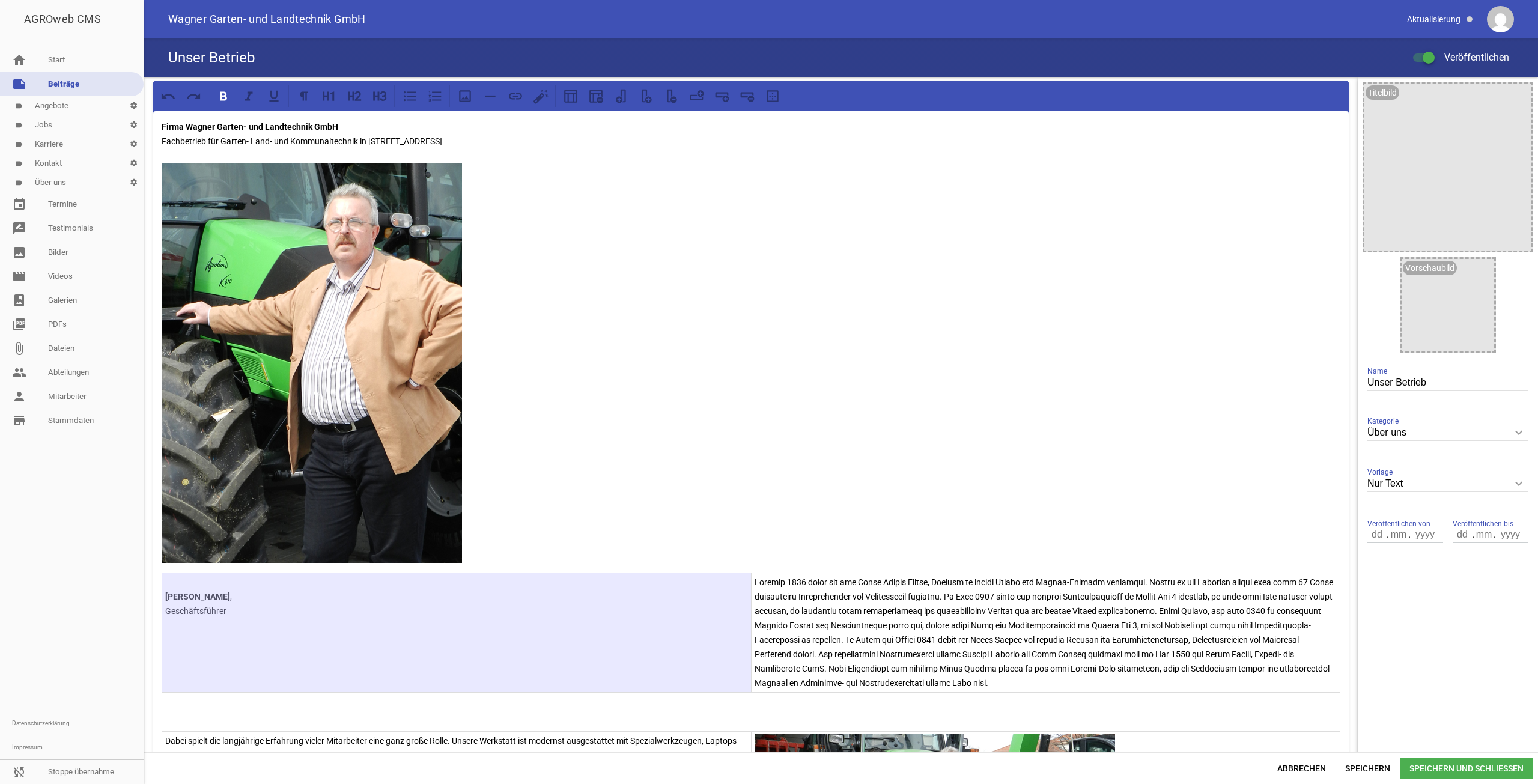
drag, startPoint x: 233, startPoint y: 618, endPoint x: 159, endPoint y: 600, distance: 76.2
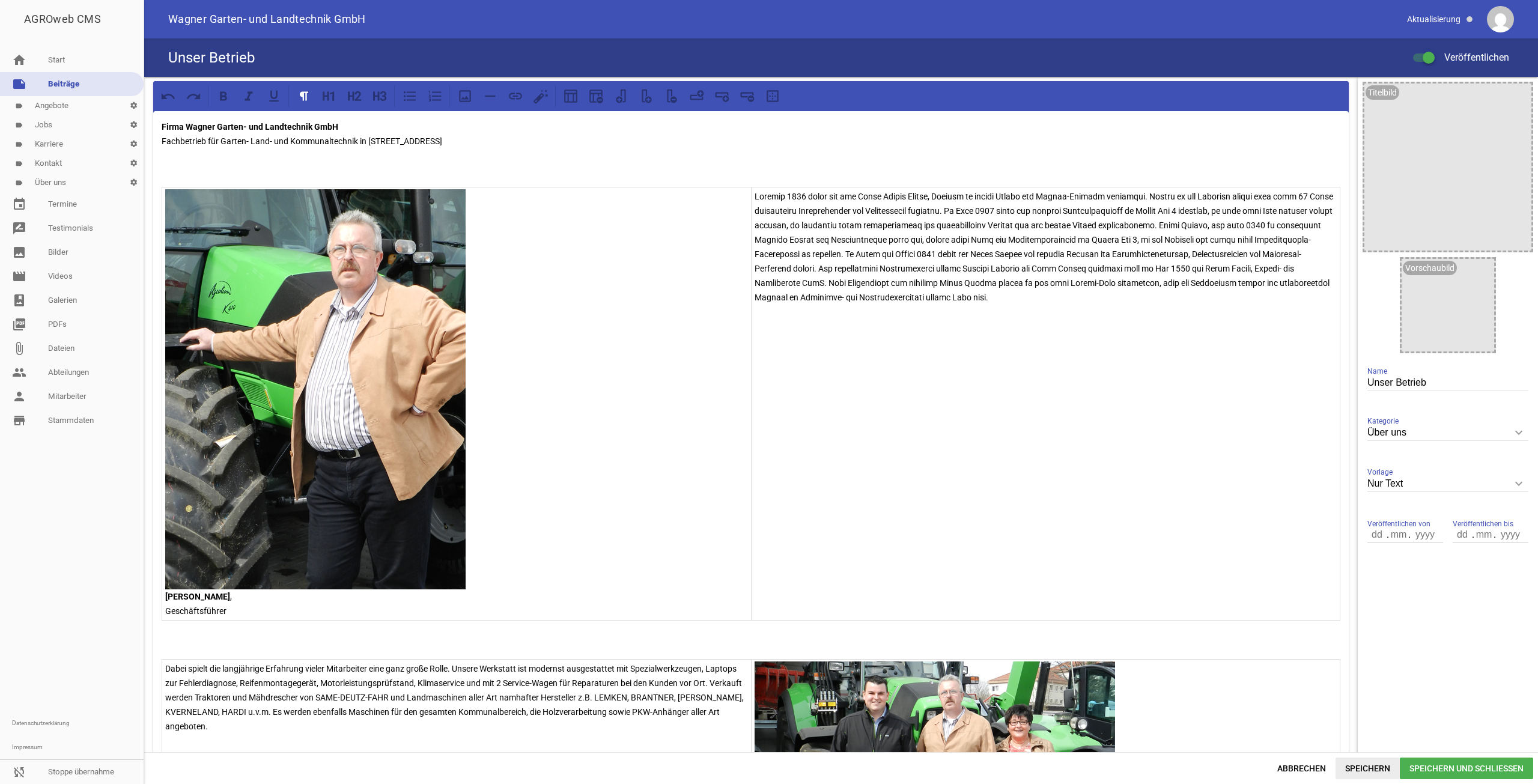
click at [1361, 778] on span "Speichern" at bounding box center [1367, 768] width 64 height 22
click at [64, 187] on link "label Über uns settings" at bounding box center [71, 183] width 143 height 20
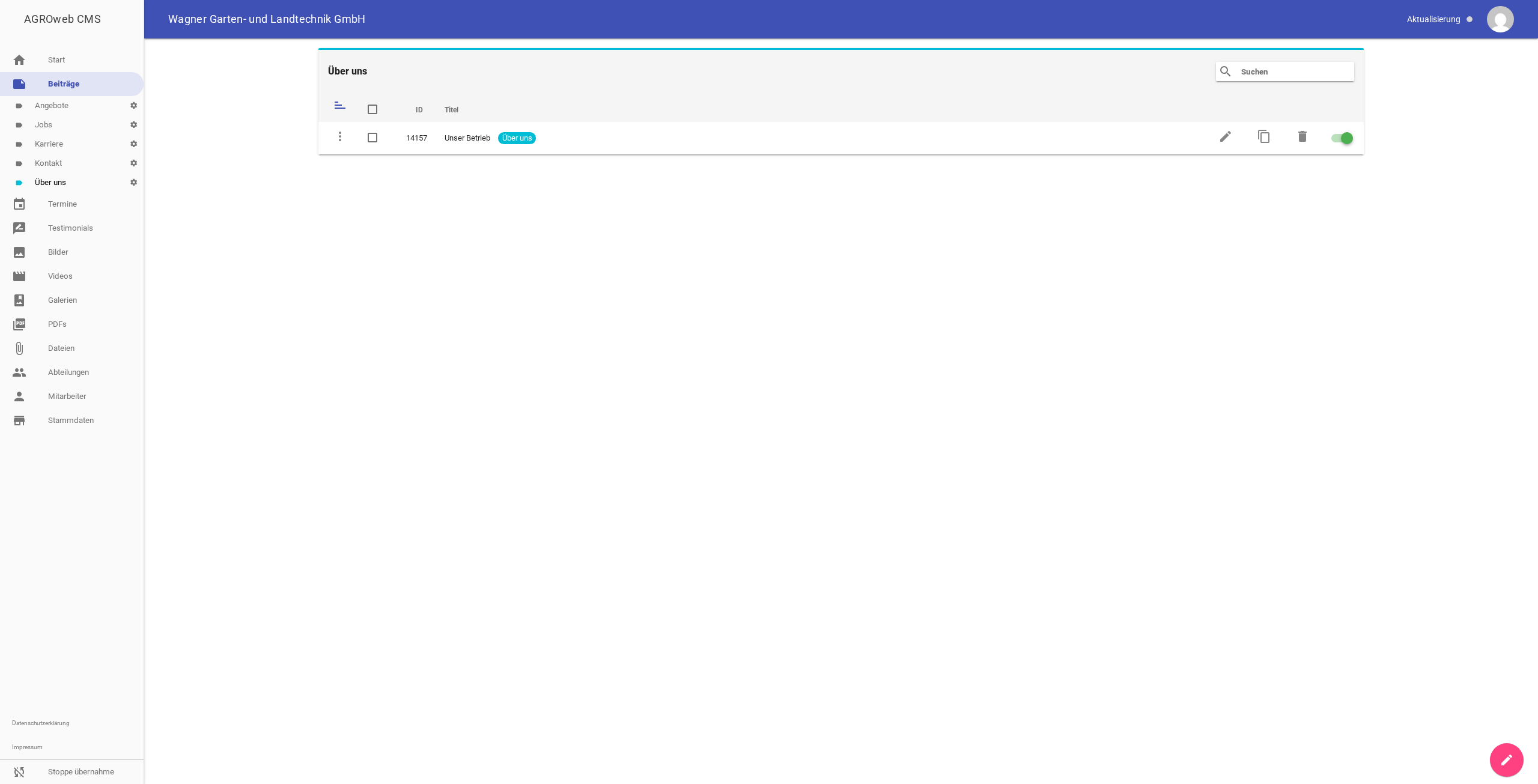
click at [1509, 744] on link "create" at bounding box center [1507, 760] width 34 height 34
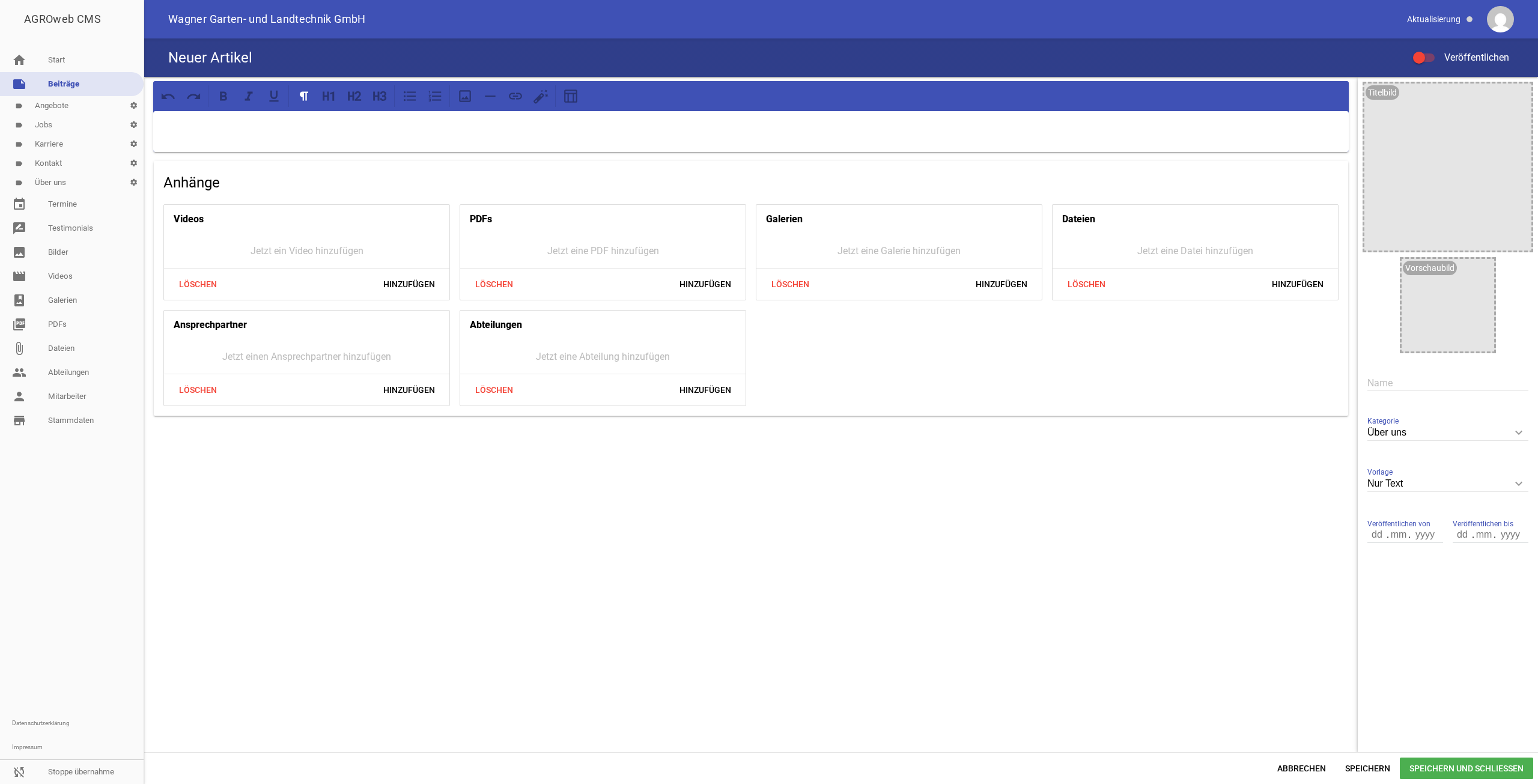
click at [1456, 390] on input "text" at bounding box center [1448, 383] width 161 height 16
type input "Kontakt"
click at [1022, 143] on div at bounding box center [750, 131] width 1196 height 41
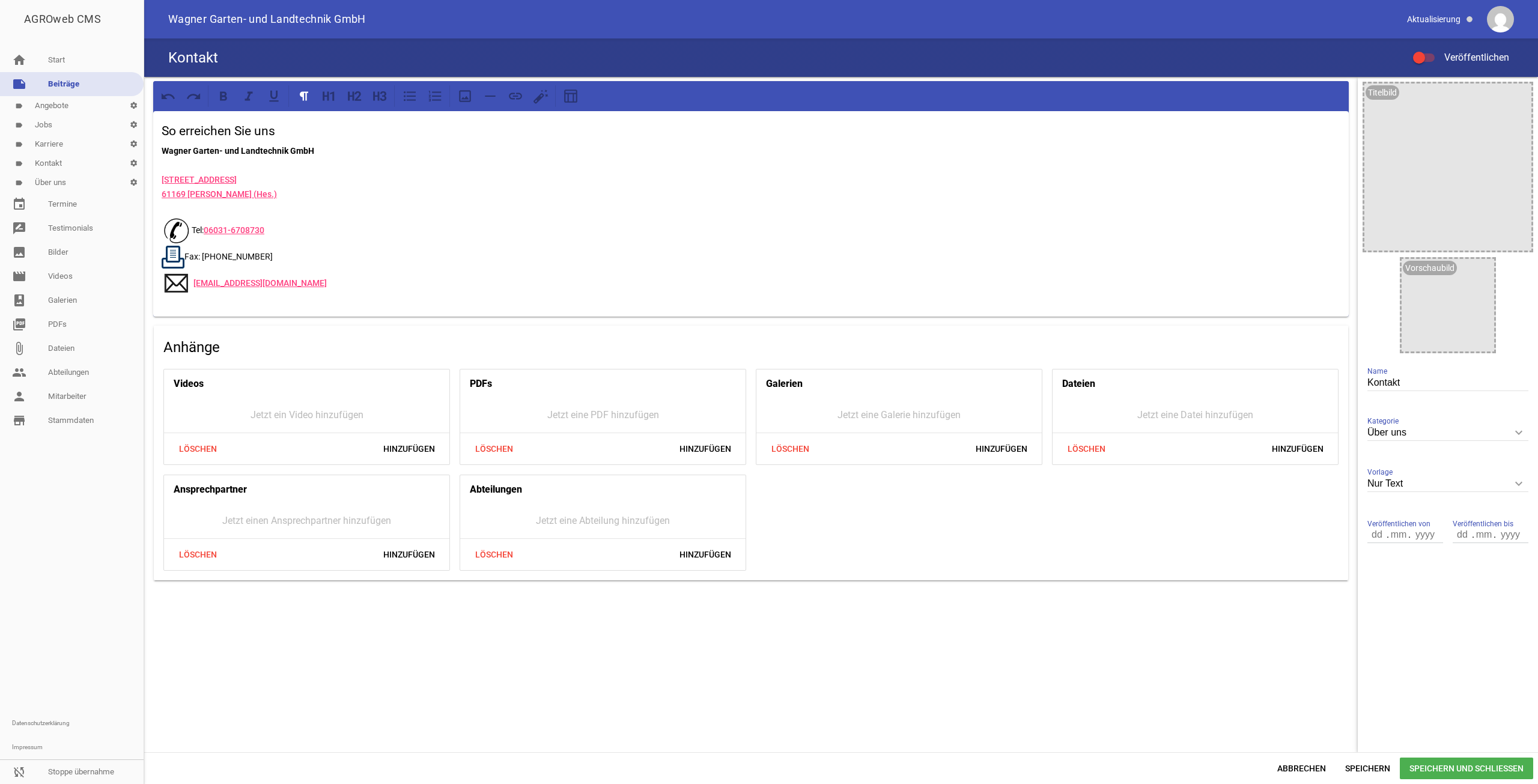
click at [187, 222] on img at bounding box center [176, 231] width 30 height 30
click at [183, 233] on img at bounding box center [176, 231] width 30 height 30
click at [195, 219] on p "Wagner Garten- und Landtechnik GmbH [STREET_ADDRESS] Tel: [PHONE_NUMBER] Fax: […" at bounding box center [750, 221] width 1179 height 155
click at [195, 180] on link "[STREET_ADDRESS] (Hes.)" at bounding box center [219, 187] width 115 height 24
click at [521, 91] on icon at bounding box center [516, 96] width 15 height 15
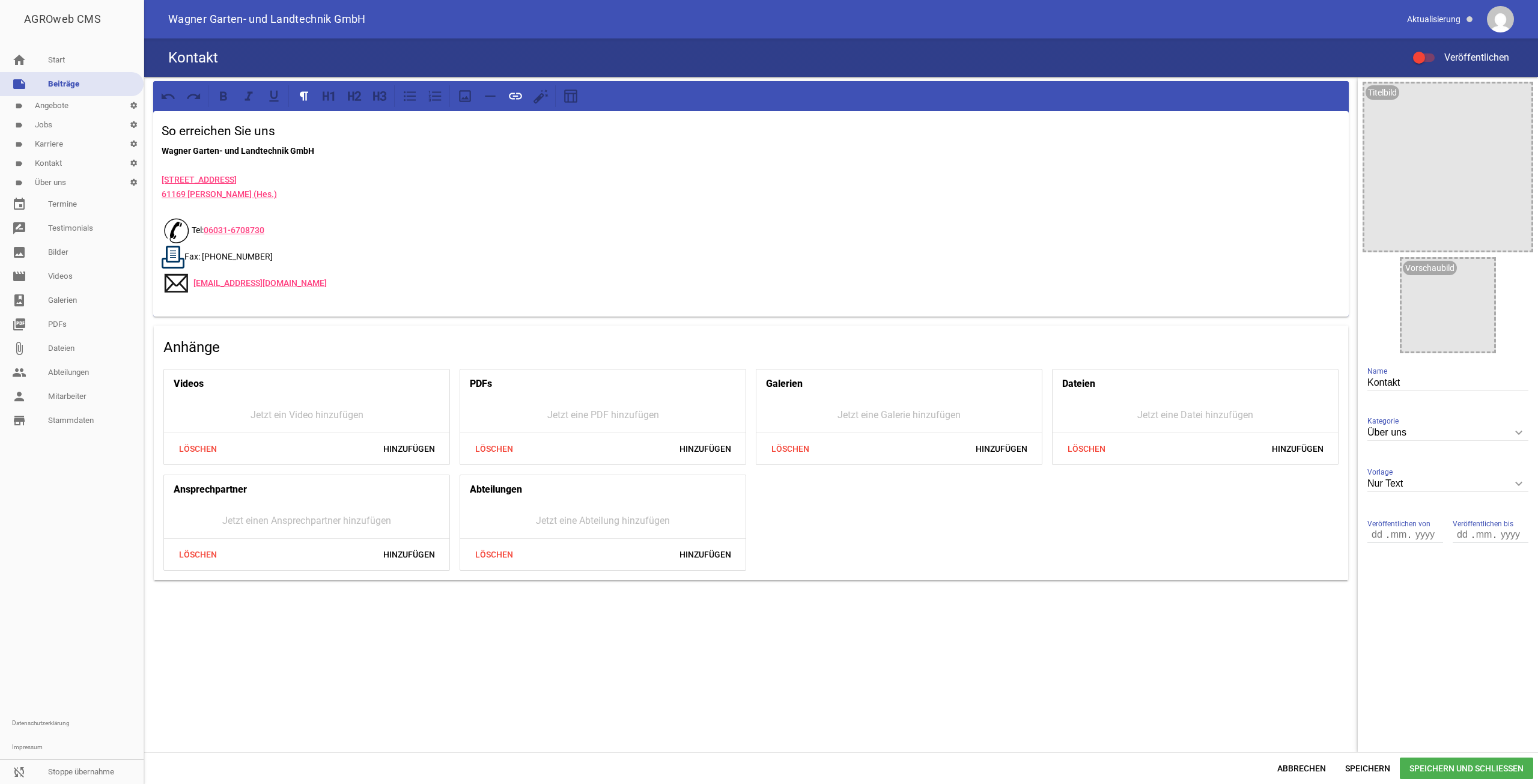
click at [182, 228] on img at bounding box center [176, 231] width 30 height 30
click at [195, 226] on p "Wagner Garten- und Landtechnik GmbH [STREET_ADDRESS] Tel: [PHONE_NUMBER] Fax: […" at bounding box center [750, 221] width 1179 height 155
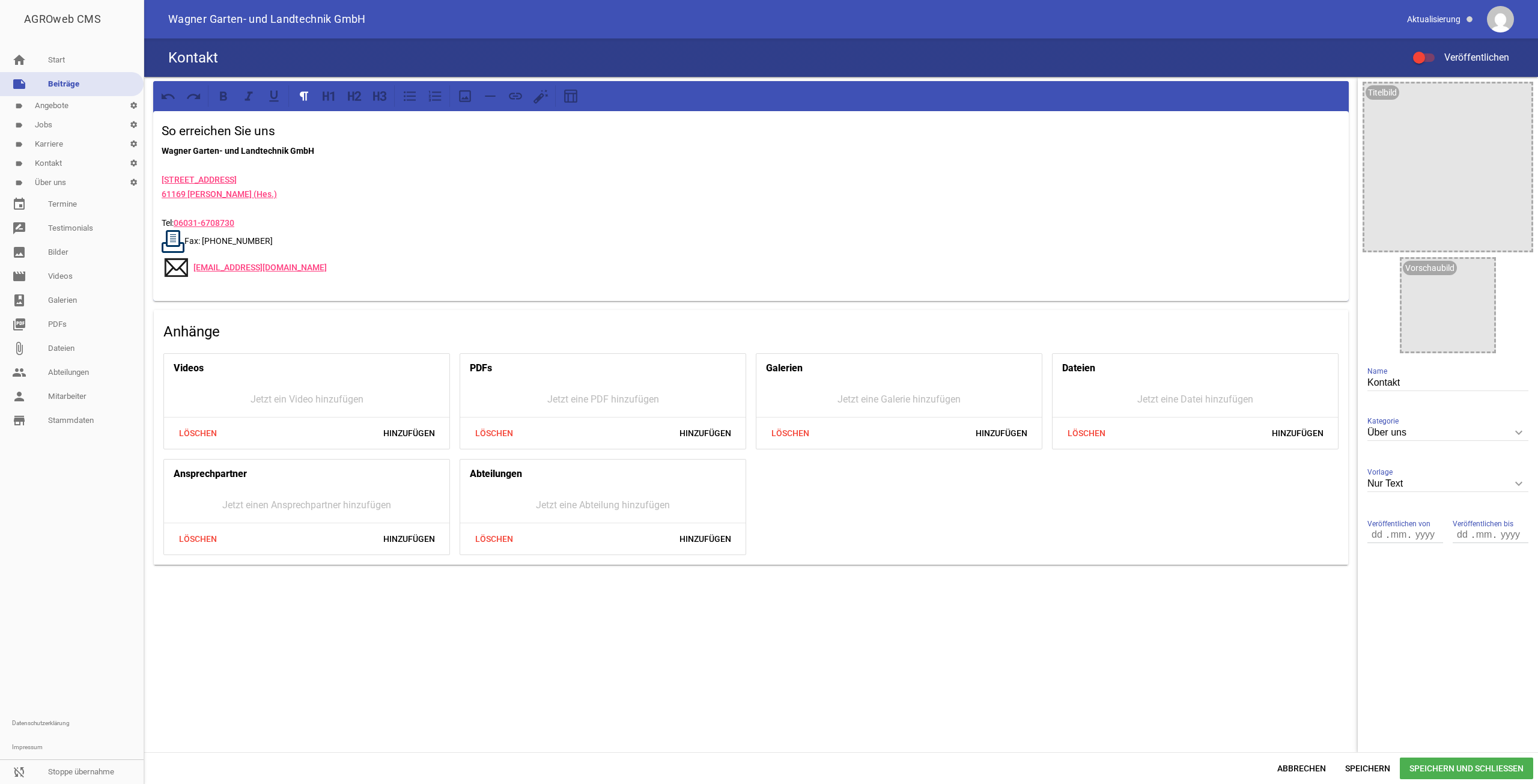
click at [189, 236] on p "Wagner Garten- und Landtechnik GmbH [STREET_ADDRESS] Tel: [PHONE_NUMBER] Fax: […" at bounding box center [750, 212] width 1179 height 139
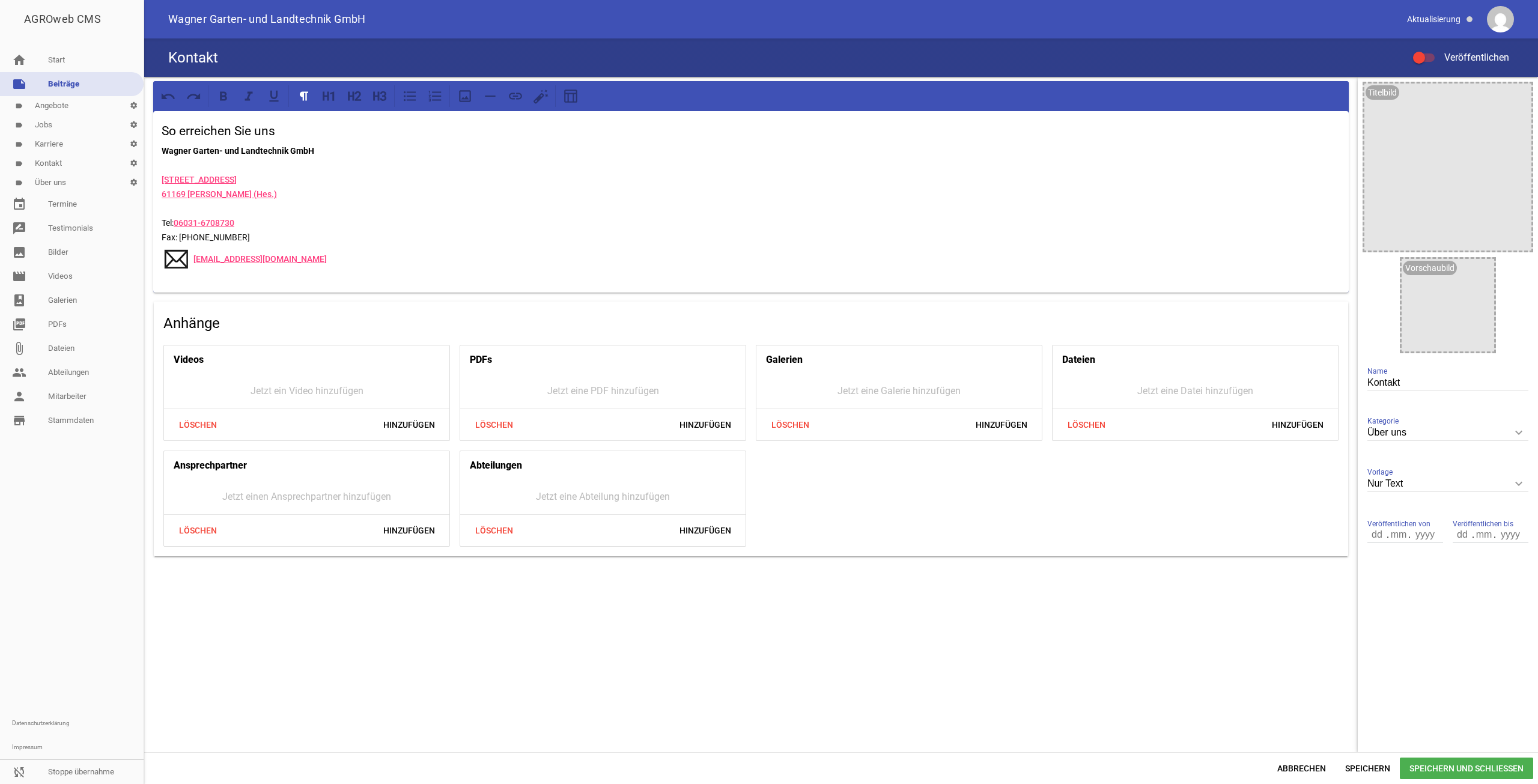
click at [194, 261] on link "[EMAIL_ADDRESS][DOMAIN_NAME]" at bounding box center [260, 259] width 133 height 10
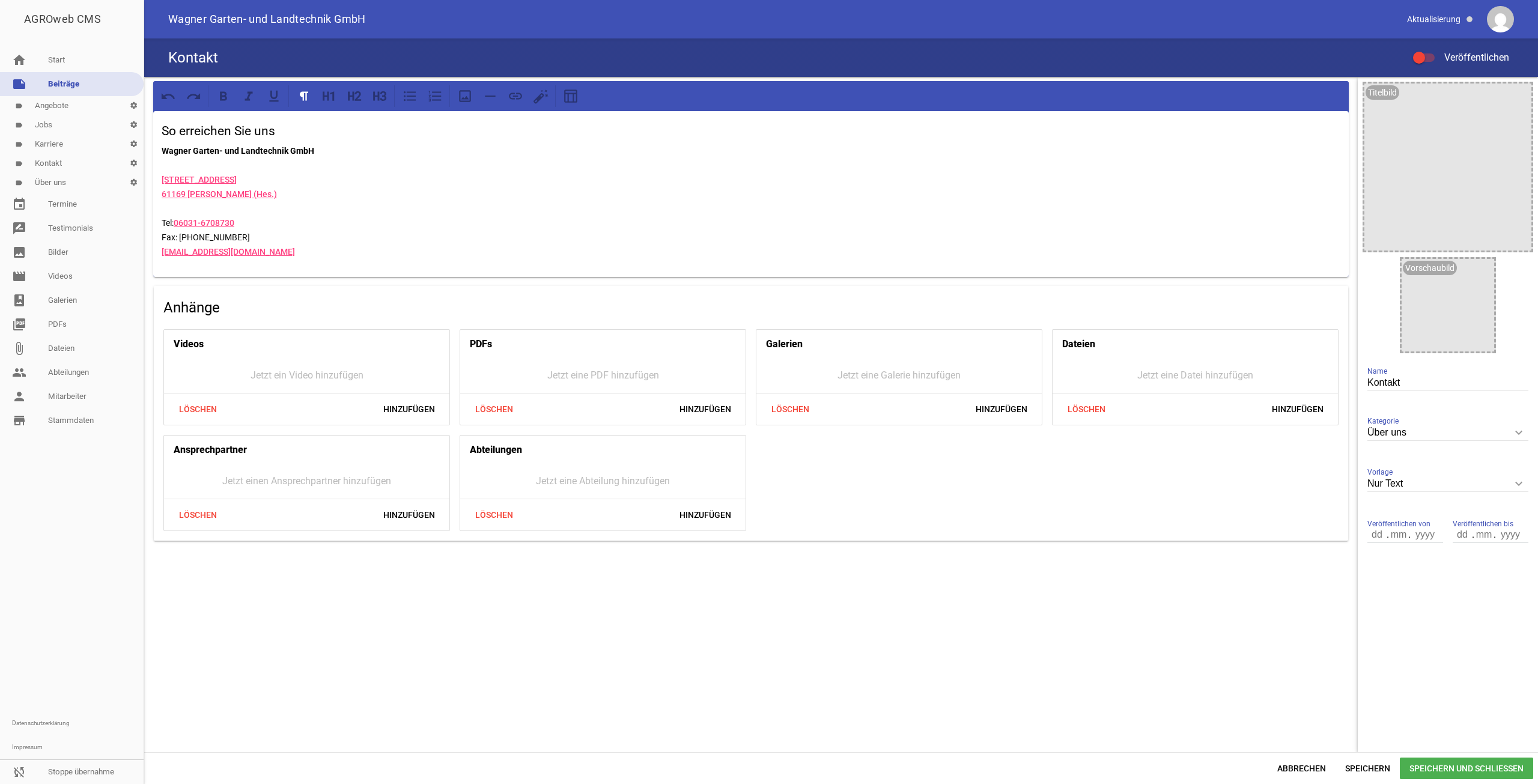
click at [268, 192] on p "Wagner Garten- und Landtechnik GmbH [STREET_ADDRESS] Tel: [PHONE_NUMBER] Fax: […" at bounding box center [750, 201] width 1179 height 115
click at [201, 187] on p "Wagner Garten- und Landtechnik GmbH [STREET_ADDRESS] Tel: [PHONE_NUMBER] Fax: […" at bounding box center [750, 201] width 1179 height 115
click at [518, 94] on icon at bounding box center [515, 95] width 13 height 6
drag, startPoint x: 266, startPoint y: 187, endPoint x: 152, endPoint y: 179, distance: 114.3
click at [152, 179] on div "So erreichen Sie uns Wagner Garten- und Landtechnik GmbH [STREET_ADDRESS] (Hes.…" at bounding box center [750, 311] width 1214 height 469
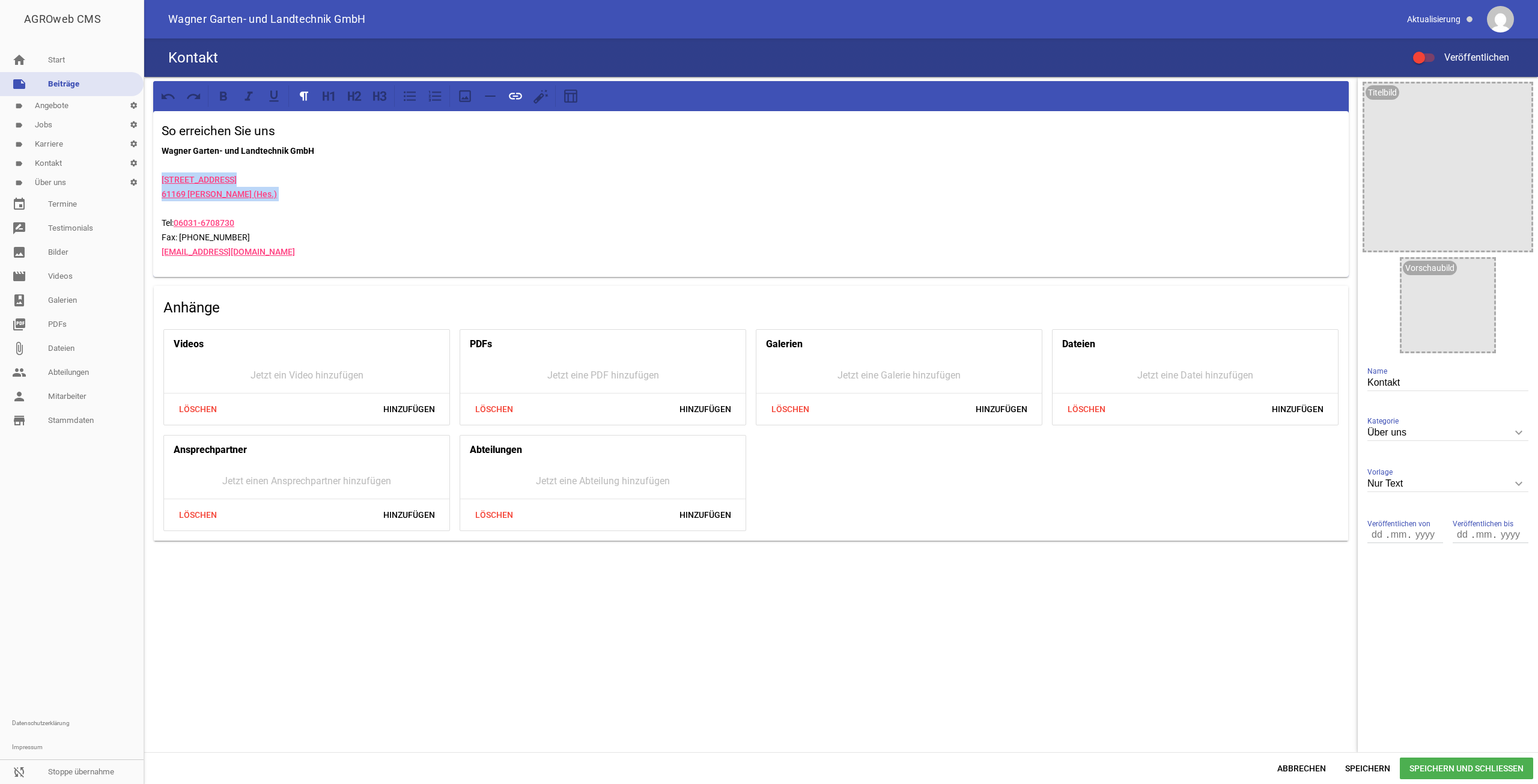
drag, startPoint x: 275, startPoint y: 203, endPoint x: 167, endPoint y: 173, distance: 112.1
click at [148, 182] on div "So erreichen Sie uns Wagner Garten- und Landtechnik GmbH [STREET_ADDRESS] (Hes.…" at bounding box center [750, 311] width 1214 height 469
click at [505, 94] on button at bounding box center [515, 96] width 22 height 22
click at [300, 174] on p "Wagner Garten- und Landtechnik GmbH [STREET_ADDRESS] Tel: [PHONE_NUMBER] Fax: […" at bounding box center [750, 201] width 1179 height 115
click at [339, 247] on p "Wagner Garten- und Landtechnik GmbH [STREET_ADDRESS] Tel: [PHONE_NUMBER] Fax: […" at bounding box center [750, 201] width 1179 height 115
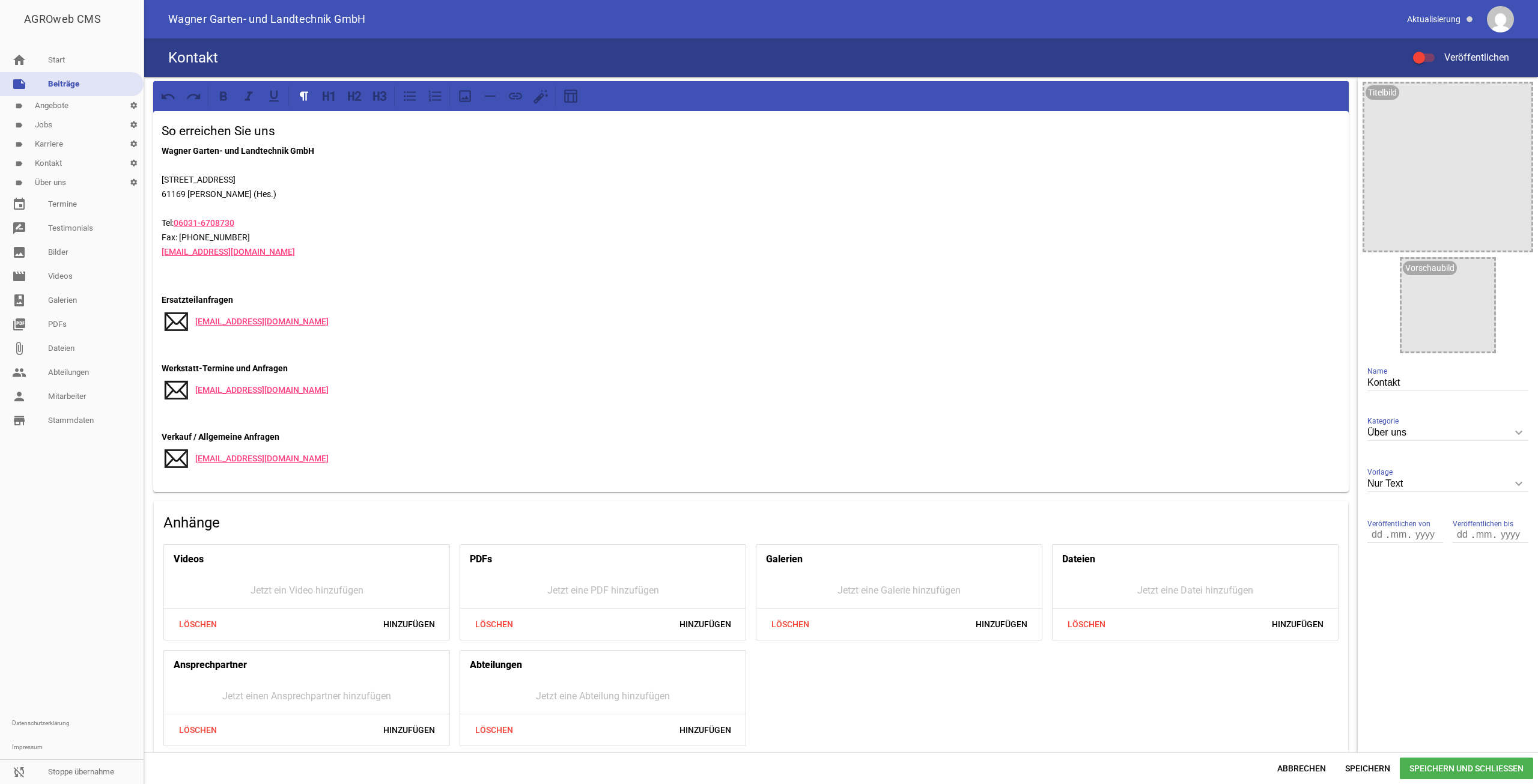
click at [242, 142] on div "So erreichen Sie uns Wagner Garten- und Landtechnik GmbH [STREET_ADDRESS] Tel: …" at bounding box center [750, 301] width 1196 height 381
click at [274, 129] on h3 "So erreichen Sie uns" at bounding box center [750, 132] width 1179 height 20
click at [212, 136] on h3 "So erreichen Sie uns" at bounding box center [750, 132] width 1179 height 20
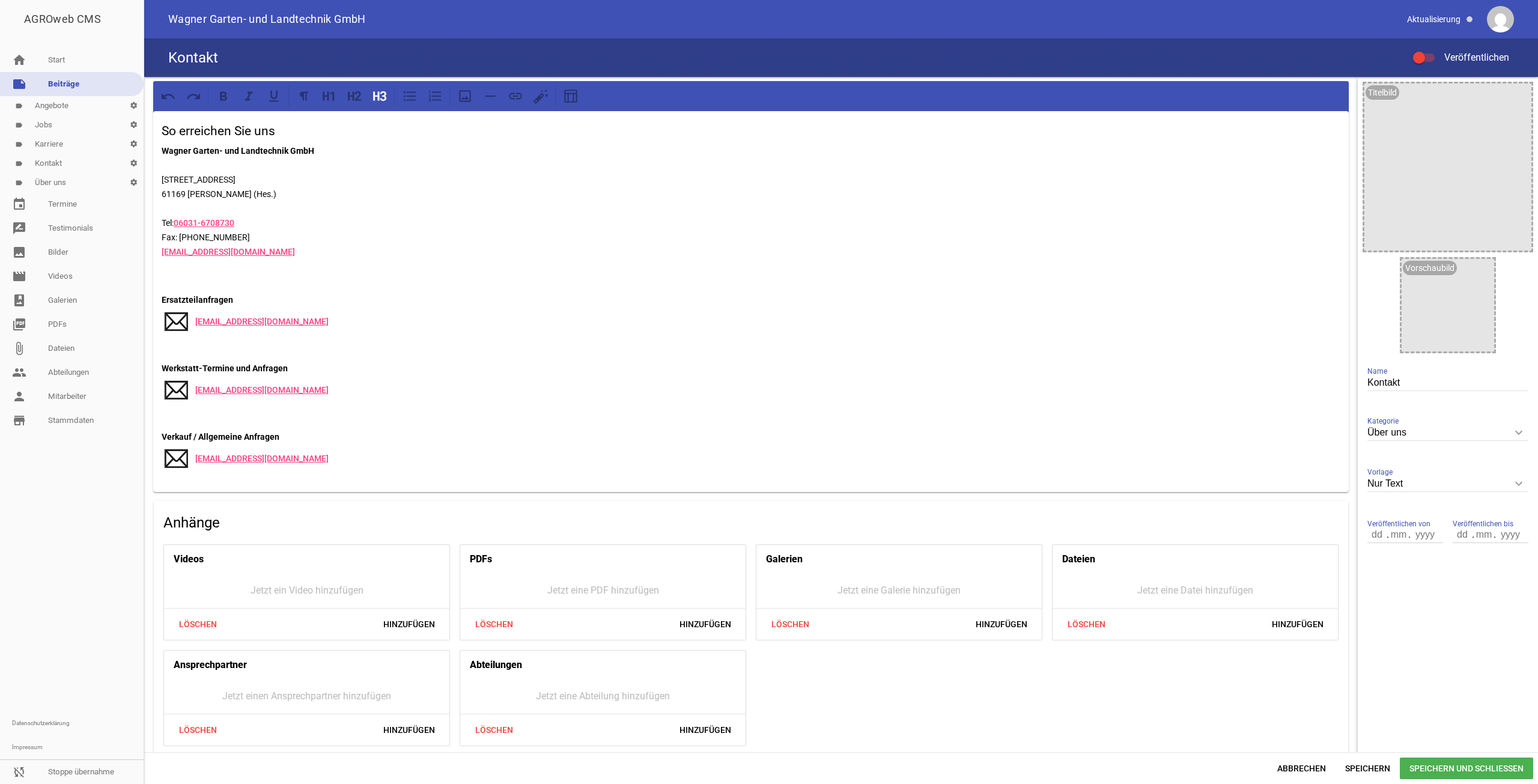
click at [212, 136] on h3 "So erreichen Sie uns" at bounding box center [750, 132] width 1179 height 20
click at [256, 148] on strong "Wagner Garten- und Landtechnik GmbH" at bounding box center [238, 151] width 152 height 10
click at [412, 180] on p "Wagner Garten- und Landtechnik GmbH [STREET_ADDRESS] Tel: [PHONE_NUMBER] Fax: […" at bounding box center [750, 201] width 1179 height 115
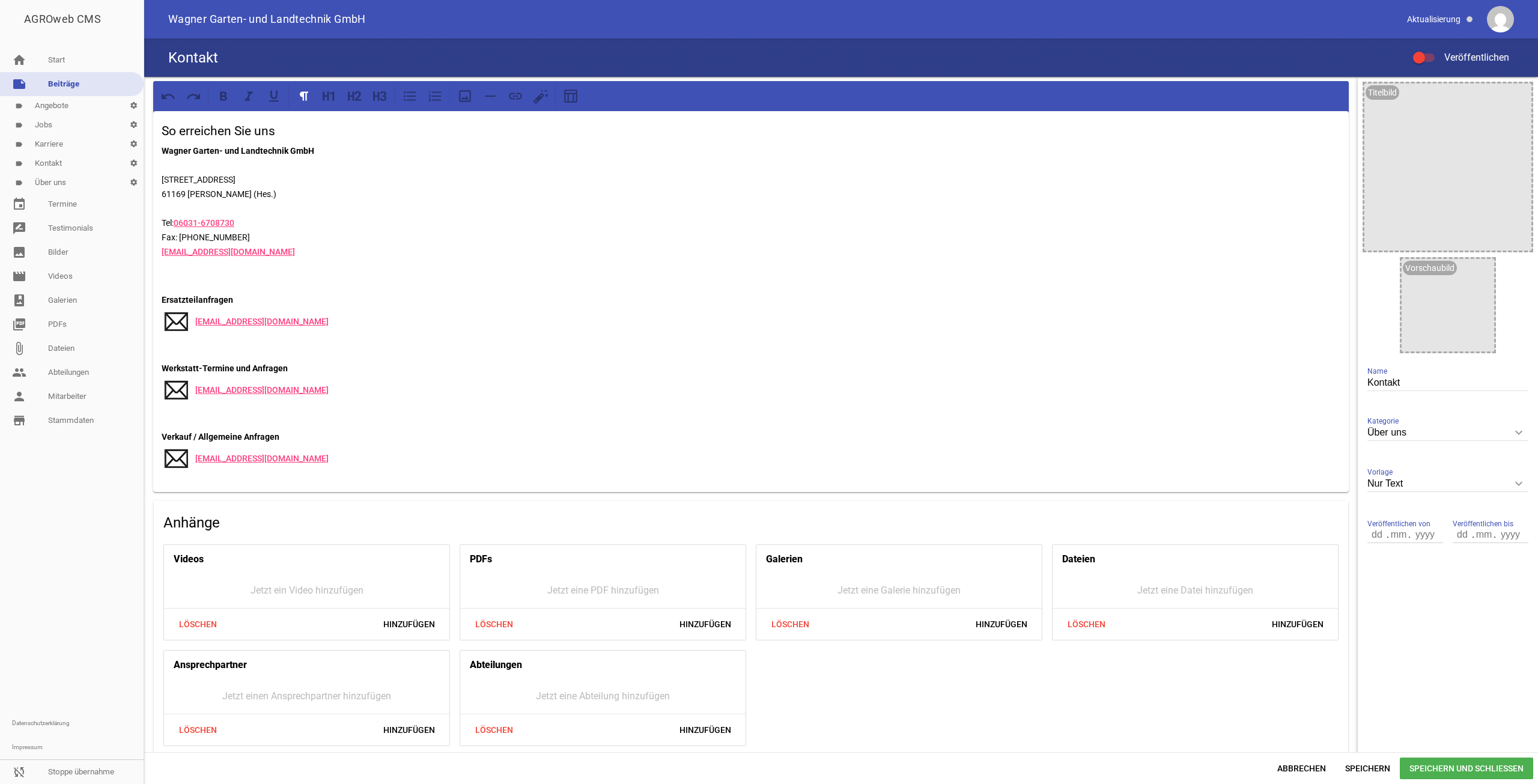
click at [195, 317] on p "Ersatzteilanfragen [EMAIL_ADDRESS][DOMAIN_NAME]" at bounding box center [750, 322] width 1179 height 59
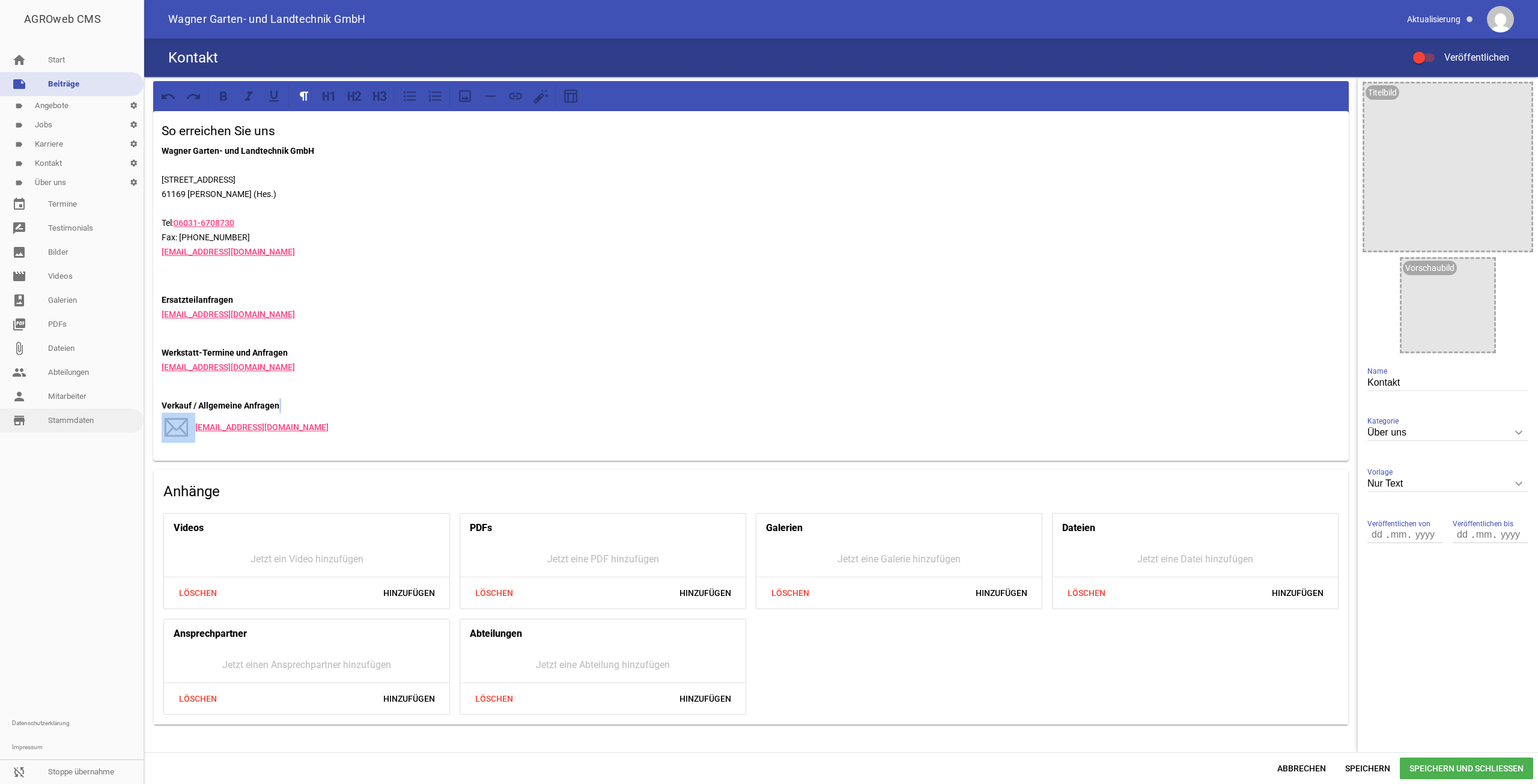
drag, startPoint x: 195, startPoint y: 427, endPoint x: 129, endPoint y: 426, distance: 66.0
click at [130, 426] on div "AGROweb CMS home Start note Beiträge label Angebote settings label Jobs setting…" at bounding box center [769, 392] width 1538 height 784
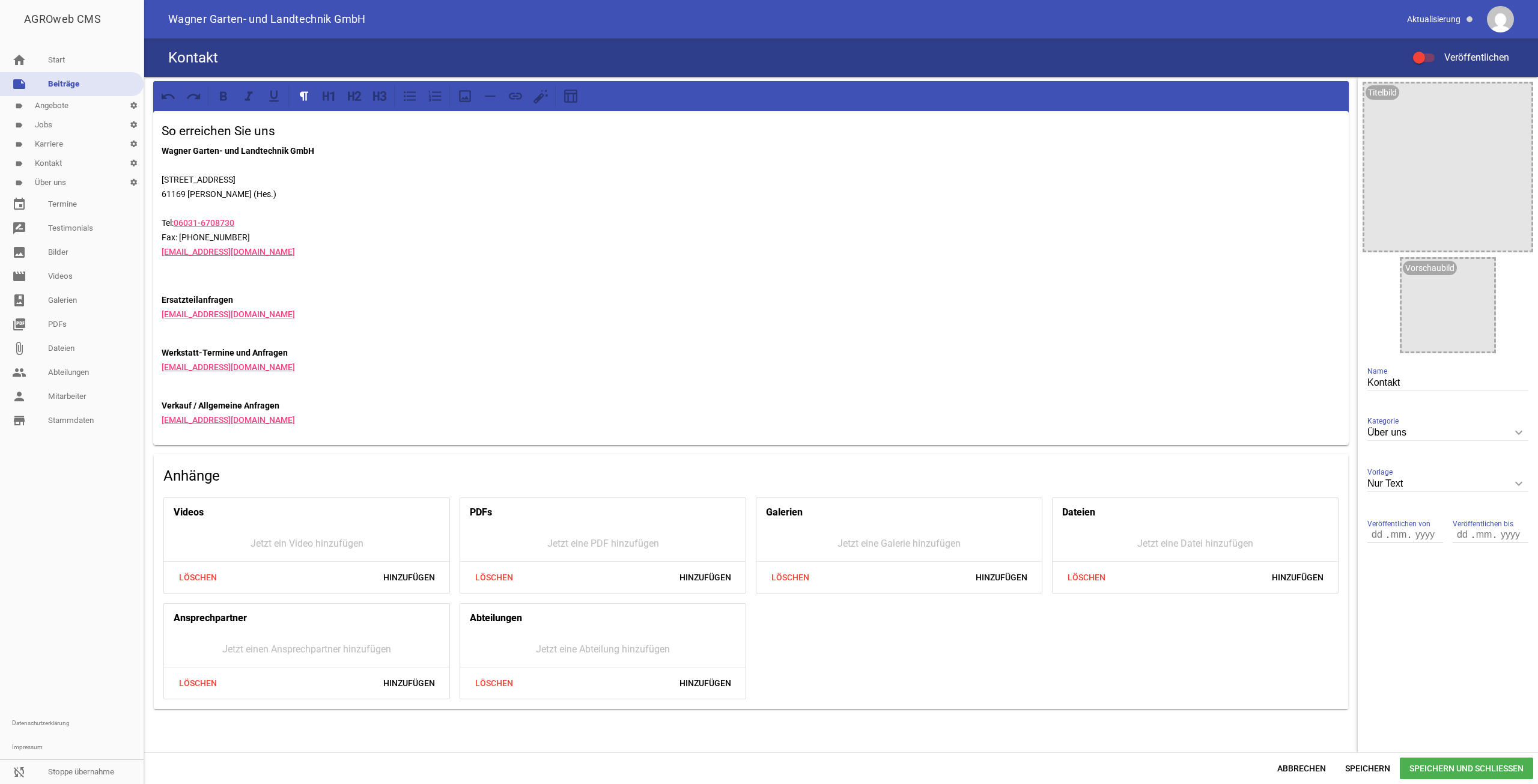
click at [269, 397] on div "So erreichen Sie uns Wagner Garten- und Landtechnik GmbH [STREET_ADDRESS] Tel: …" at bounding box center [750, 278] width 1196 height 334
click at [294, 400] on p "Verkauf / Allgemeine Anfragen [EMAIL_ADDRESS][DOMAIN_NAME]" at bounding box center [750, 412] width 1179 height 29
click at [382, 95] on icon at bounding box center [379, 96] width 15 height 15
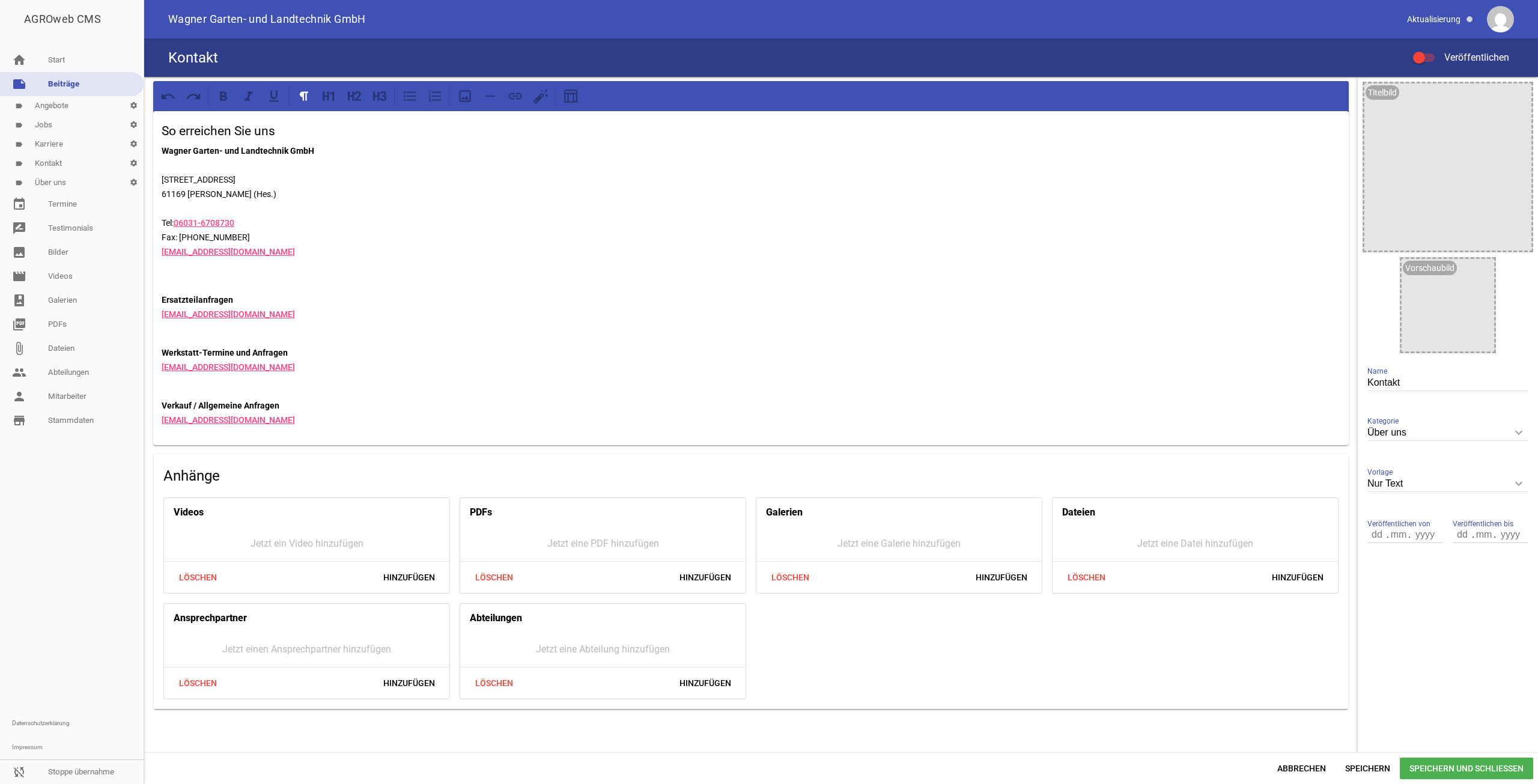
click at [324, 378] on p "Werkstatt-Termine und Anfragen [EMAIL_ADDRESS][DOMAIN_NAME]" at bounding box center [750, 367] width 1179 height 43
click at [1421, 57] on span at bounding box center [1419, 57] width 5 height 5
click at [1430, 50] on input "Veröffentlichen" at bounding box center [1430, 50] width 0 height 0
click at [1377, 780] on div "Abbrechen Speichern Speichern und Schließen" at bounding box center [841, 768] width 1394 height 32
drag, startPoint x: 1374, startPoint y: 773, endPoint x: 1323, endPoint y: 772, distance: 51.0
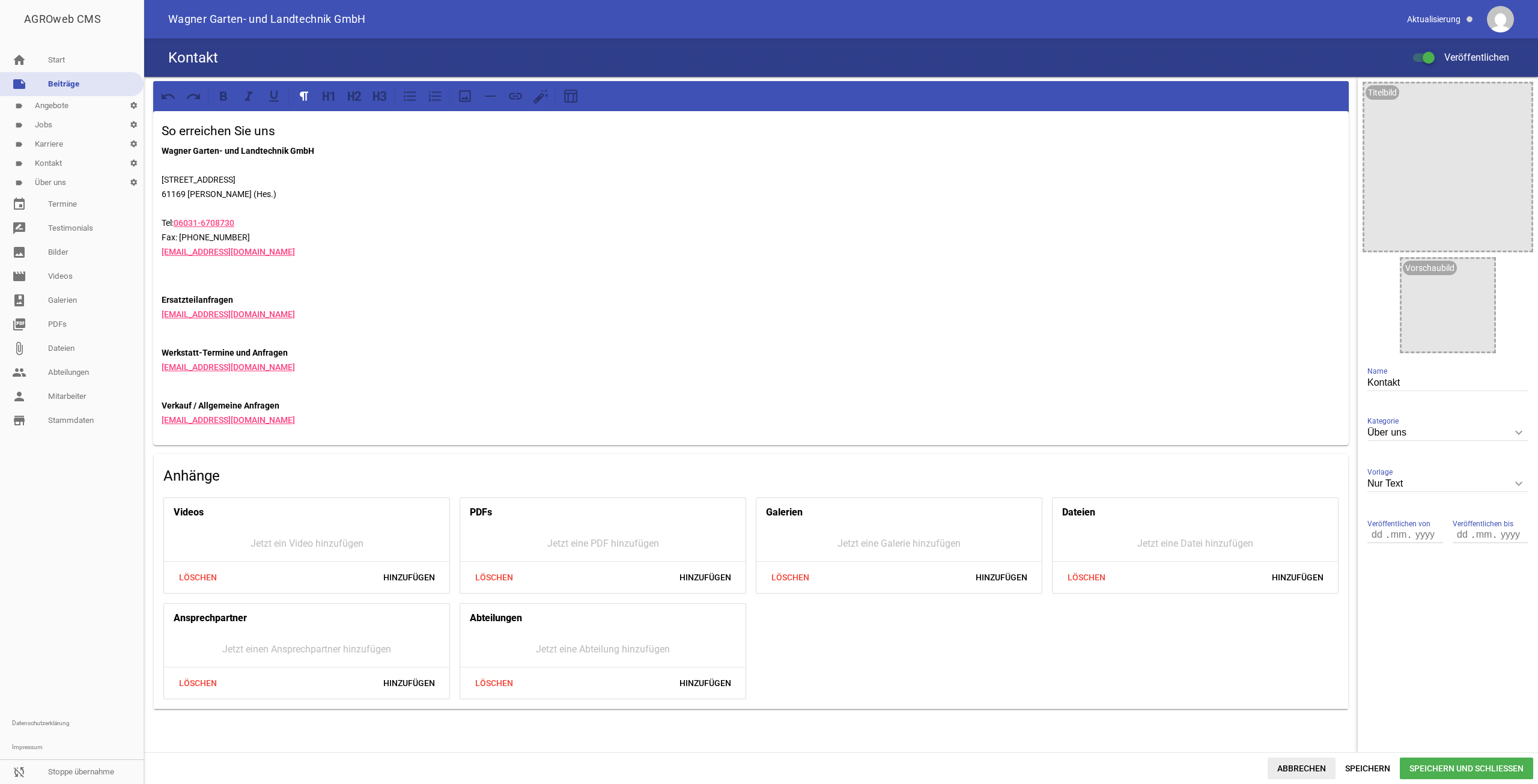
click at [1373, 773] on span "Speichern" at bounding box center [1367, 768] width 64 height 22
click at [251, 301] on p "Ersatzteilanfragen [EMAIL_ADDRESS][DOMAIN_NAME]" at bounding box center [750, 314] width 1179 height 43
click at [211, 281] on p at bounding box center [750, 275] width 1179 height 15
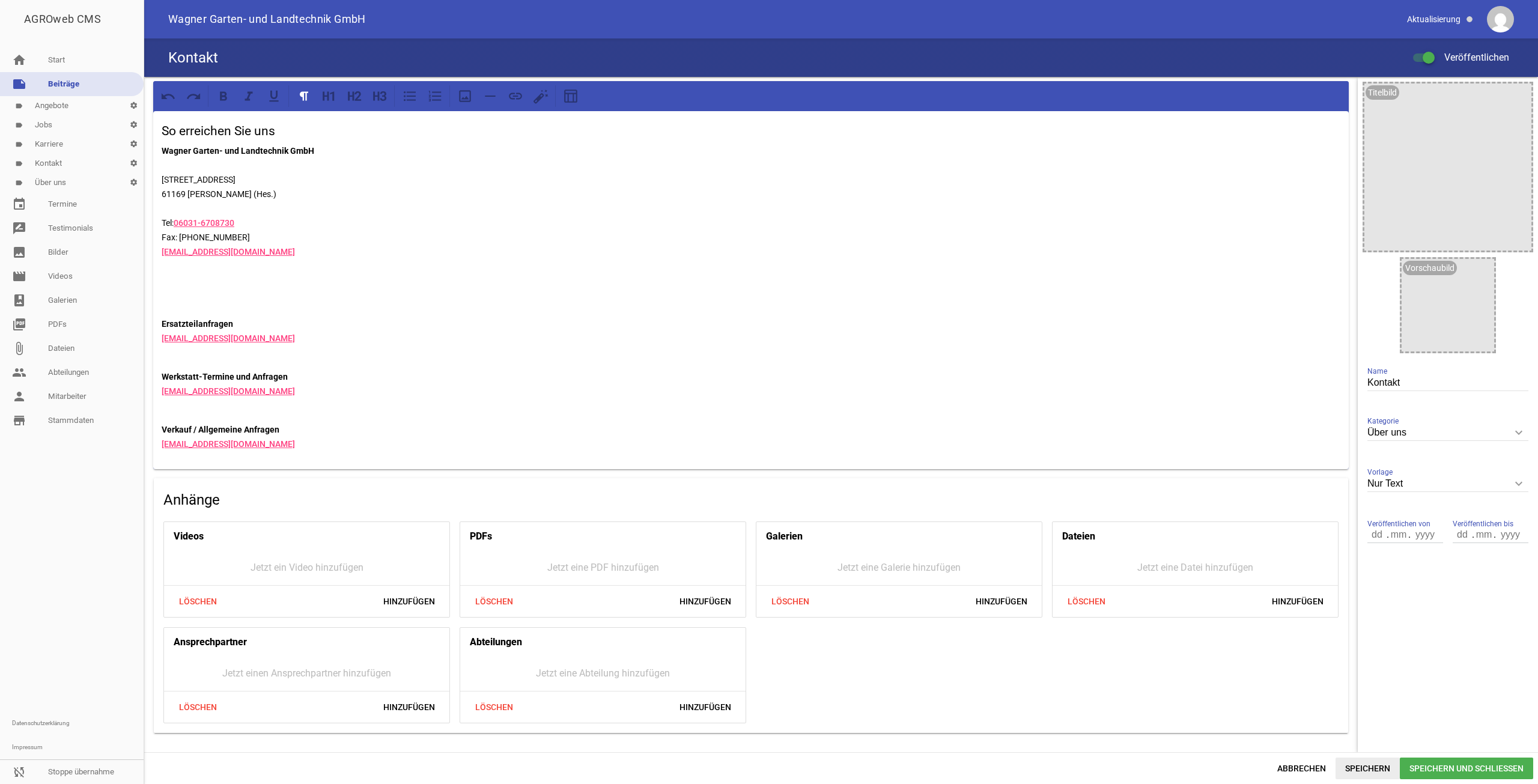
click at [1357, 764] on span "Speichern" at bounding box center [1367, 768] width 64 height 22
click at [238, 293] on p at bounding box center [750, 300] width 1179 height 15
click at [184, 290] on div "So erreichen Sie uns Wagner Garten- und Landtechnik GmbH [STREET_ADDRESS] Tel: …" at bounding box center [750, 290] width 1196 height 358
click at [176, 280] on p at bounding box center [750, 275] width 1179 height 15
click at [174, 283] on div "So erreichen Sie uns Wagner Garten- und Landtechnik GmbH [STREET_ADDRESS] Tel: …" at bounding box center [750, 290] width 1196 height 358
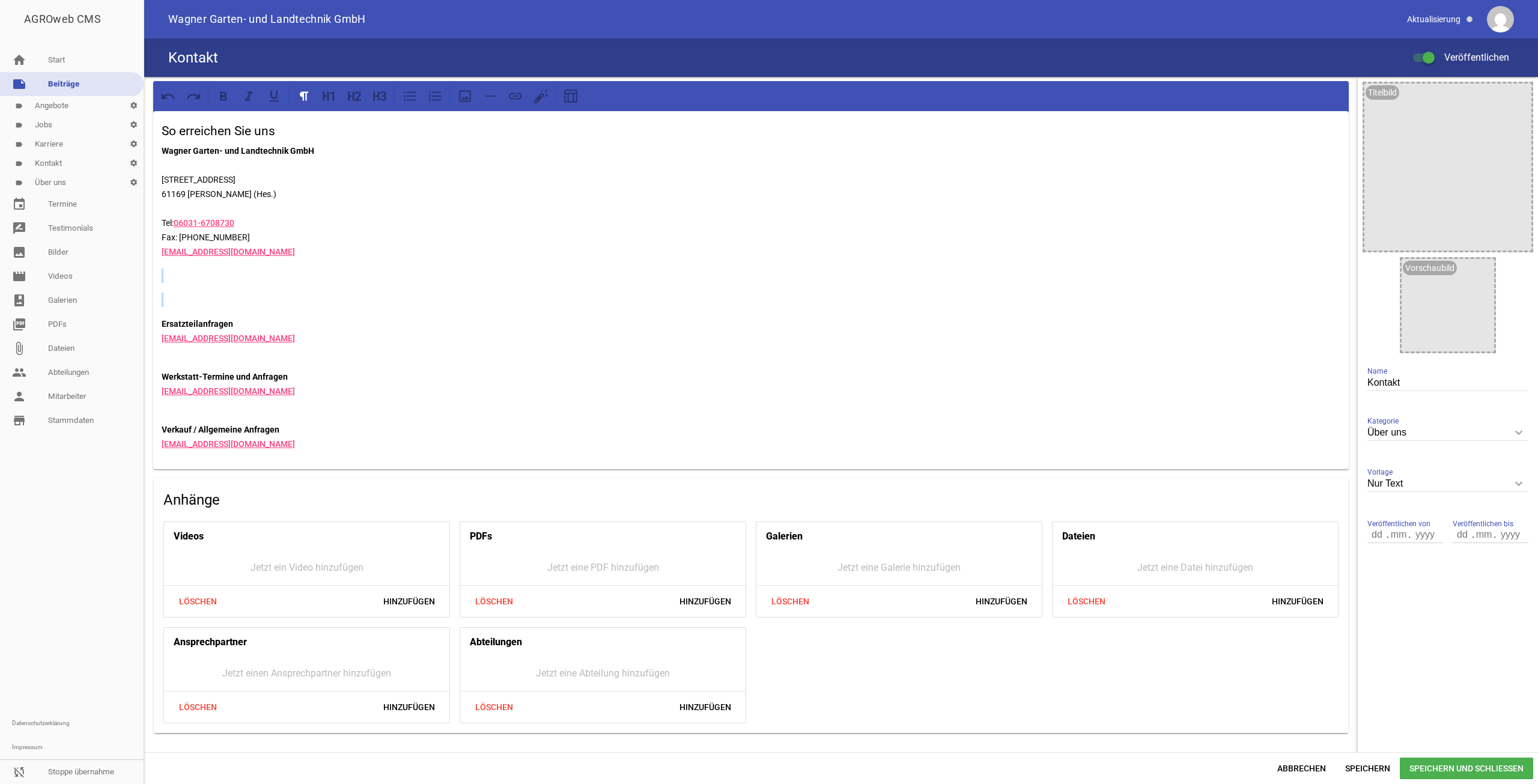
click at [174, 287] on div "So erreichen Sie uns Wagner Garten- und Landtechnik GmbH [STREET_ADDRESS] Tel: …" at bounding box center [750, 290] width 1196 height 358
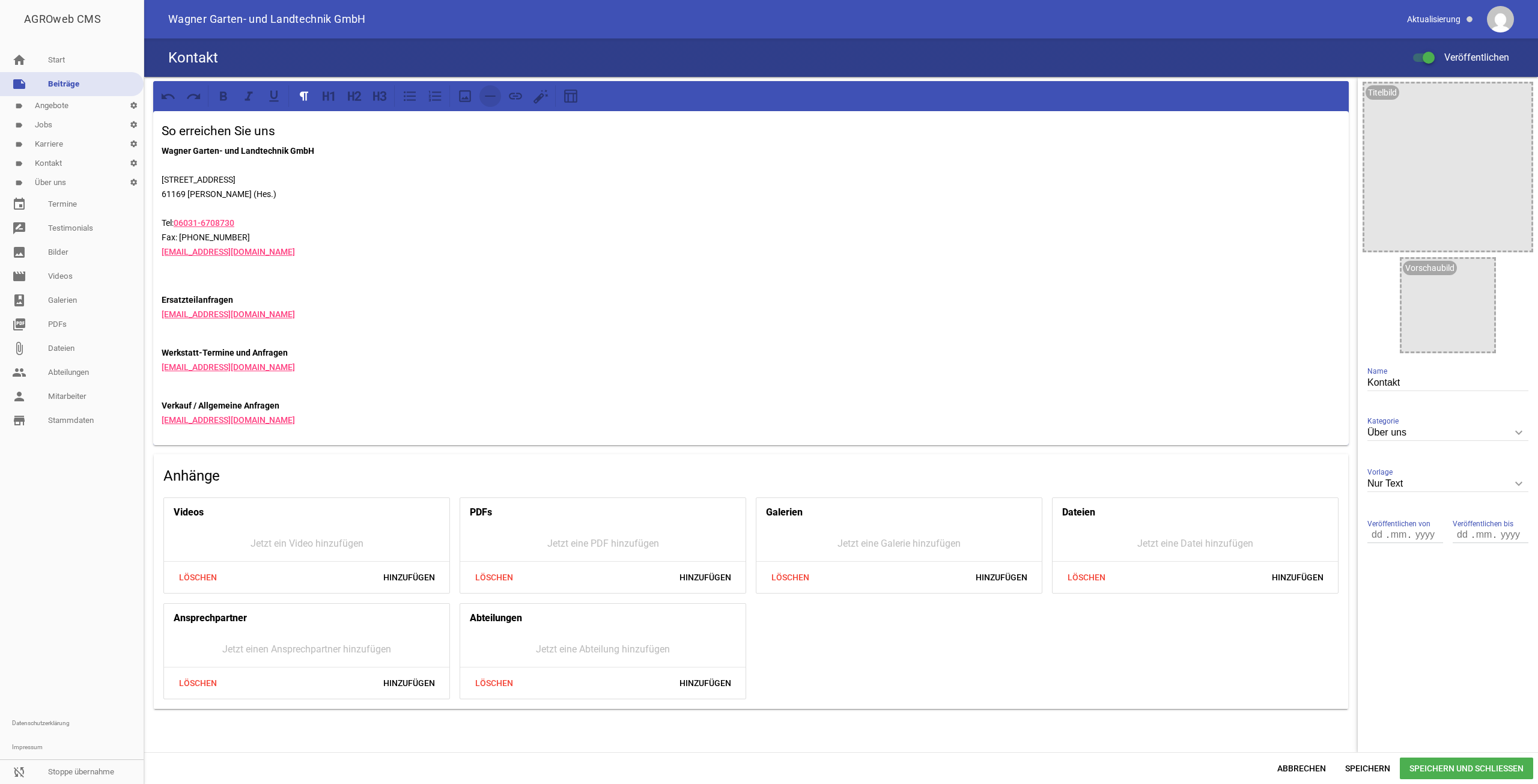
click at [484, 96] on icon at bounding box center [490, 96] width 15 height 15
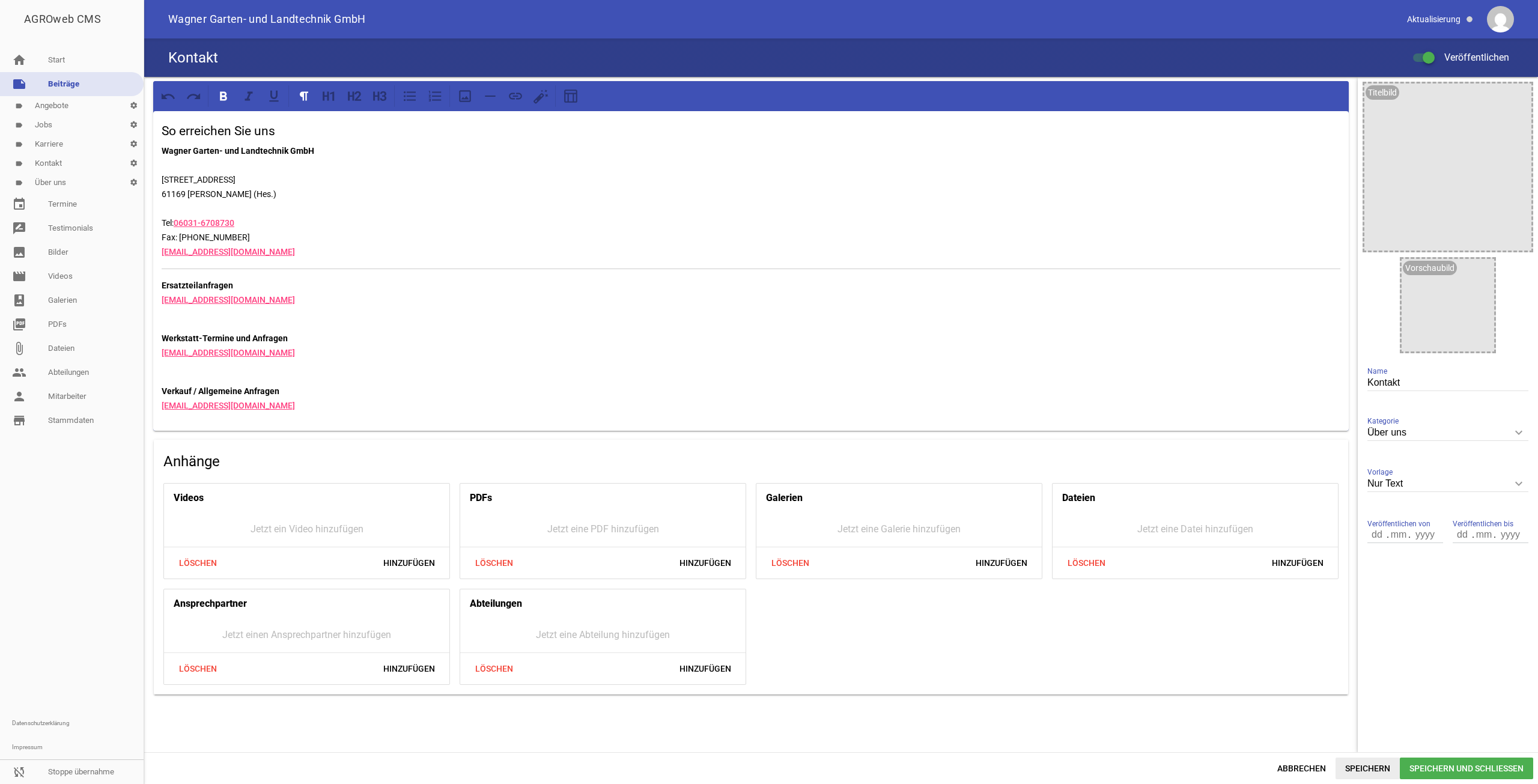
click at [1368, 765] on span "Speichern" at bounding box center [1367, 768] width 64 height 22
click at [60, 776] on link "sync_disabled Stoppe übernahme" at bounding box center [71, 772] width 143 height 24
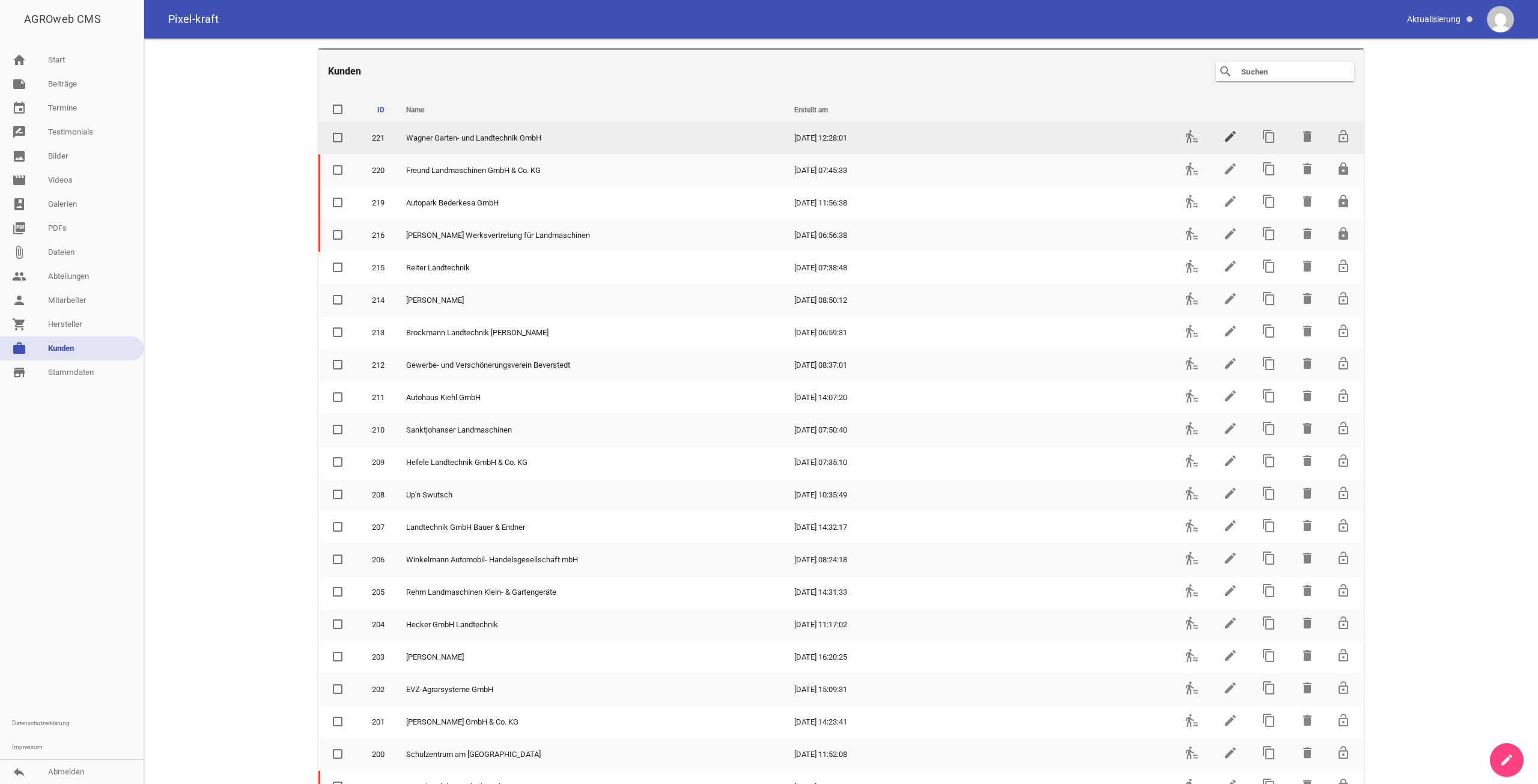
click at [1224, 136] on icon "edit" at bounding box center [1231, 136] width 15 height 15
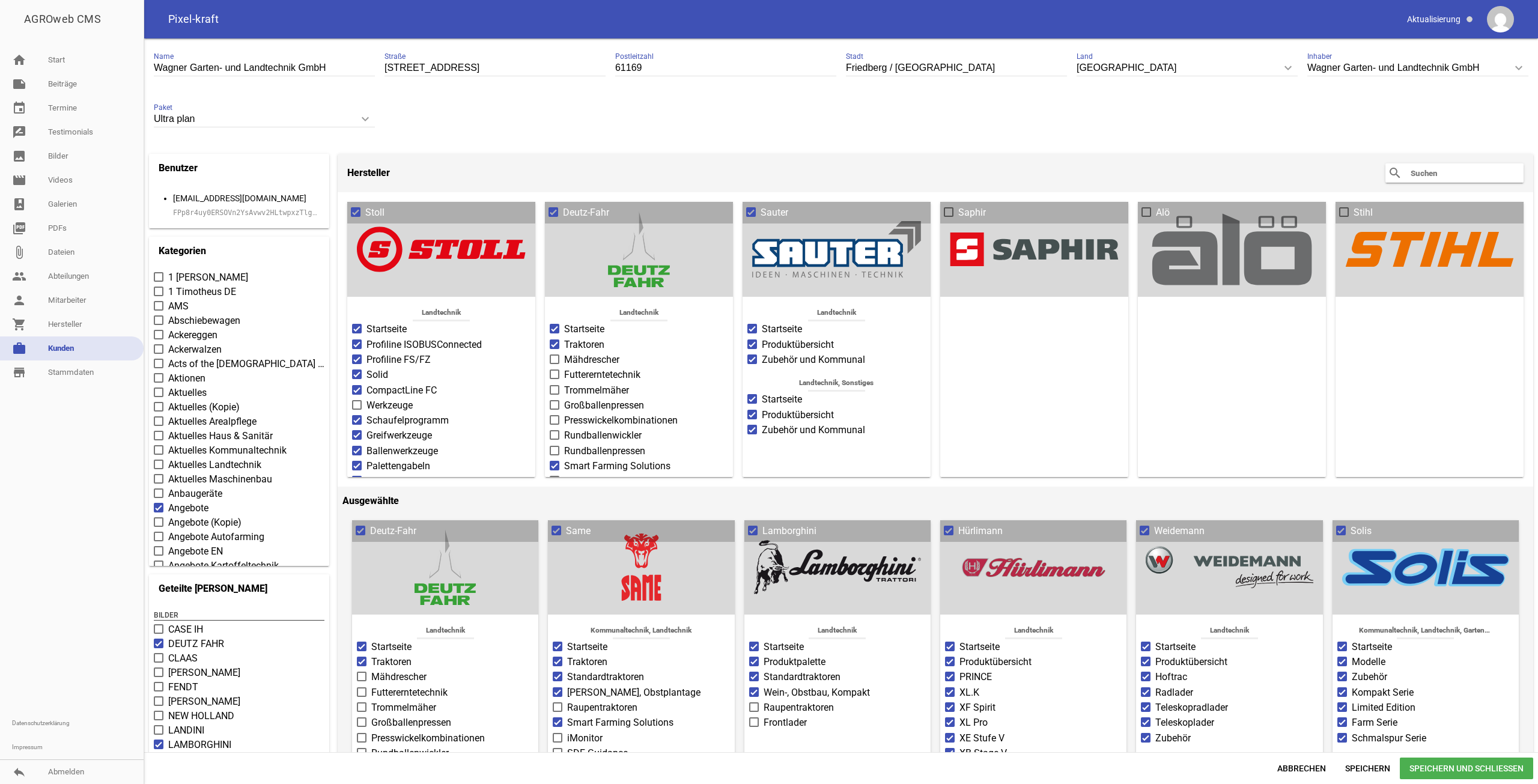
click at [196, 391] on span "Aktuelles" at bounding box center [187, 393] width 38 height 15
click at [168, 386] on input "Aktuelles" at bounding box center [168, 386] width 0 height 0
click at [191, 324] on span "Termine" at bounding box center [185, 323] width 34 height 15
click at [168, 316] on input "Termine" at bounding box center [168, 316] width 0 height 0
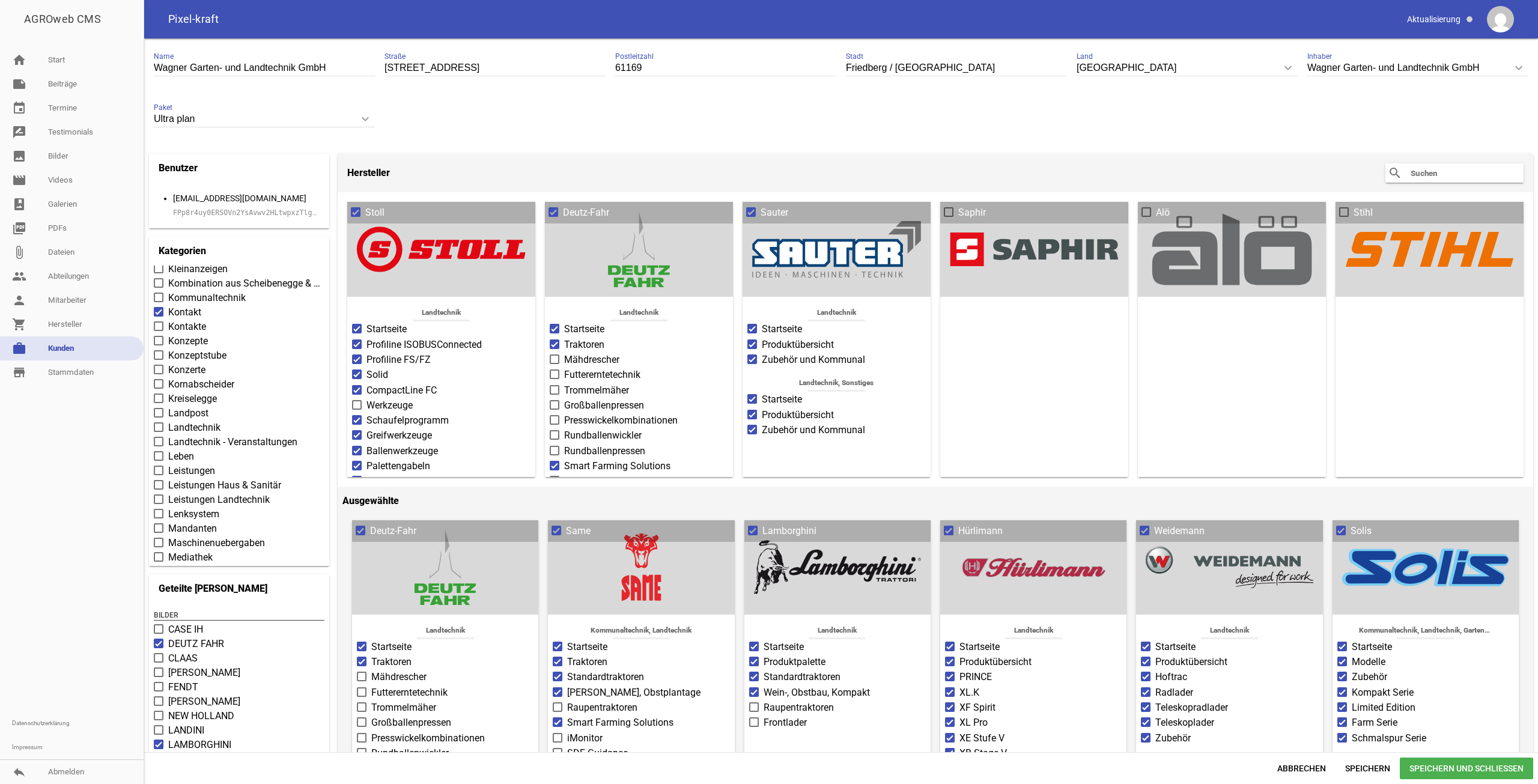
scroll to position [3004, 0]
click at [163, 487] on span at bounding box center [159, 488] width 10 height 10
click at [168, 482] on input "Leistungen" at bounding box center [168, 482] width 0 height 0
click at [1449, 776] on span "Speichern und Schließen" at bounding box center [1466, 768] width 133 height 22
